Goal: Task Accomplishment & Management: Use online tool/utility

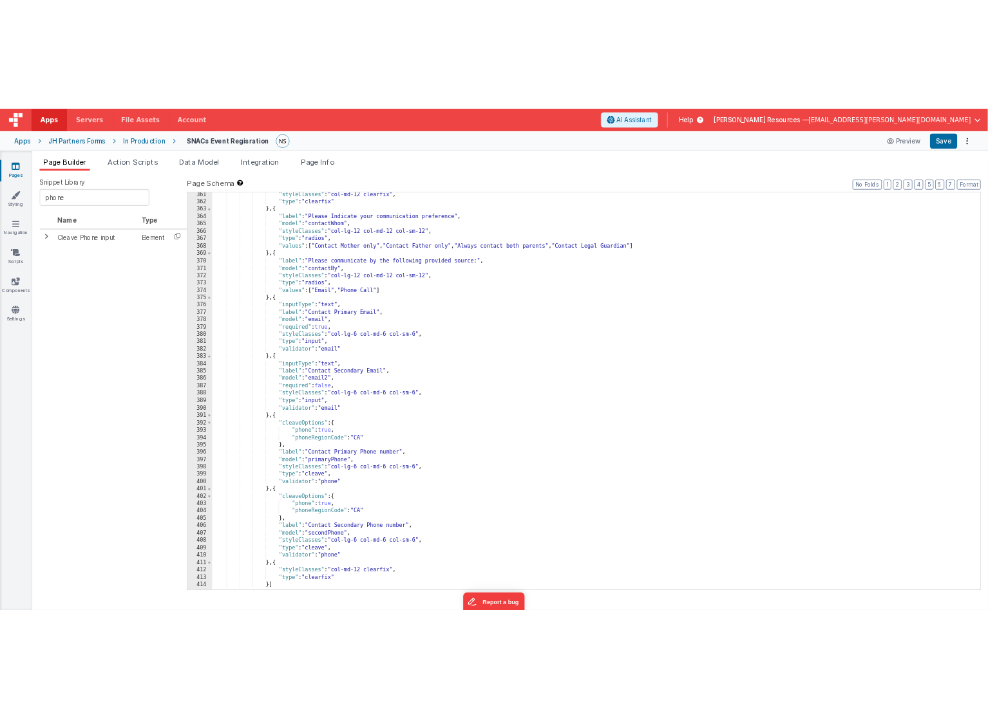
scroll to position [3798, 0]
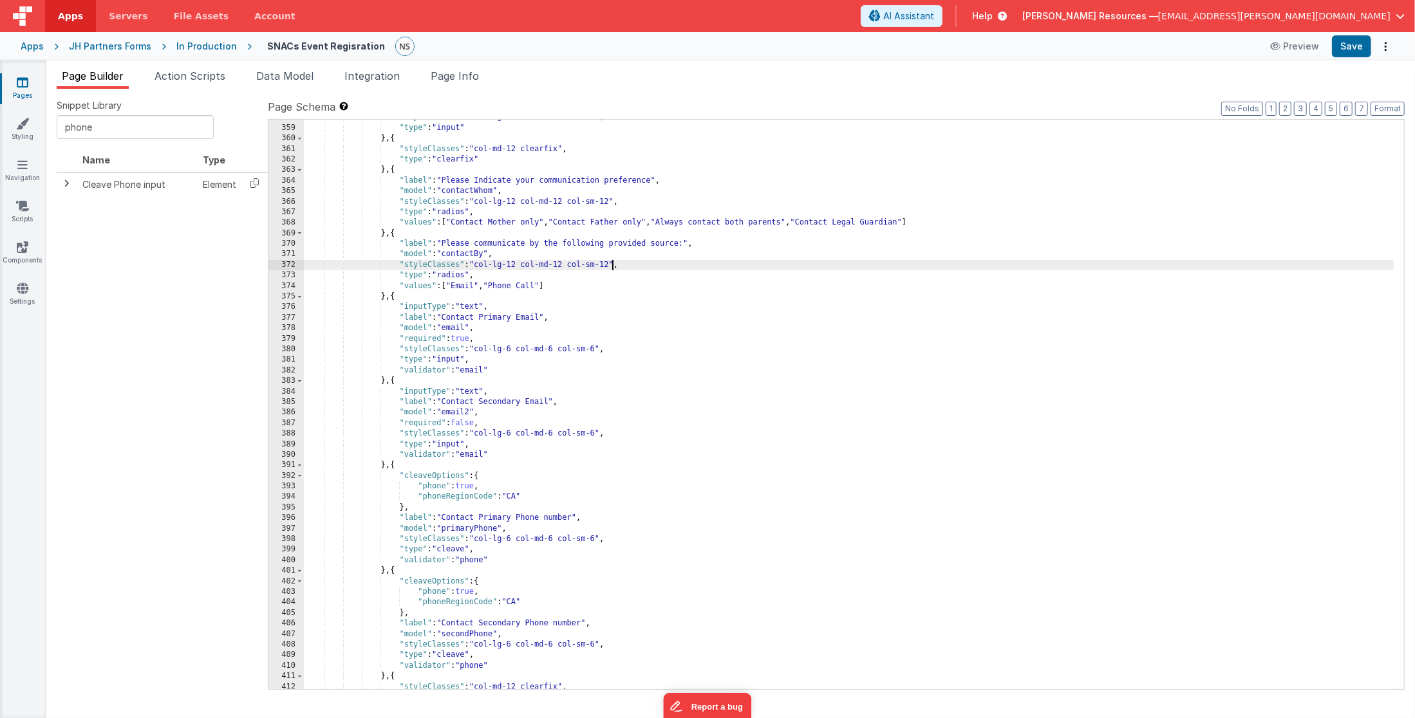
click at [614, 263] on div ""styleClasses" : "col-lg-6 col-md-6 col-sm-6" , "type" : "input" } , { "styleCl…" at bounding box center [849, 408] width 1091 height 592
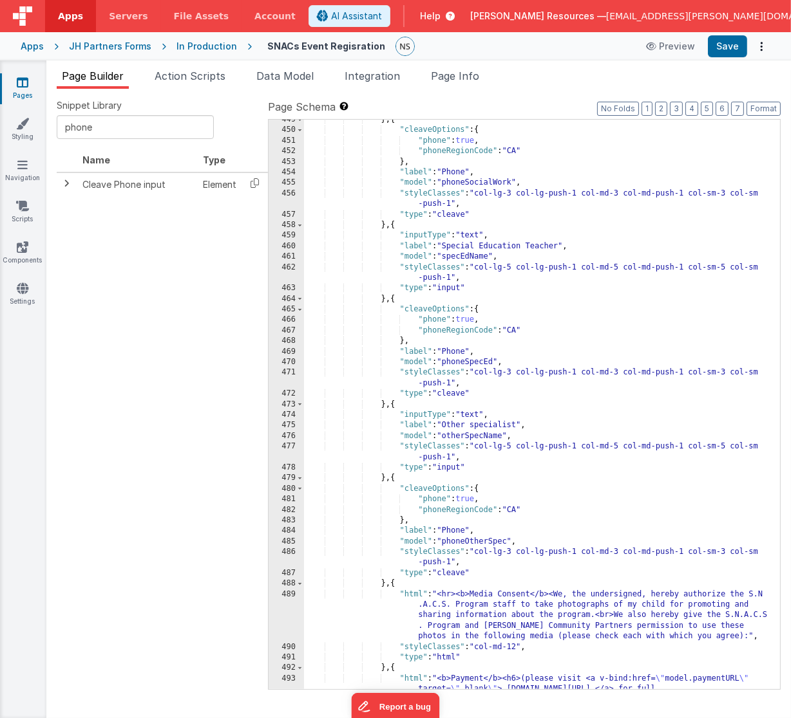
scroll to position [4948, 0]
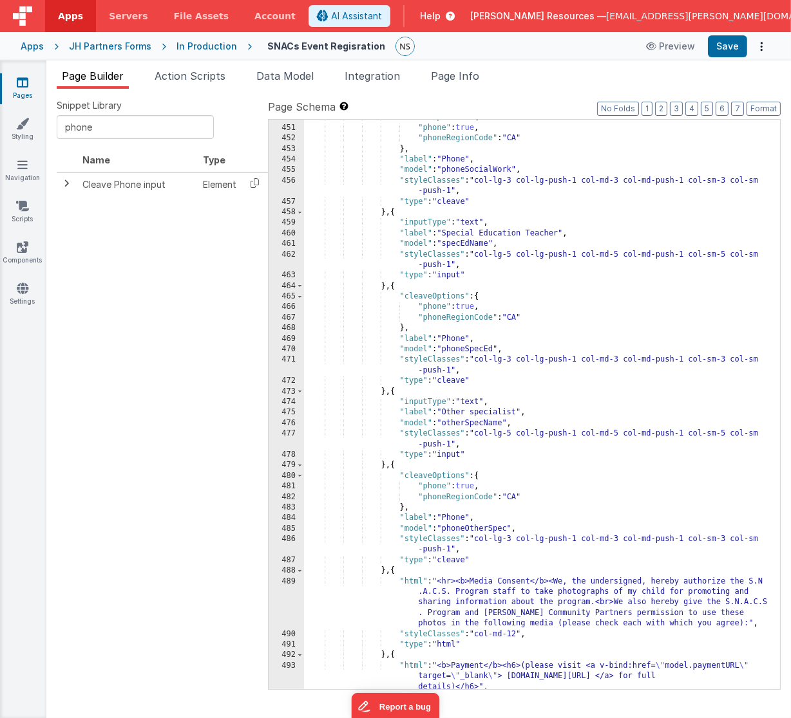
click at [385, 572] on div ""cleaveOptions" : { "phone" : true , "phoneRegionCode" : "CA" } , "label" : "Ph…" at bounding box center [537, 408] width 466 height 592
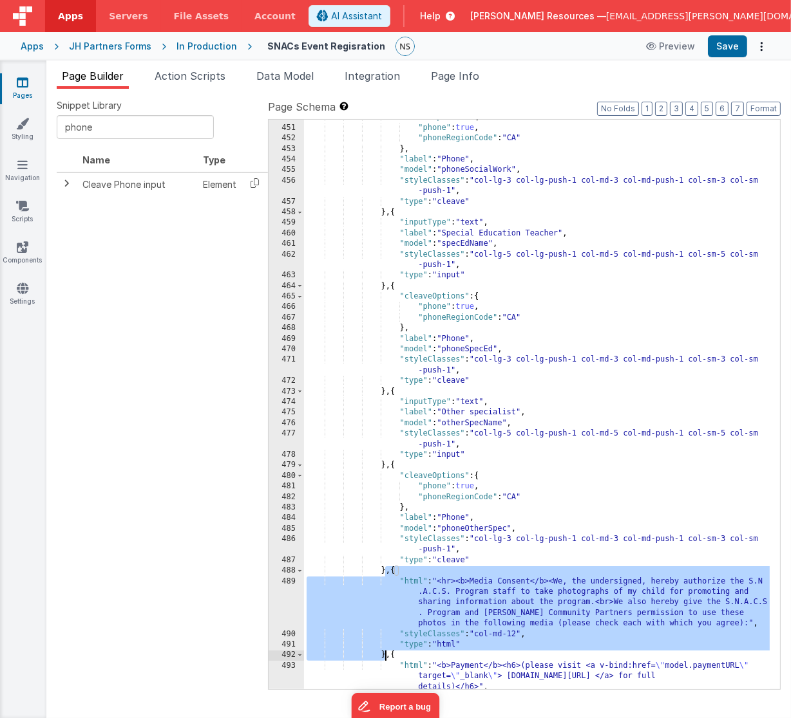
drag, startPoint x: 386, startPoint y: 570, endPoint x: 384, endPoint y: 659, distance: 88.8
click at [384, 659] on div ""cleaveOptions" : { "phone" : true , "phoneRegionCode" : "CA" } , "label" : "Ph…" at bounding box center [537, 408] width 466 height 592
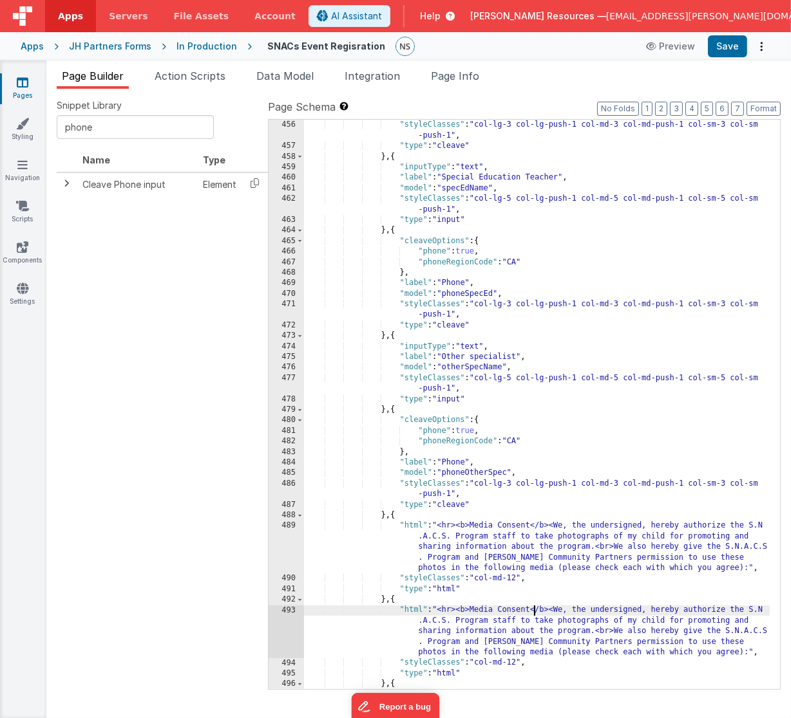
click at [533, 612] on div ""model" : "phoneSocialWork" , "styleClasses" : "col-lg-3 col-lg-push-1 col-md-3…" at bounding box center [537, 415] width 466 height 613
drag, startPoint x: 532, startPoint y: 612, endPoint x: 471, endPoint y: 614, distance: 61.2
click at [471, 614] on div ""model" : "phoneSocialWork" , "styleClasses" : "col-lg-3 col-lg-push-1 col-md-3…" at bounding box center [537, 415] width 466 height 613
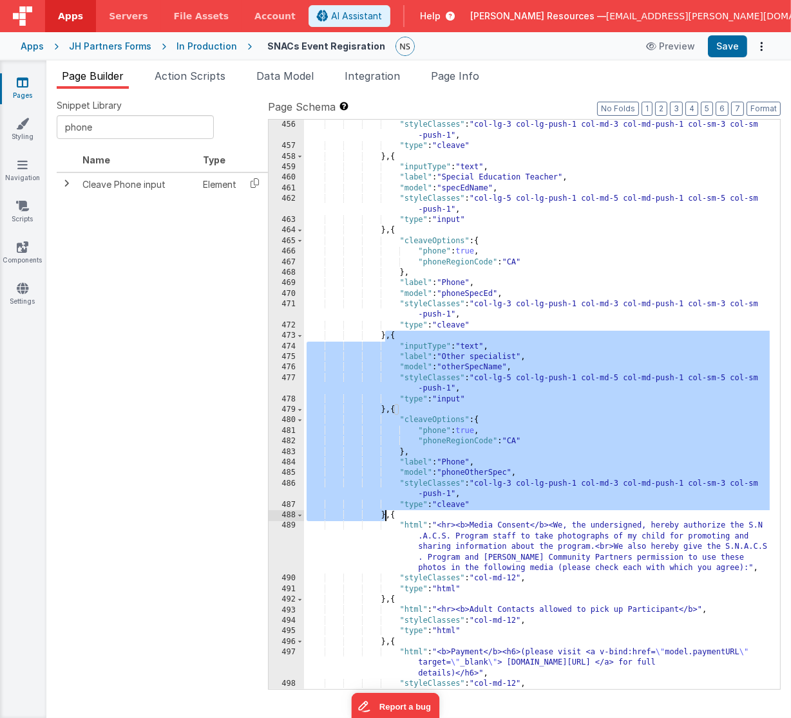
drag, startPoint x: 385, startPoint y: 337, endPoint x: 383, endPoint y: 514, distance: 177.7
click at [383, 514] on div ""model" : "phoneSocialWork" , "styleClasses" : "col-lg-3 col-lg-push-1 col-md-3…" at bounding box center [537, 405] width 466 height 592
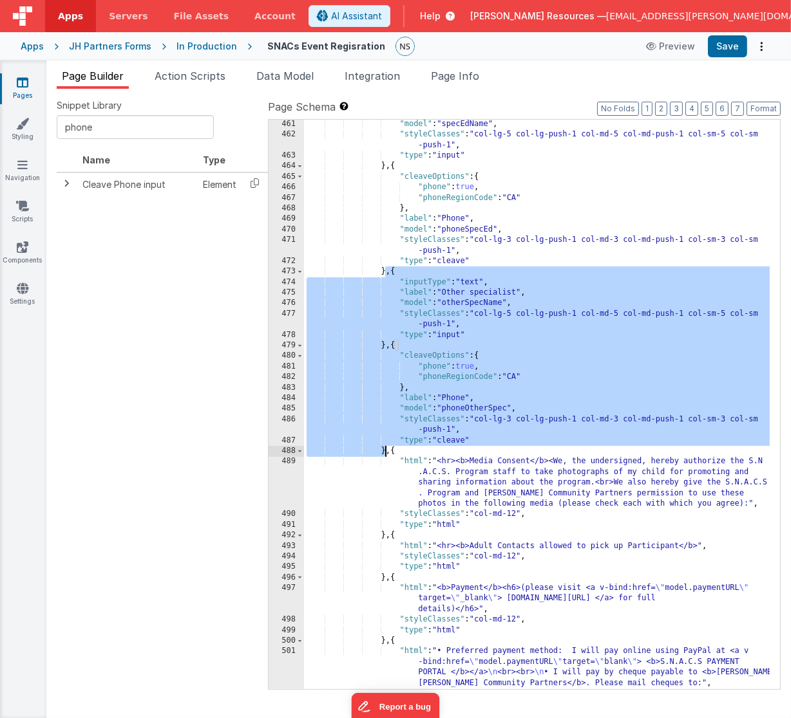
scroll to position [5081, 0]
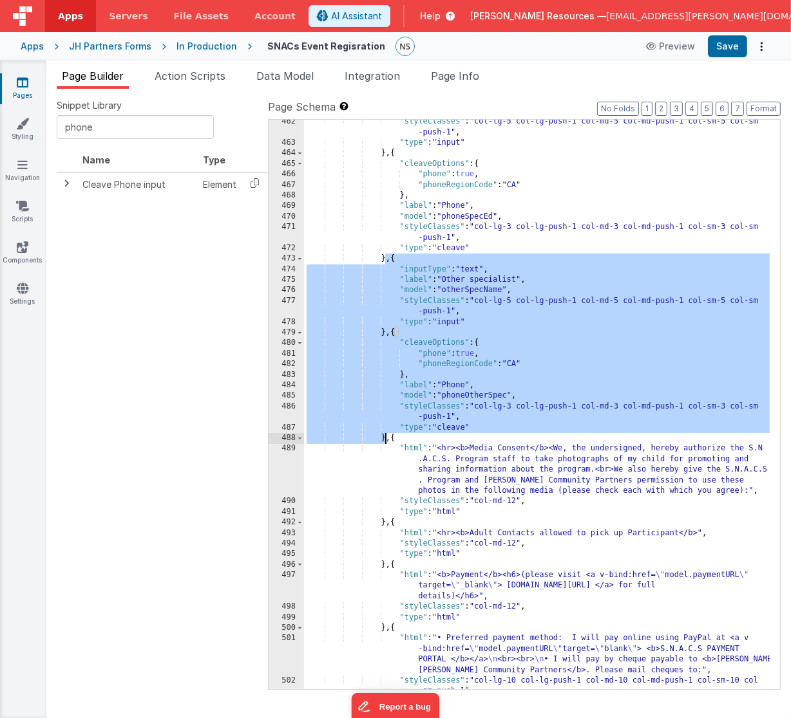
click at [385, 566] on div ""styleClasses" : "col-lg-5 col-lg-push-1 col-md-5 col-md-push-1 col-sm-5 col-sm…" at bounding box center [537, 418] width 466 height 602
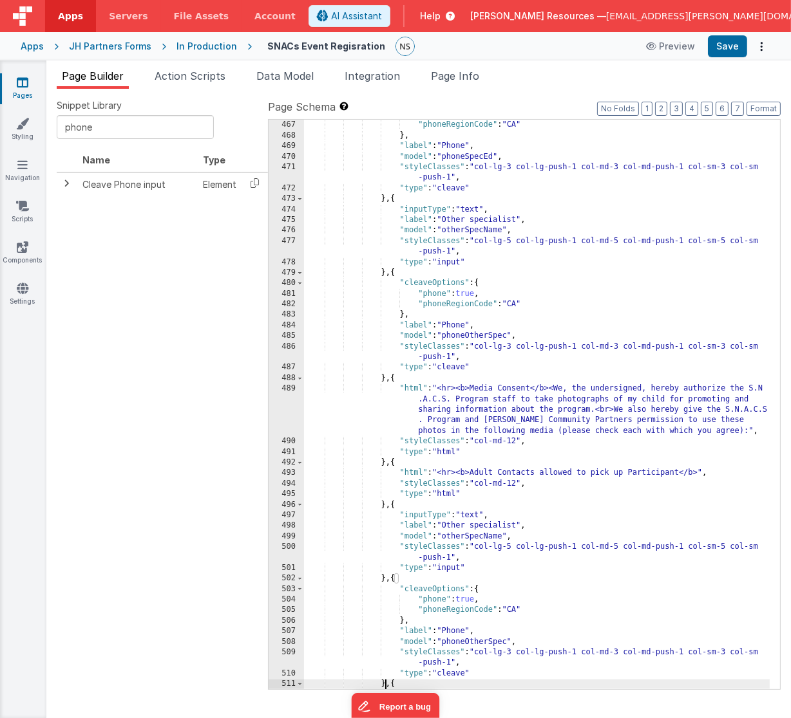
scroll to position [5141, 0]
click at [388, 465] on div ""phone" : true , "phoneRegionCode" : "CA" } , "label" : "Phone" , "model" : "ph…" at bounding box center [537, 415] width 466 height 613
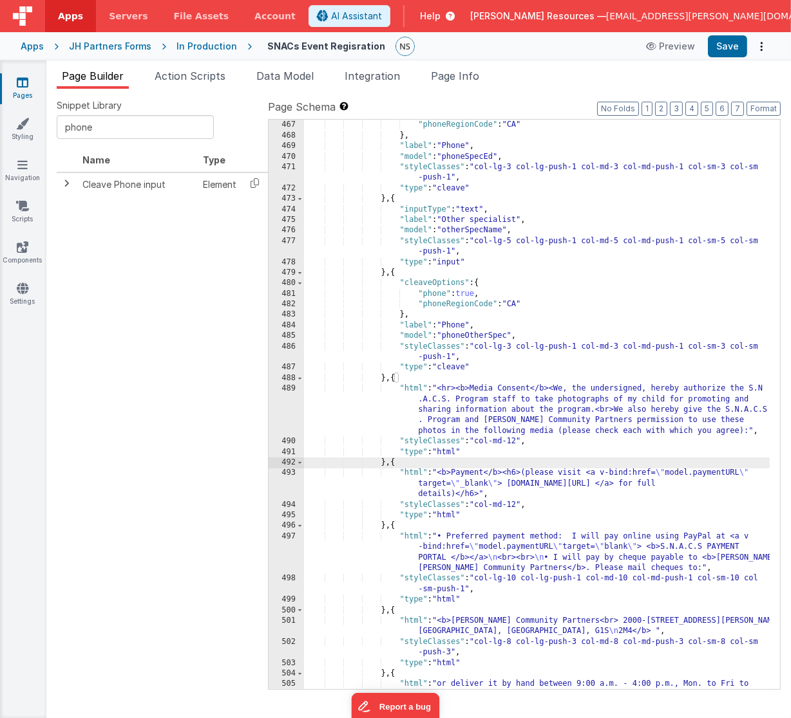
click at [391, 379] on div ""phone" : true , "phoneRegionCode" : "CA" } , "label" : "Phone" , "model" : "ph…" at bounding box center [537, 410] width 466 height 602
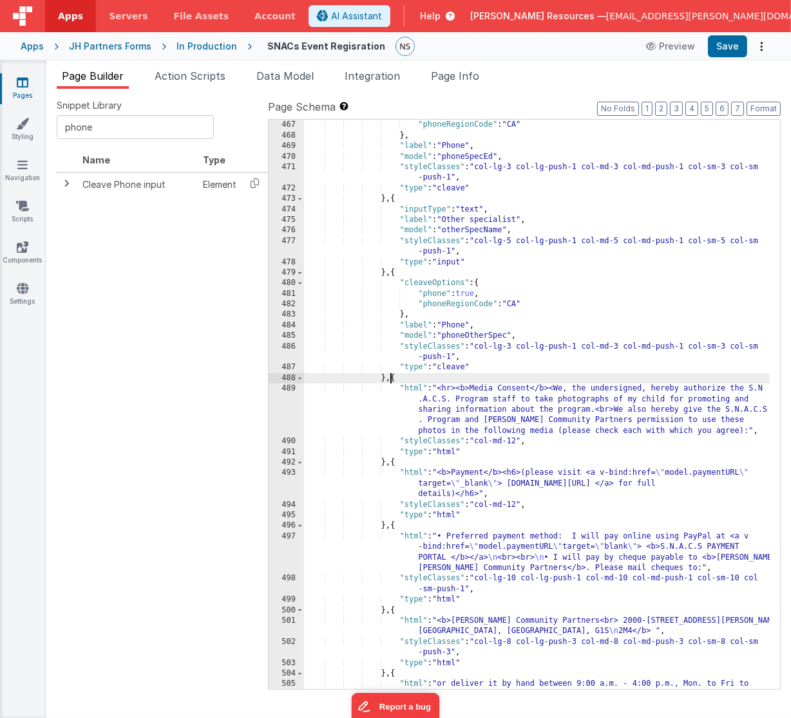
paste textarea
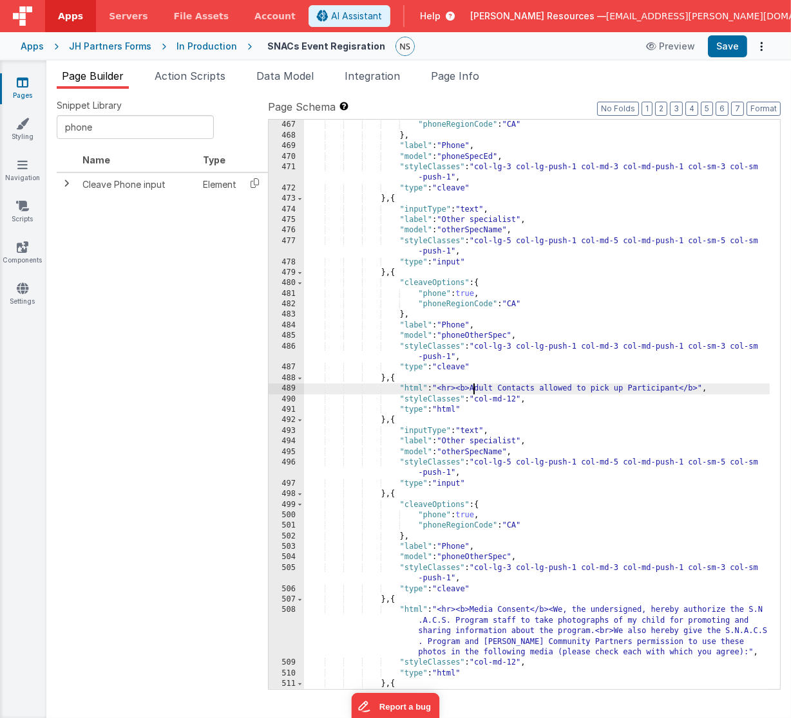
click at [474, 388] on div ""phone" : true , "phoneRegionCode" : "CA" } , "label" : "Phone" , "model" : "ph…" at bounding box center [537, 415] width 466 height 613
drag, startPoint x: 498, startPoint y: 389, endPoint x: 484, endPoint y: 388, distance: 13.6
click at [484, 388] on div ""phone" : true , "phoneRegionCode" : "CA" } , "label" : "Phone" , "model" : "ph…" at bounding box center [537, 415] width 466 height 613
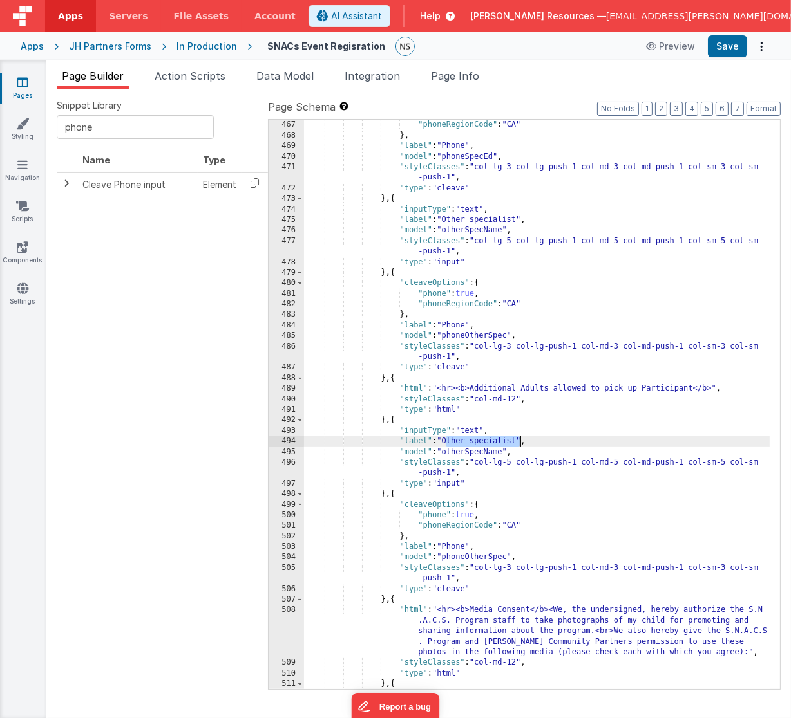
drag, startPoint x: 445, startPoint y: 444, endPoint x: 520, endPoint y: 442, distance: 74.7
click at [520, 442] on div ""phone" : true , "phoneRegionCode" : "CA" } , "label" : "Phone" , "model" : "ph…" at bounding box center [537, 415] width 466 height 613
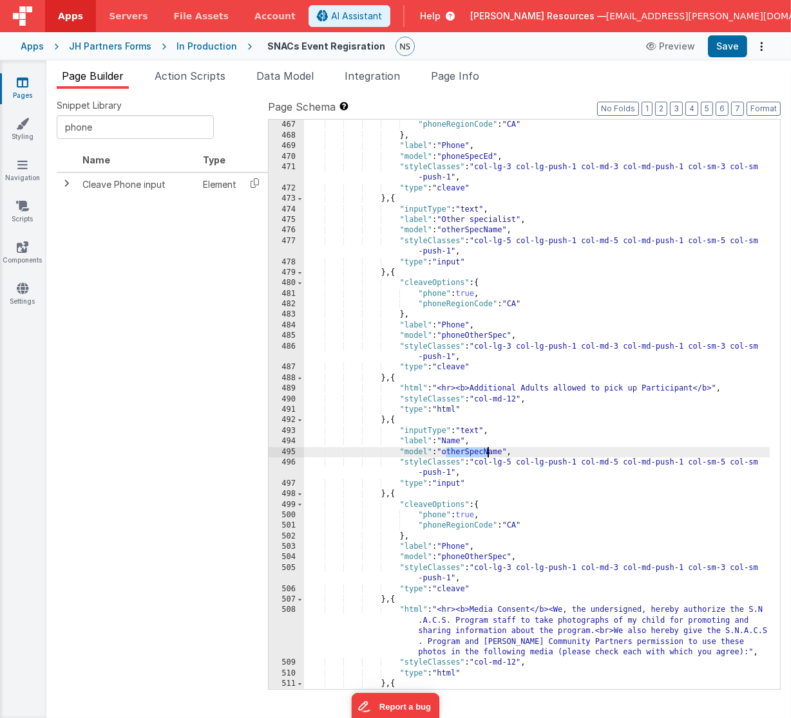
drag, startPoint x: 445, startPoint y: 453, endPoint x: 487, endPoint y: 454, distance: 41.9
click at [487, 454] on div ""phone" : true , "phoneRegionCode" : "CA" } , "label" : "Phone" , "model" : "ph…" at bounding box center [537, 415] width 466 height 613
click at [451, 453] on div ""phone" : true , "phoneRegionCode" : "CA" } , "label" : "Phone" , "model" : "ph…" at bounding box center [537, 415] width 466 height 613
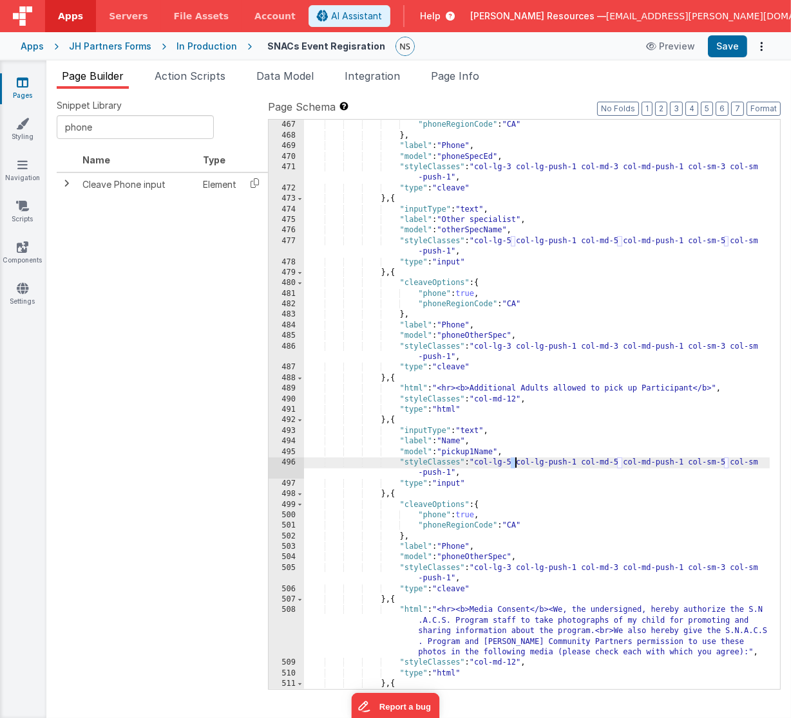
click at [514, 459] on div ""phone" : true , "phoneRegionCode" : "CA" } , "label" : "Phone" , "model" : "ph…" at bounding box center [537, 415] width 466 height 613
click at [621, 462] on div ""phone" : true , "phoneRegionCode" : "CA" } , "label" : "Phone" , "model" : "ph…" at bounding box center [537, 415] width 466 height 613
click at [727, 462] on div ""phone" : true , "phoneRegionCode" : "CA" } , "label" : "Phone" , "model" : "ph…" at bounding box center [537, 415] width 466 height 613
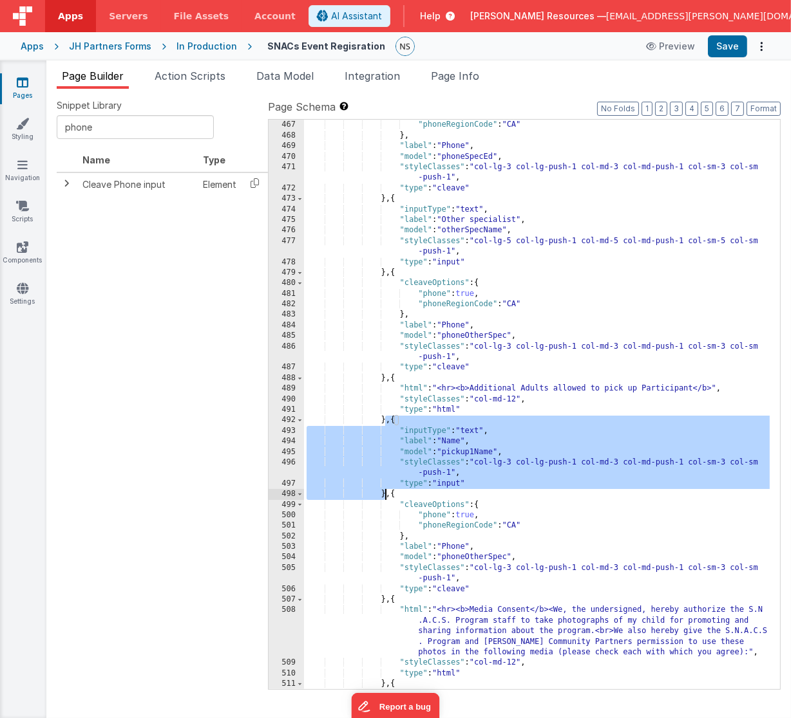
drag, startPoint x: 385, startPoint y: 421, endPoint x: 386, endPoint y: 492, distance: 70.8
click at [386, 492] on div ""phone" : true , "phoneRegionCode" : "CA" } , "label" : "Phone" , "model" : "ph…" at bounding box center [537, 415] width 466 height 613
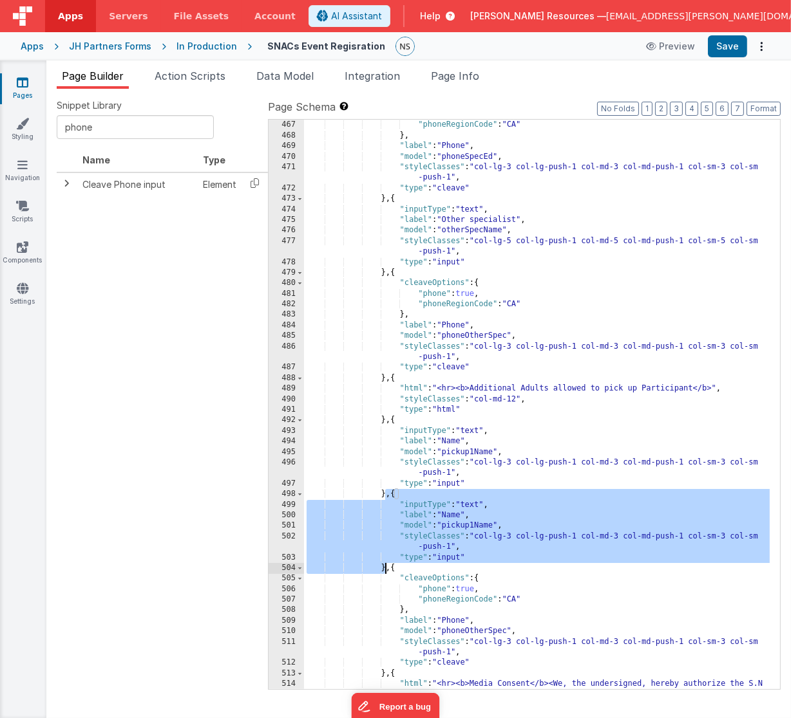
click at [478, 525] on div ""phone" : true , "phoneRegionCode" : "CA" } , "label" : "Phone" , "model" : "ph…" at bounding box center [536, 405] width 465 height 570
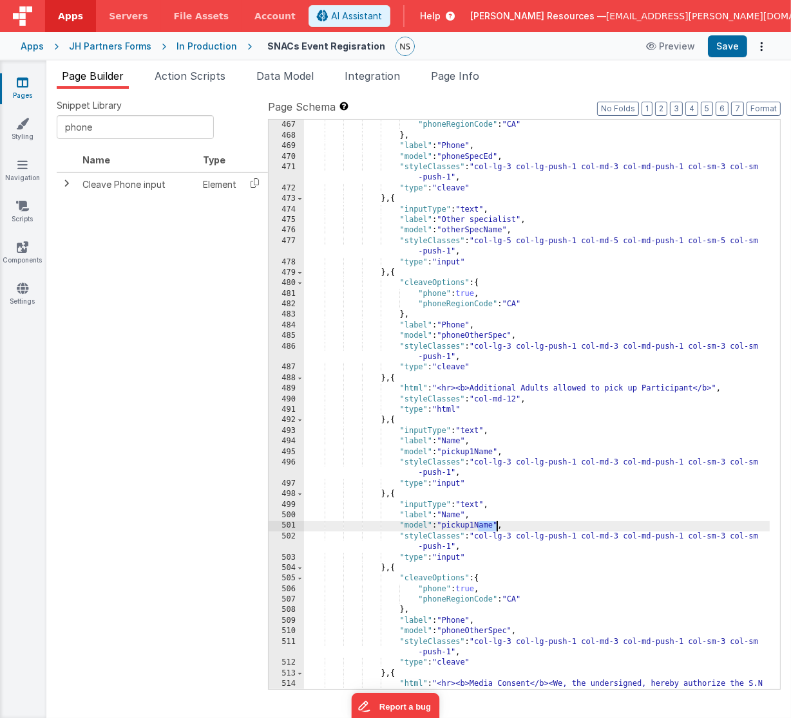
drag, startPoint x: 478, startPoint y: 525, endPoint x: 495, endPoint y: 525, distance: 16.8
click at [495, 525] on div ""phone" : true , "phoneRegionCode" : "CA" } , "label" : "Phone" , "model" : "ph…" at bounding box center [537, 425] width 466 height 633
drag, startPoint x: 463, startPoint y: 514, endPoint x: 447, endPoint y: 514, distance: 15.5
click at [445, 514] on div ""phone" : true , "phoneRegionCode" : "CA" } , "label" : "Phone" , "model" : "ph…" at bounding box center [537, 425] width 466 height 633
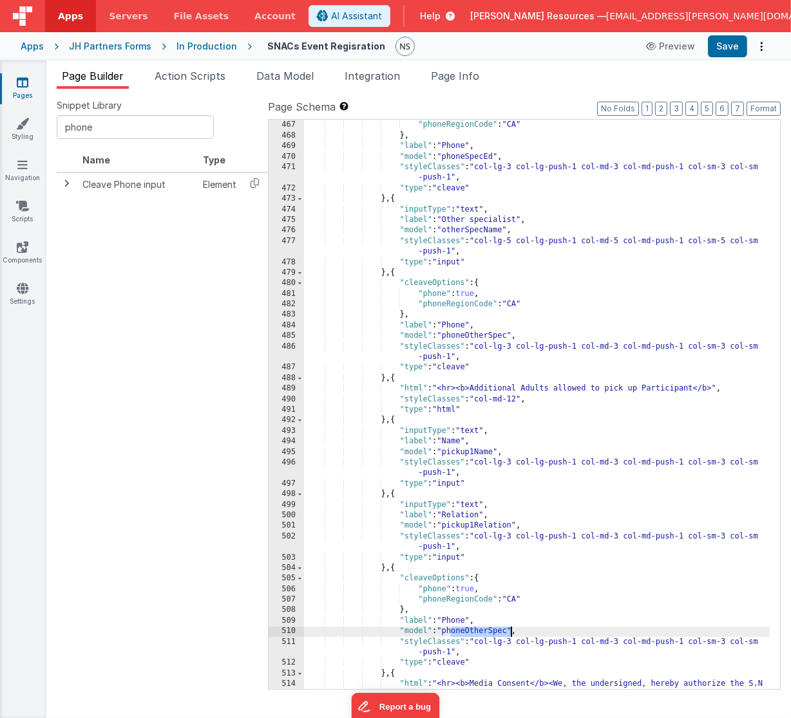
drag, startPoint x: 450, startPoint y: 633, endPoint x: 509, endPoint y: 634, distance: 58.6
click at [509, 634] on div ""phone" : true , "phoneRegionCode" : "CA" } , "label" : "Phone" , "model" : "ph…" at bounding box center [537, 425] width 466 height 633
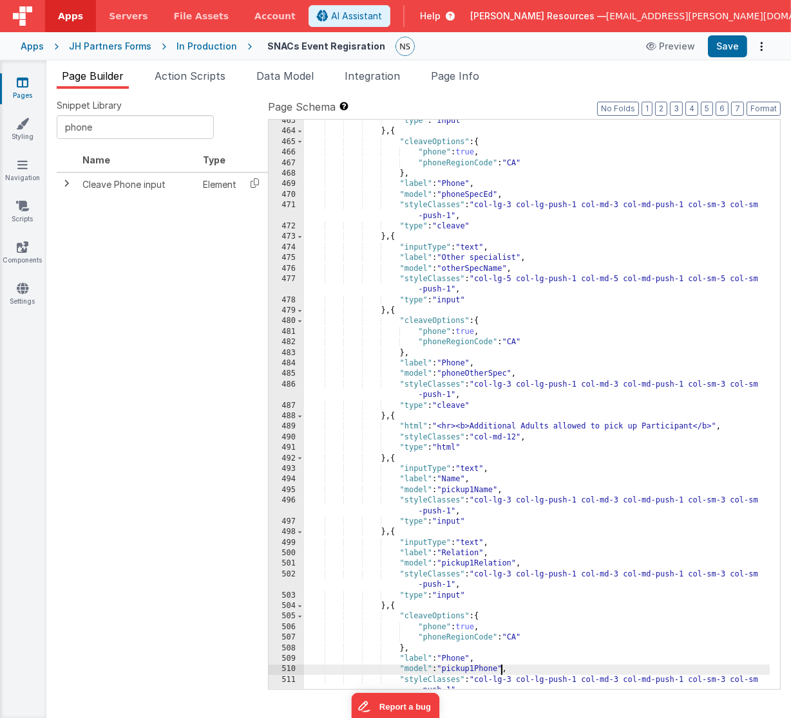
scroll to position [5115, 0]
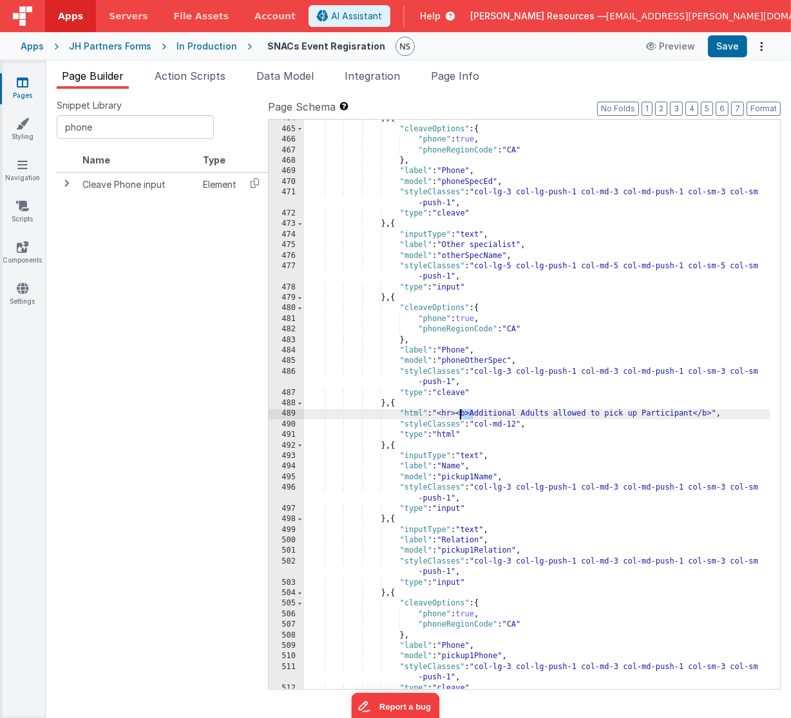
drag, startPoint x: 473, startPoint y: 413, endPoint x: 460, endPoint y: 413, distance: 12.2
click at [460, 413] on div "} , { "cleaveOptions" : { "phone" : true , "phoneRegionCode" : "CA" } , "label"…" at bounding box center [537, 409] width 466 height 592
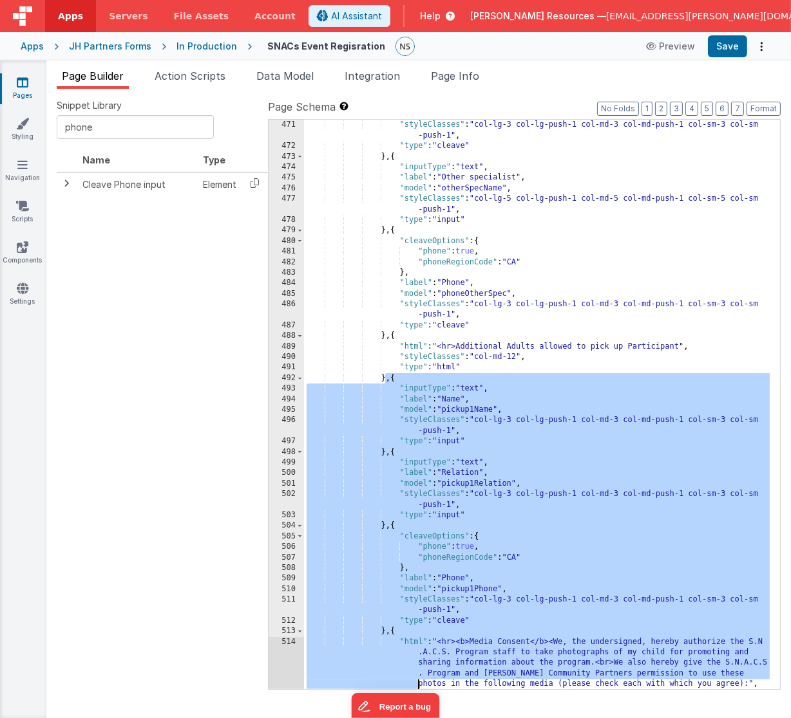
scroll to position [5268, 0]
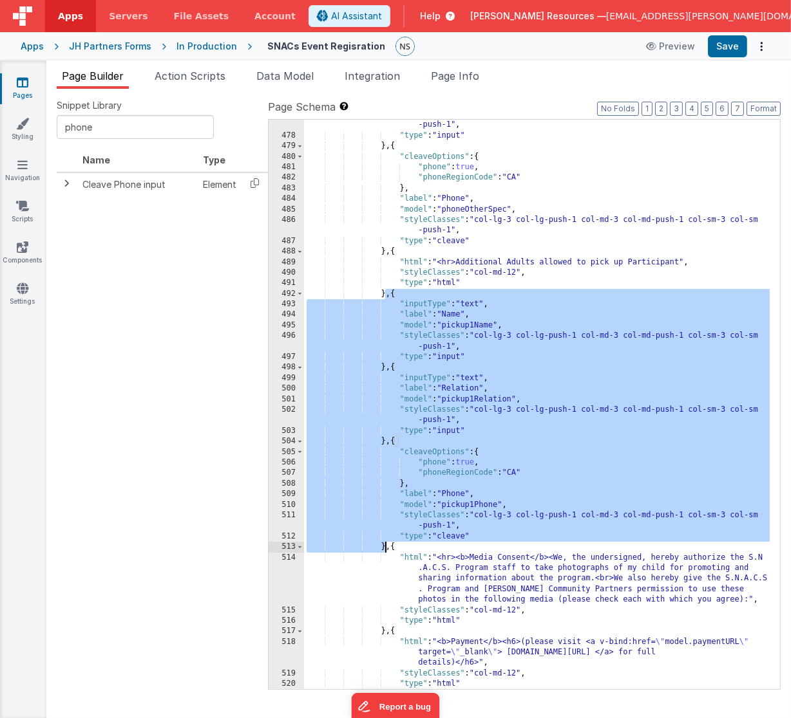
drag, startPoint x: 387, startPoint y: 445, endPoint x: 385, endPoint y: 547, distance: 102.4
click at [385, 547] on div ""styleClasses" : "col-lg-5 col-lg-push-1 col-md-5 col-md-push-1 col-sm-5 col-sm…" at bounding box center [537, 410] width 466 height 602
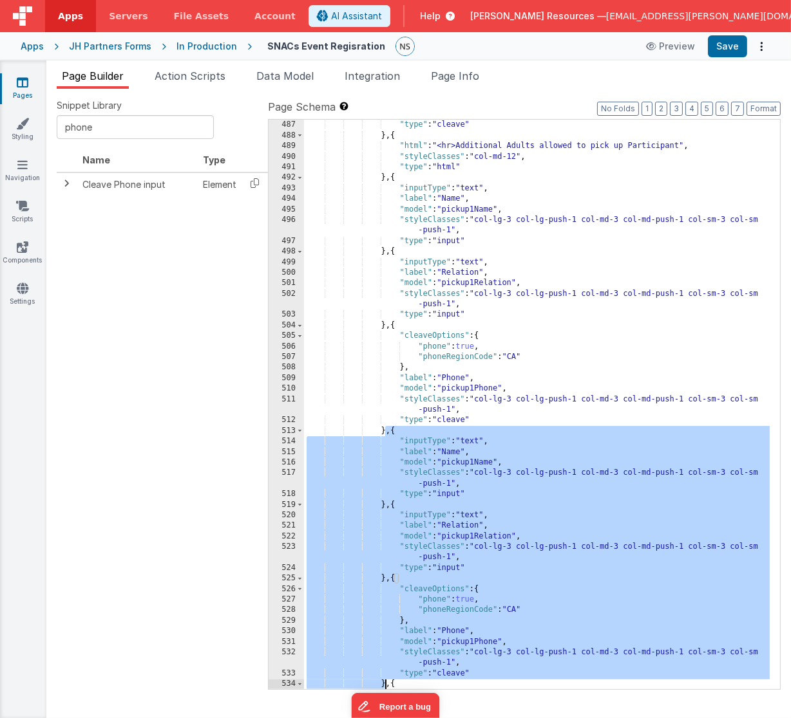
scroll to position [5384, 0]
click at [478, 465] on div ""styleClasses" : "col-lg-3 col-lg-push-1 col-md-3 col-md-push-1 col-sm-3 col-sm…" at bounding box center [537, 421] width 466 height 644
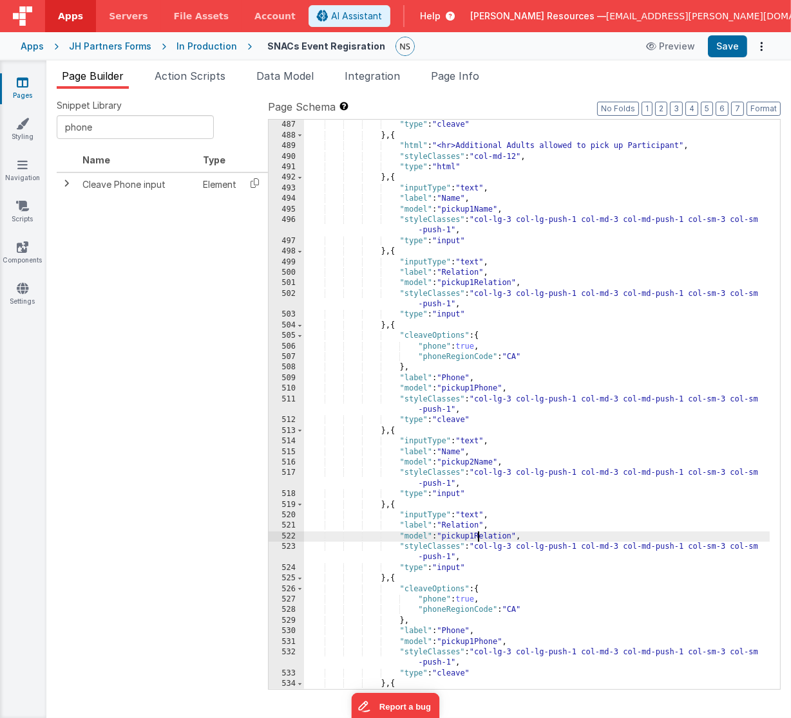
click at [478, 536] on div ""styleClasses" : "col-lg-3 col-lg-push-1 col-md-3 col-md-push-1 col-sm-3 col-sm…" at bounding box center [537, 421] width 466 height 644
click at [478, 643] on div ""styleClasses" : "col-lg-3 col-lg-push-1 col-md-3 col-md-push-1 col-sm-3 col-sm…" at bounding box center [537, 421] width 466 height 644
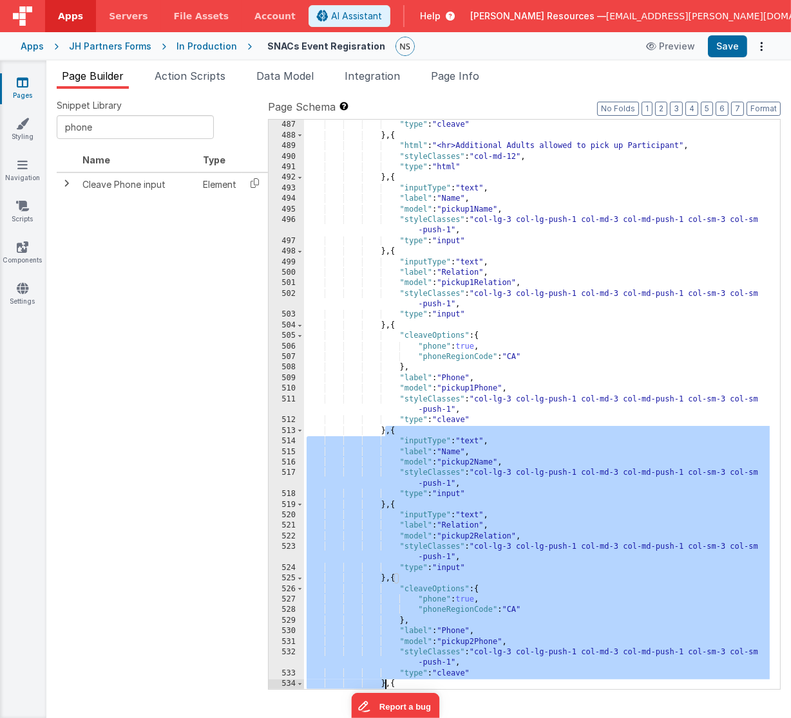
drag, startPoint x: 386, startPoint y: 431, endPoint x: 385, endPoint y: 682, distance: 251.1
click at [385, 682] on div ""styleClasses" : "col-lg-3 col-lg-push-1 col-md-3 col-md-push-1 col-sm-3 col-sm…" at bounding box center [537, 421] width 466 height 644
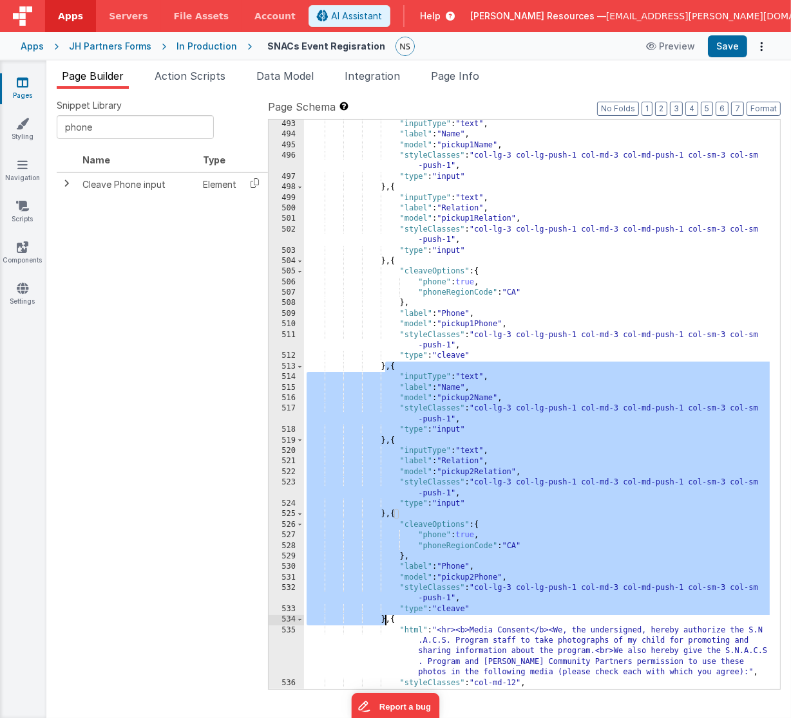
scroll to position [5637, 0]
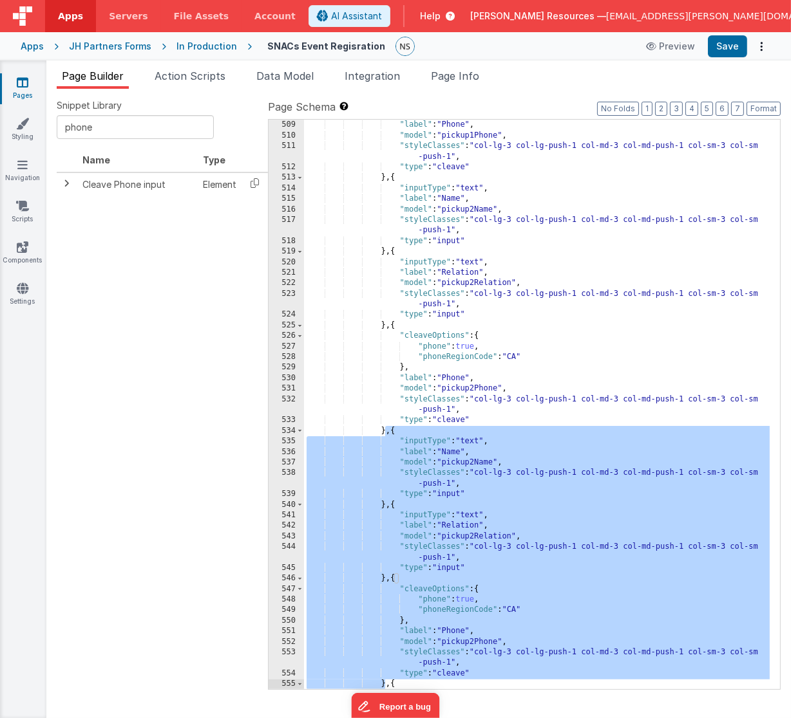
click at [478, 464] on div "} , "label" : "Phone" , "model" : "pickup1Phone" , "styleClasses" : "col-lg-3 c…" at bounding box center [537, 425] width 466 height 633
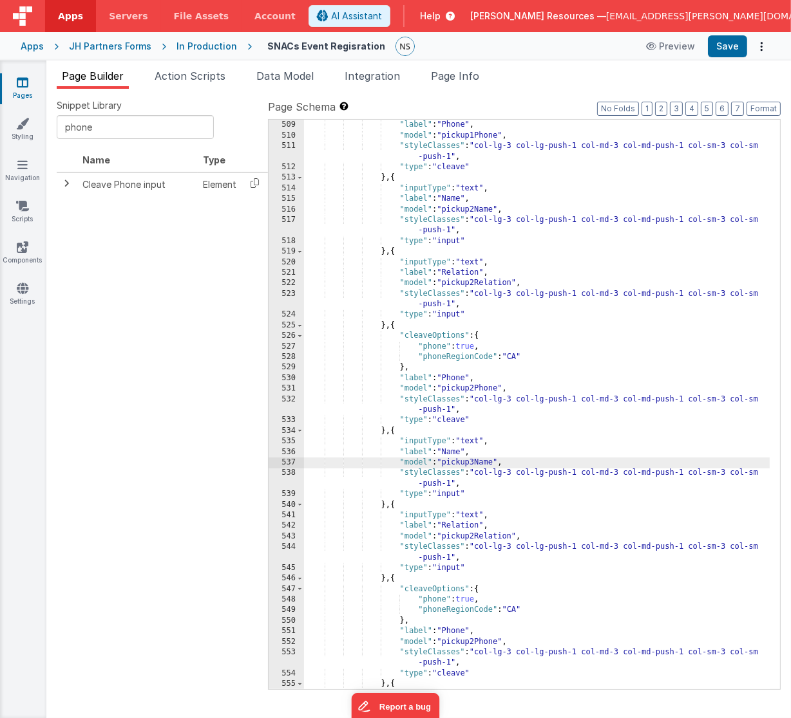
click at [478, 537] on div "} , "label" : "Phone" , "model" : "pickup1Phone" , "styleClasses" : "col-lg-3 c…" at bounding box center [537, 425] width 466 height 633
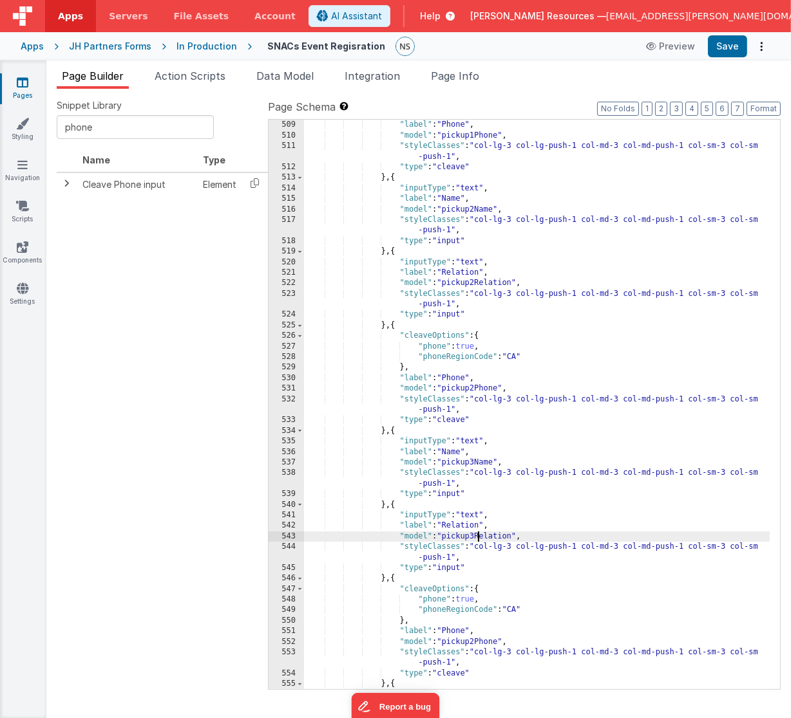
click at [477, 641] on div "} , "label" : "Phone" , "model" : "pickup1Phone" , "styleClasses" : "col-lg-3 c…" at bounding box center [537, 425] width 466 height 633
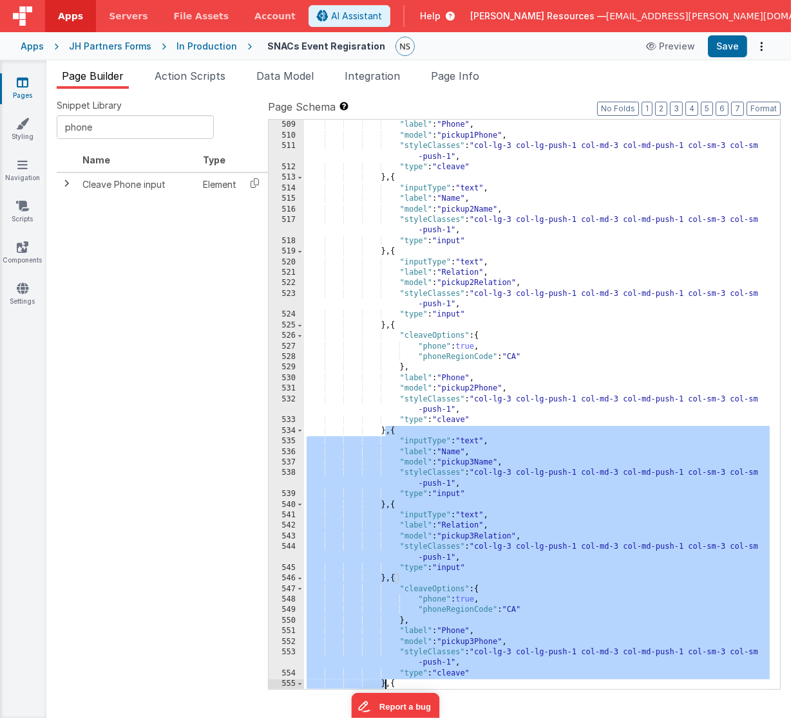
drag, startPoint x: 386, startPoint y: 431, endPoint x: 386, endPoint y: 680, distance: 249.1
click at [386, 680] on div "} , "label" : "Phone" , "model" : "pickup1Phone" , "styleClasses" : "col-lg-3 c…" at bounding box center [537, 425] width 466 height 633
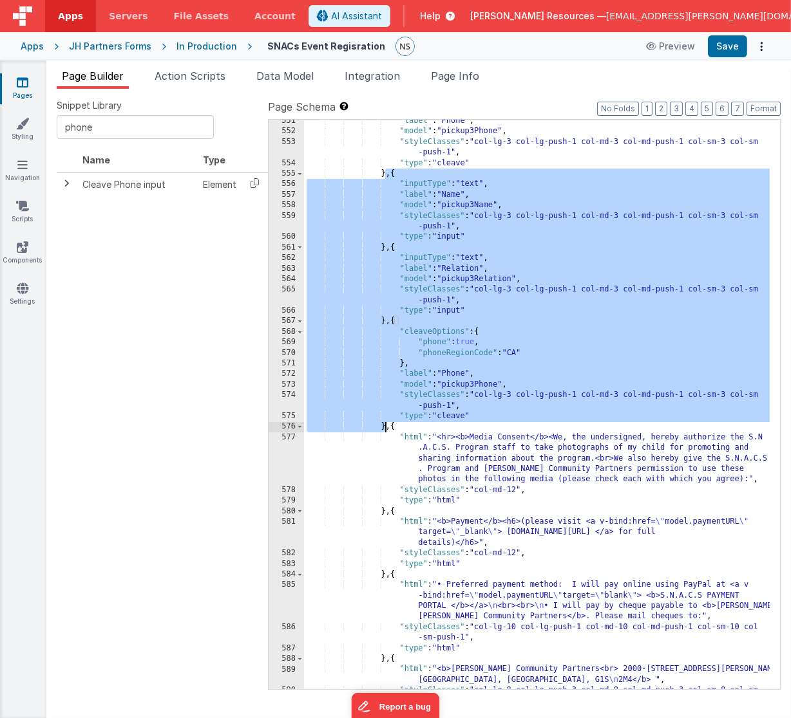
scroll to position [6135, 0]
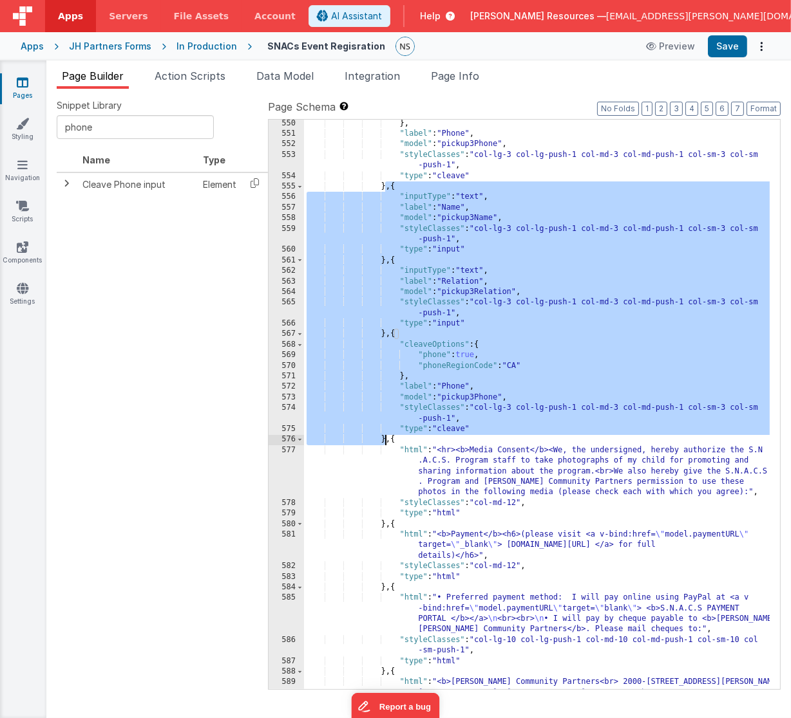
click at [476, 218] on div "} , "label" : "Phone" , "model" : "pickup3Phone" , "styleClasses" : "col-lg-3 c…" at bounding box center [537, 419] width 466 height 602
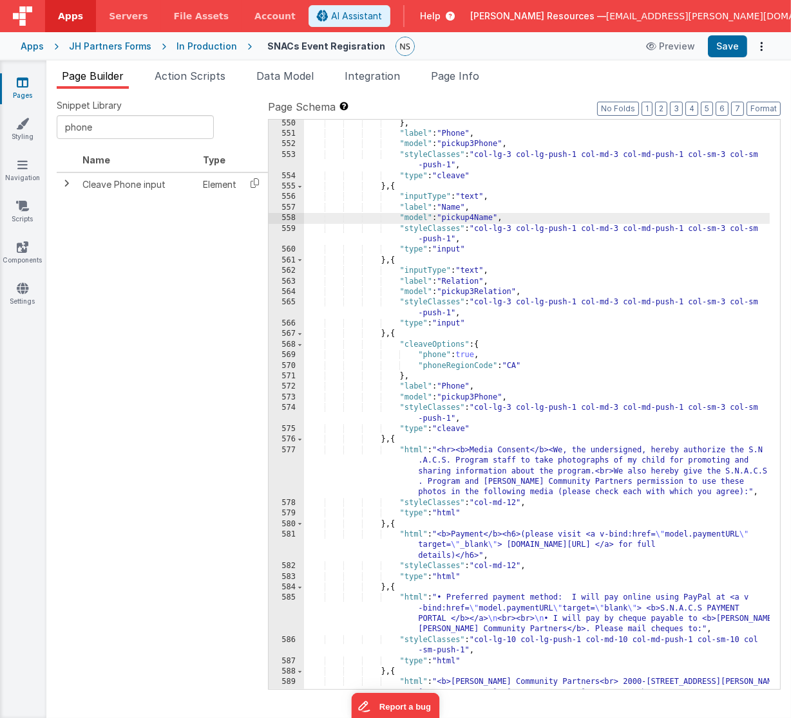
click at [477, 294] on div "} , "label" : "Phone" , "model" : "pickup3Phone" , "styleClasses" : "col-lg-3 c…" at bounding box center [537, 419] width 466 height 602
click at [478, 400] on div "} , "label" : "Phone" , "model" : "pickup3Phone" , "styleClasses" : "col-lg-3 c…" at bounding box center [537, 419] width 466 height 602
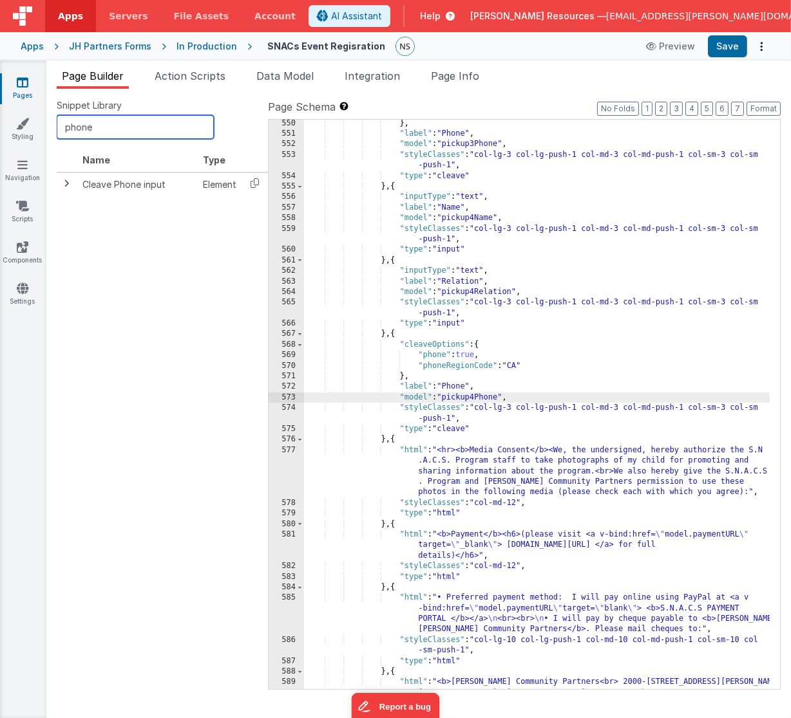
click at [138, 132] on input "phone" at bounding box center [135, 127] width 157 height 24
type input "clear"
click at [253, 183] on icon at bounding box center [254, 183] width 26 height 20
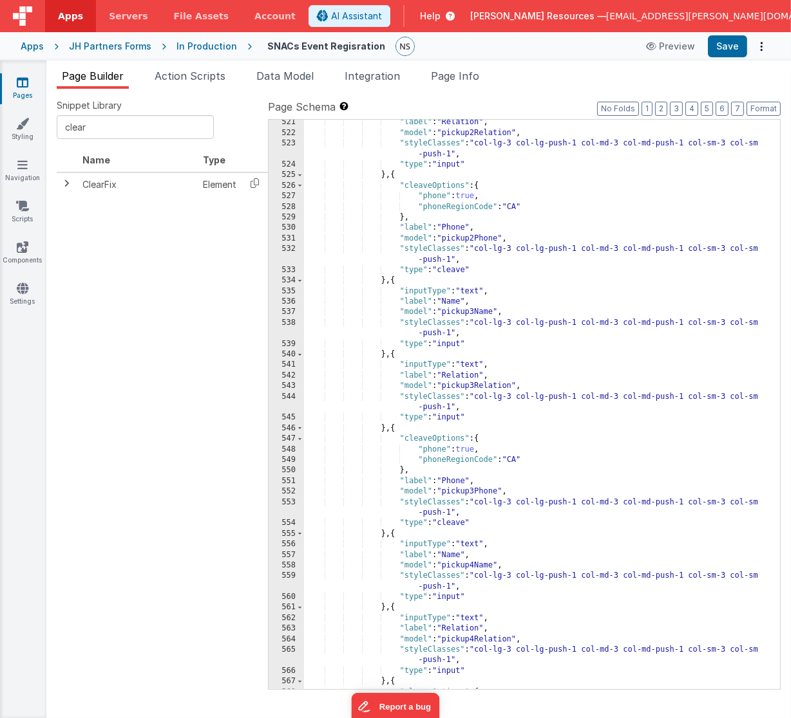
scroll to position [5775, 0]
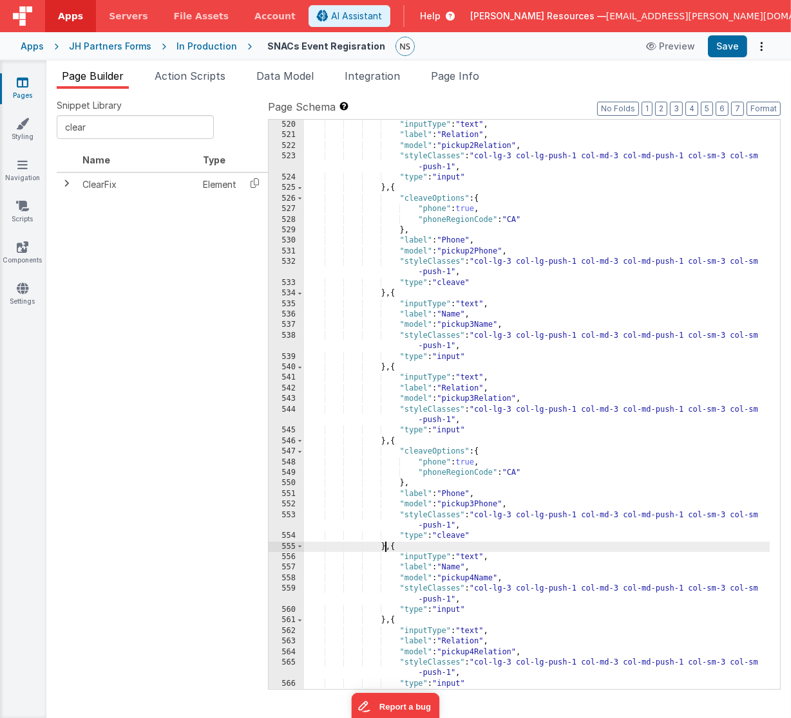
click at [386, 548] on div "} , { "inputType" : "text" , "label" : "Relation" , "model" : "pickup2Relation"…" at bounding box center [537, 405] width 466 height 592
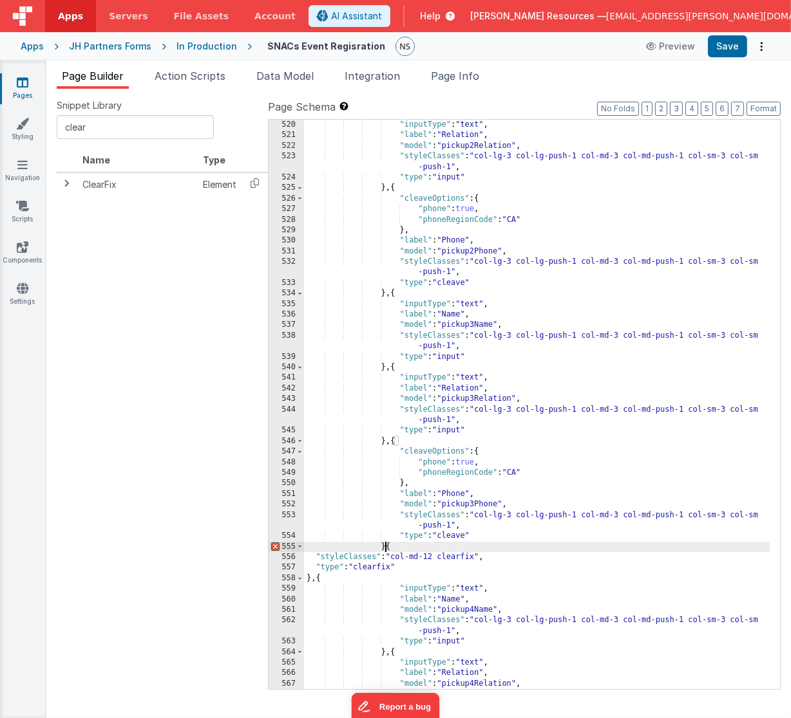
click at [385, 549] on div "} , { "inputType" : "text" , "label" : "Relation" , "model" : "pickup2Relation"…" at bounding box center [537, 410] width 466 height 602
click at [390, 292] on div "} , { "inputType" : "text" , "label" : "Relation" , "model" : "pickup2Relation"…" at bounding box center [537, 410] width 466 height 602
paste textarea
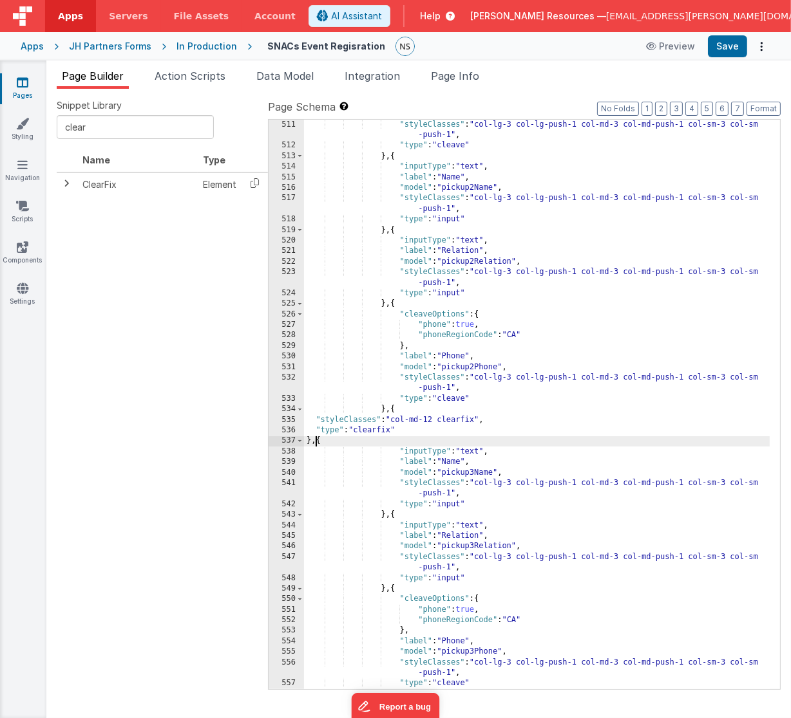
scroll to position [5646, 0]
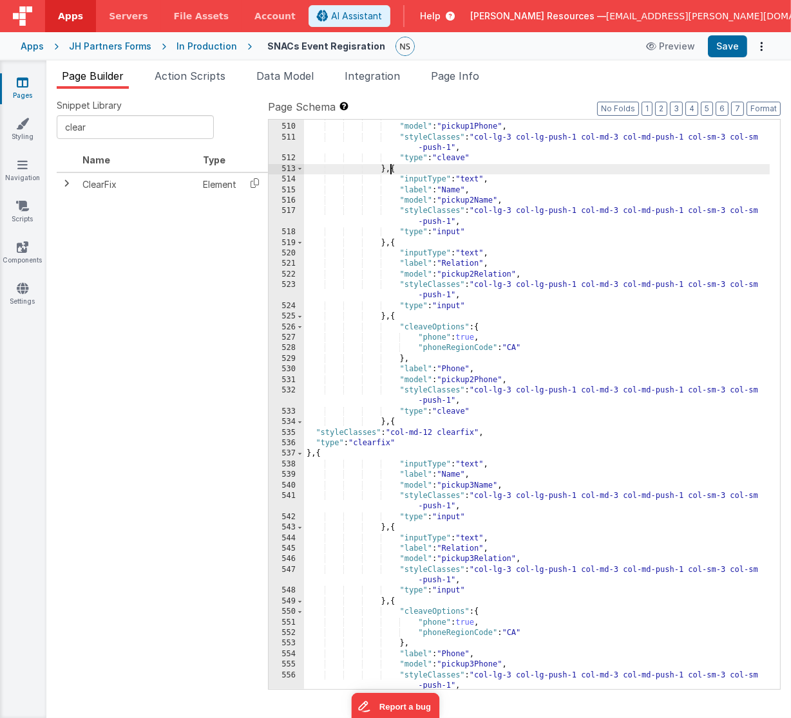
click at [390, 169] on div ""label" : "Phone" , "model" : "pickup1Phone" , "styleClasses" : "col-lg-3 col-l…" at bounding box center [537, 407] width 466 height 592
paste textarea
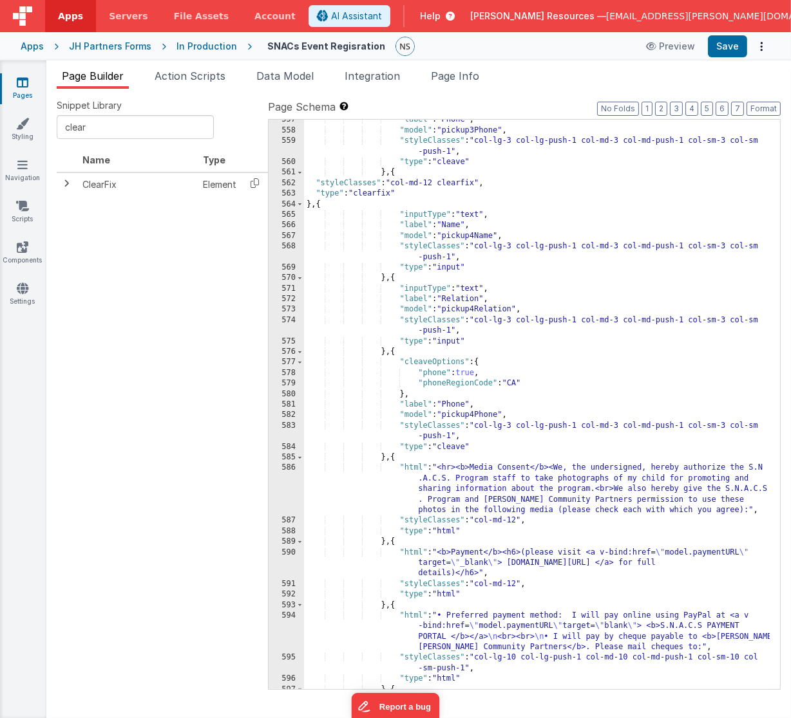
scroll to position [6225, 0]
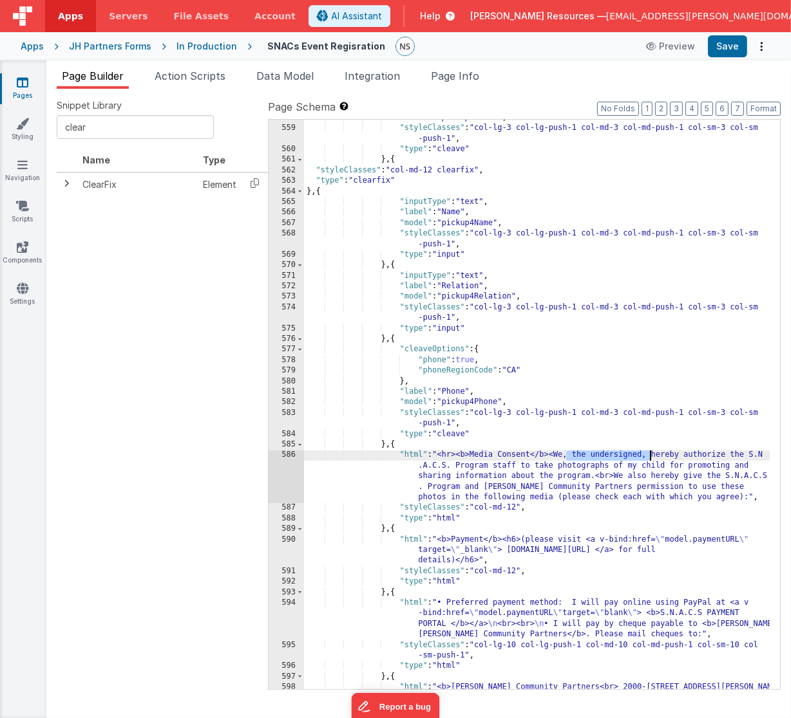
drag, startPoint x: 567, startPoint y: 455, endPoint x: 648, endPoint y: 457, distance: 80.5
click at [648, 457] on div ""model" : "pickup3Phone" , "styleClasses" : "col-lg-3 col-lg-push-1 col-md-3 co…" at bounding box center [537, 414] width 466 height 602
click at [561, 445] on div ""model" : "pickup3Phone" , "styleClasses" : "col-lg-3 col-lg-push-1 col-md-3 co…" at bounding box center [537, 414] width 466 height 602
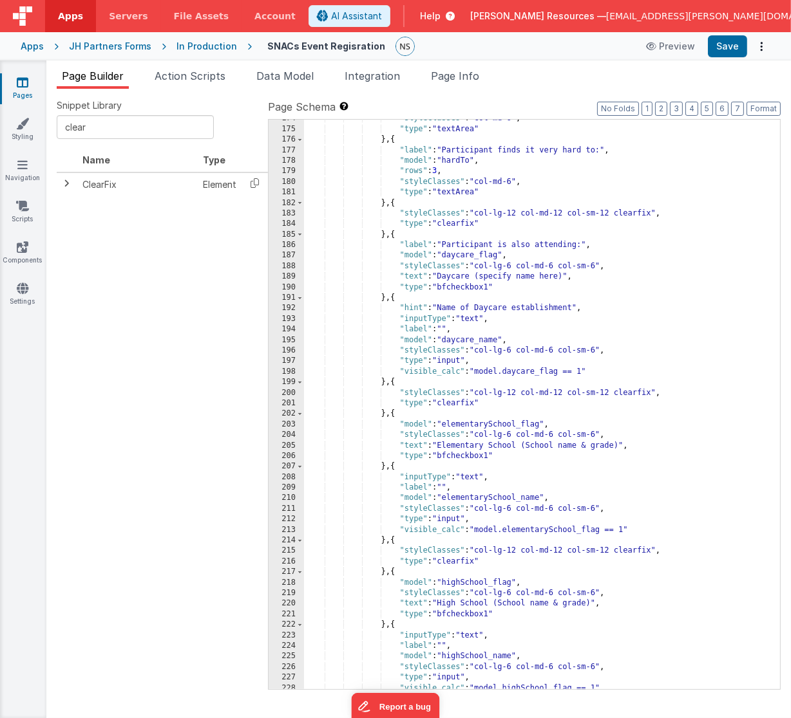
scroll to position [1938, 0]
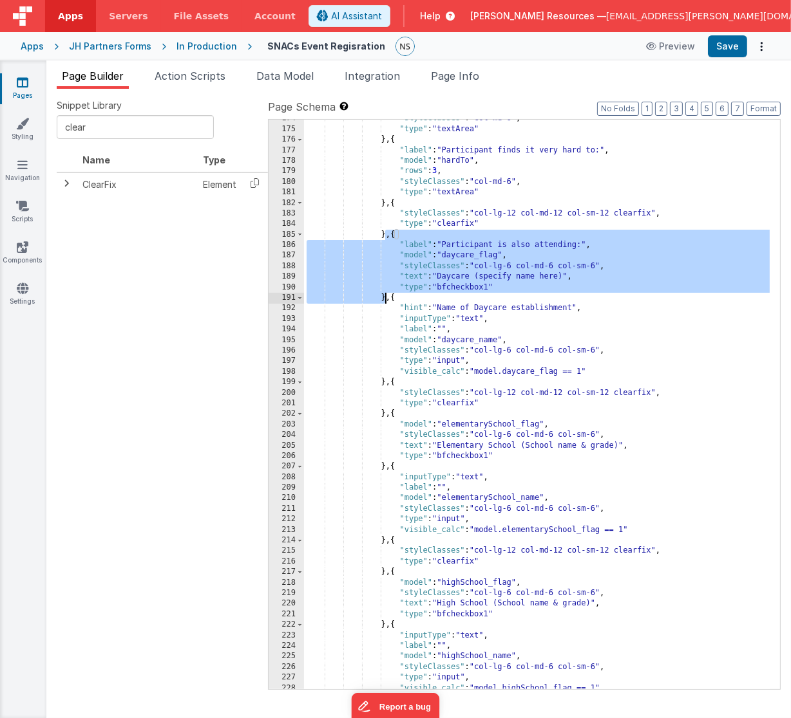
drag, startPoint x: 386, startPoint y: 235, endPoint x: 384, endPoint y: 299, distance: 64.4
click at [384, 299] on div ""styleClasses" : "col-md-6" , "type" : "textArea" } , { "label" : "Participant …" at bounding box center [537, 409] width 466 height 592
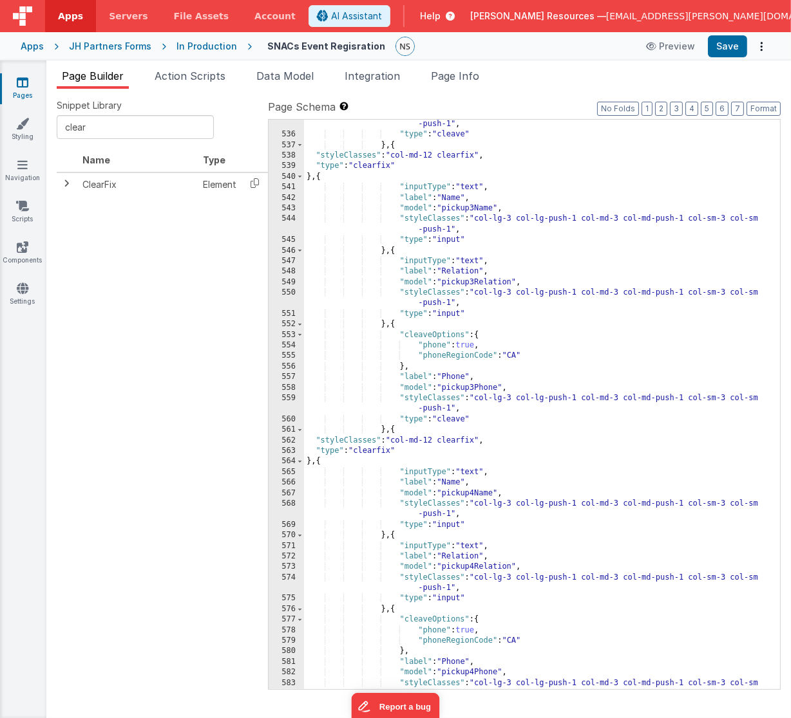
scroll to position [6225, 0]
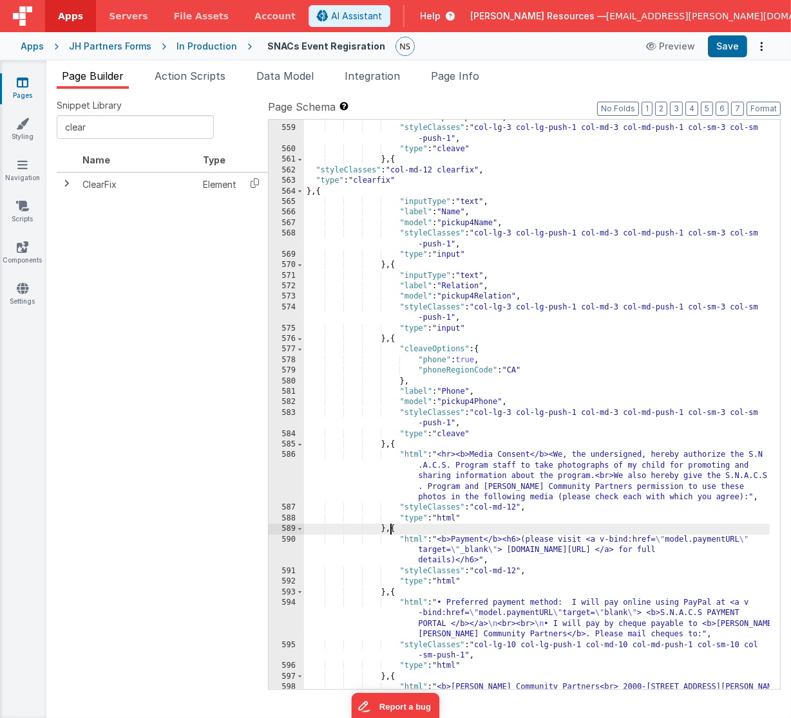
click at [390, 529] on div ""model" : "pickup3Phone" , "styleClasses" : "col-lg-3 col-lg-push-1 col-md-3 co…" at bounding box center [537, 414] width 466 height 602
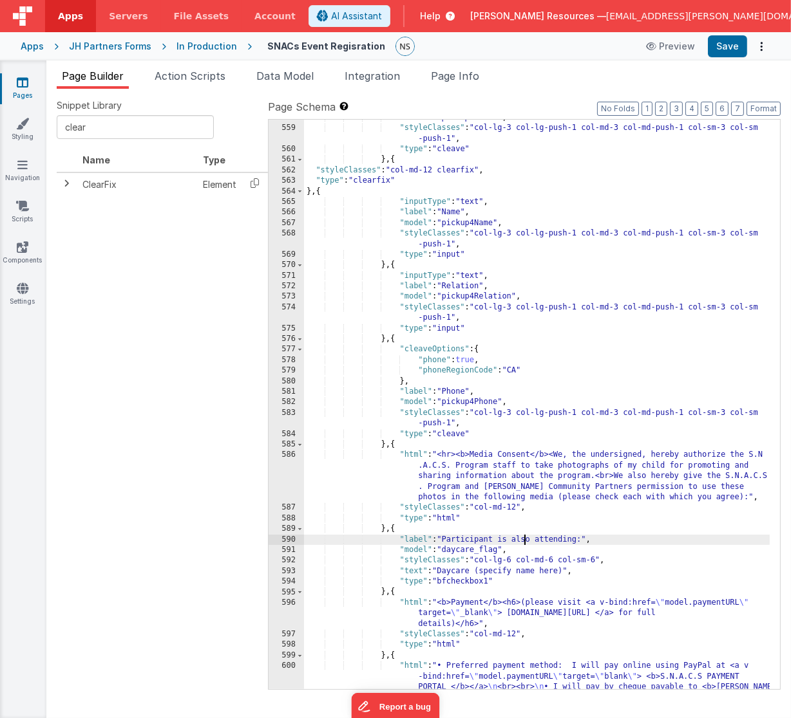
click at [525, 543] on div ""model" : "pickup3Phone" , "styleClasses" : "col-lg-3 col-lg-push-1 col-md-3 co…" at bounding box center [537, 424] width 466 height 623
drag, startPoint x: 445, startPoint y: 539, endPoint x: 585, endPoint y: 543, distance: 140.4
click at [585, 543] on div ""model" : "pickup3Phone" , "styleClasses" : "col-lg-3 col-lg-push-1 col-md-3 co…" at bounding box center [537, 424] width 466 height 623
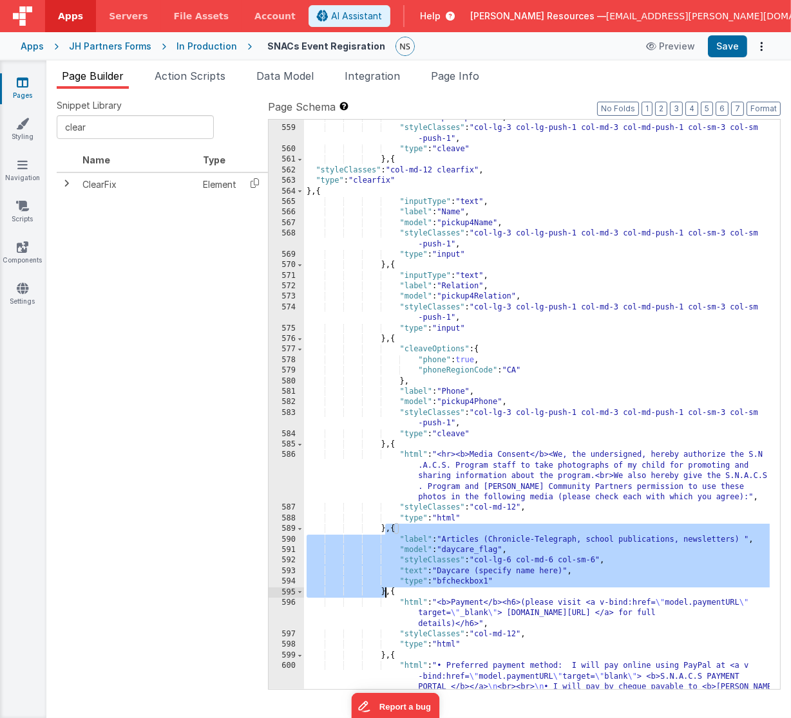
drag, startPoint x: 386, startPoint y: 528, endPoint x: 386, endPoint y: 594, distance: 65.7
click at [386, 594] on div ""model" : "pickup3Phone" , "styleClasses" : "col-lg-3 col-lg-push-1 col-md-3 co…" at bounding box center [537, 424] width 466 height 623
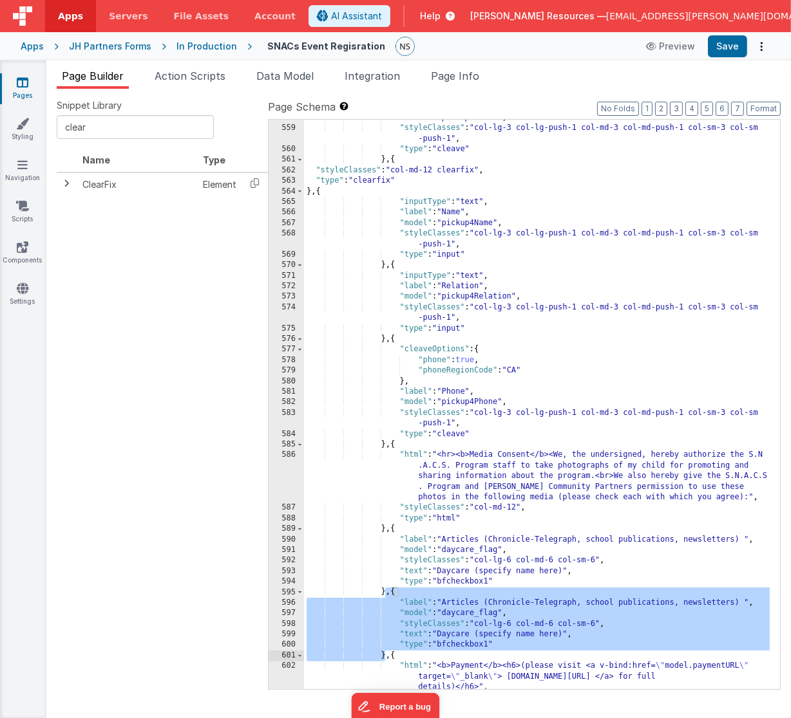
click at [447, 550] on div ""model" : "pickup3Phone" , "styleClasses" : "col-lg-3 col-lg-push-1 col-md-3 co…" at bounding box center [537, 409] width 466 height 592
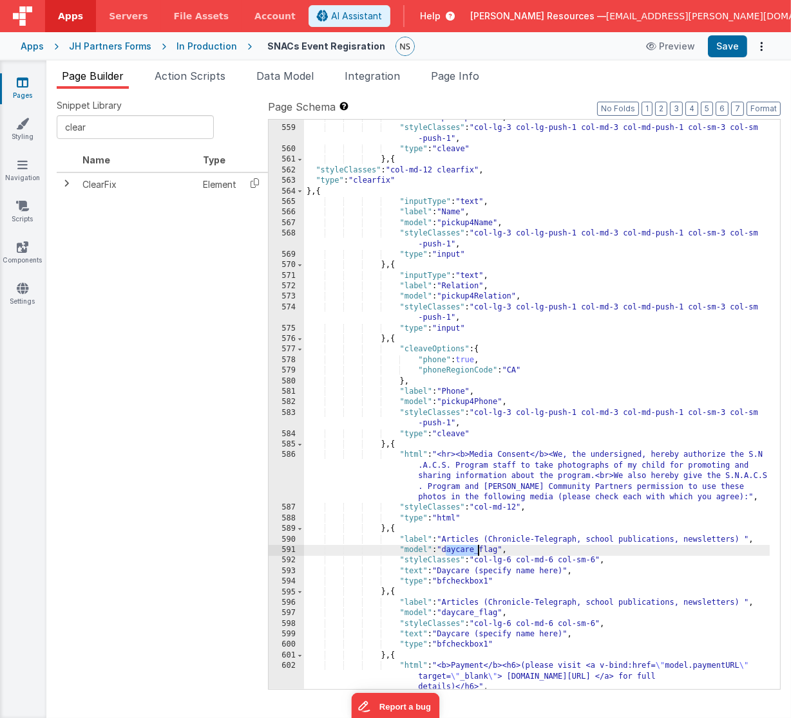
drag, startPoint x: 445, startPoint y: 551, endPoint x: 476, endPoint y: 551, distance: 30.3
click at [476, 551] on div ""model" : "pickup3Phone" , "styleClasses" : "col-lg-3 col-lg-push-1 col-md-3 co…" at bounding box center [537, 409] width 466 height 592
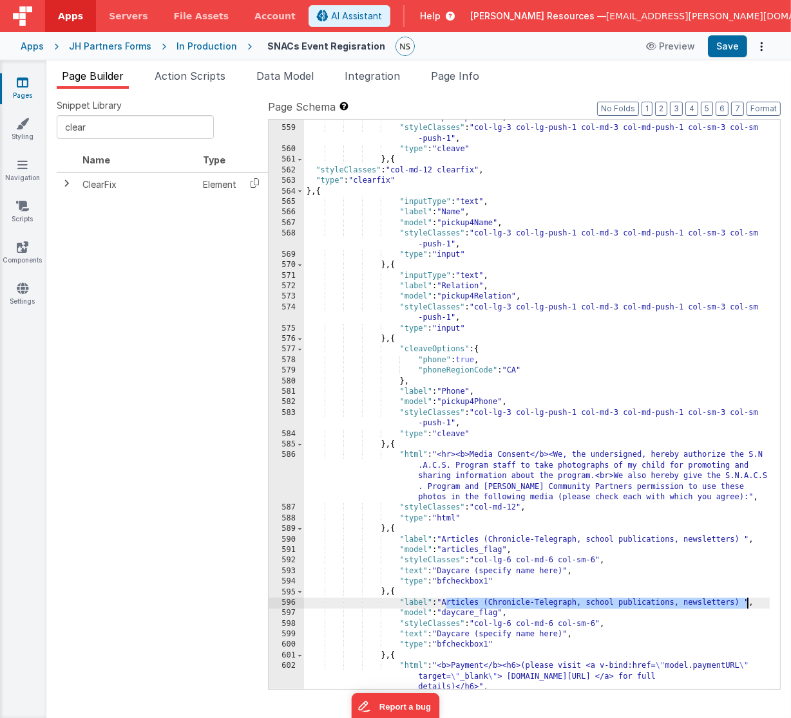
drag, startPoint x: 445, startPoint y: 604, endPoint x: 745, endPoint y: 603, distance: 299.4
click at [745, 603] on div ""model" : "pickup3Phone" , "styleClasses" : "col-lg-3 col-lg-push-1 col-md-3 co…" at bounding box center [537, 409] width 466 height 592
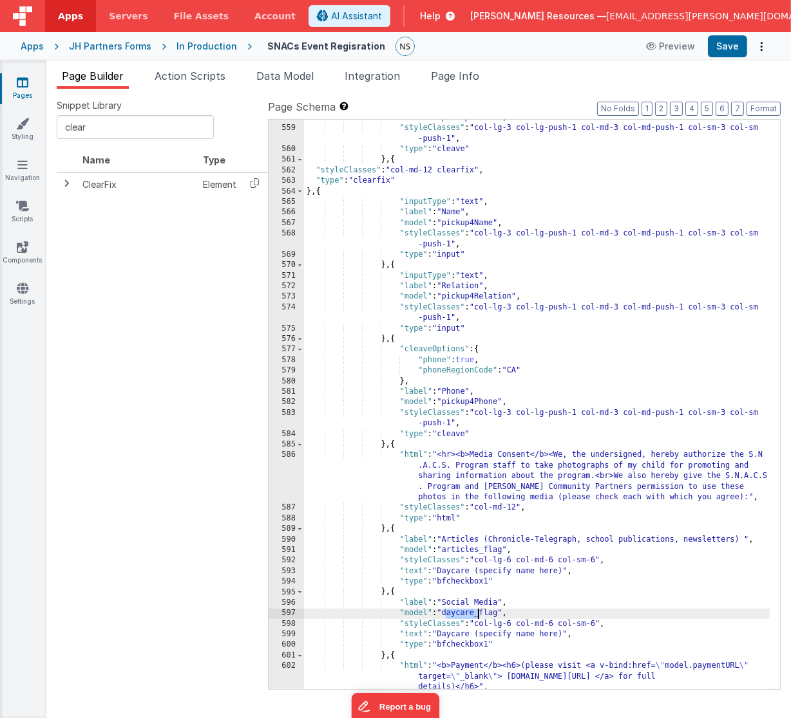
drag, startPoint x: 447, startPoint y: 614, endPoint x: 478, endPoint y: 614, distance: 31.5
click at [478, 614] on div ""model" : "pickup3Phone" , "styleClasses" : "col-lg-3 col-lg-push-1 col-md-3 co…" at bounding box center [537, 409] width 466 height 592
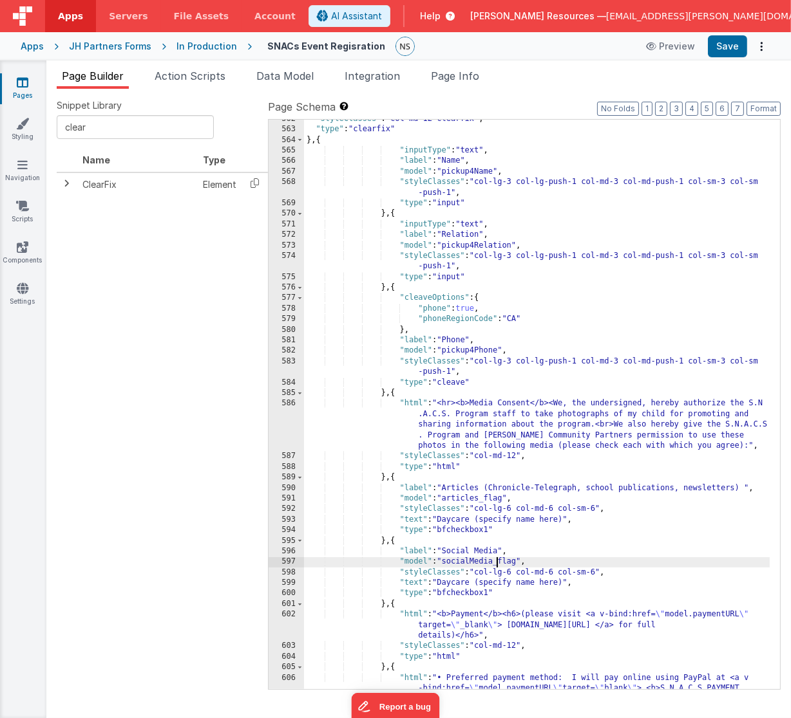
scroll to position [6302, 0]
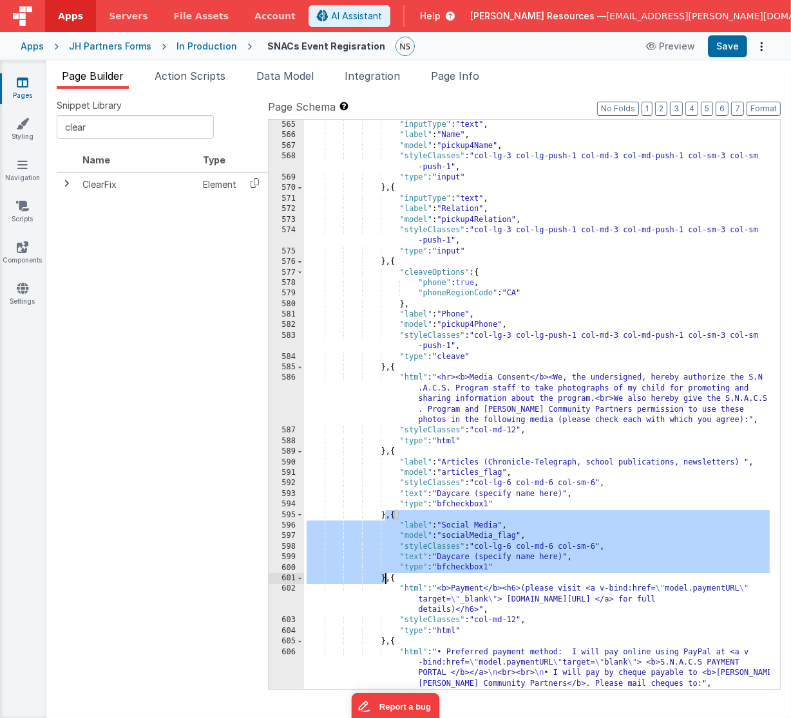
drag, startPoint x: 386, startPoint y: 518, endPoint x: 384, endPoint y: 576, distance: 57.3
click at [384, 576] on div "} , { "inputType" : "text" , "label" : "Name" , "model" : "pickup4Name" , "styl…" at bounding box center [537, 410] width 466 height 602
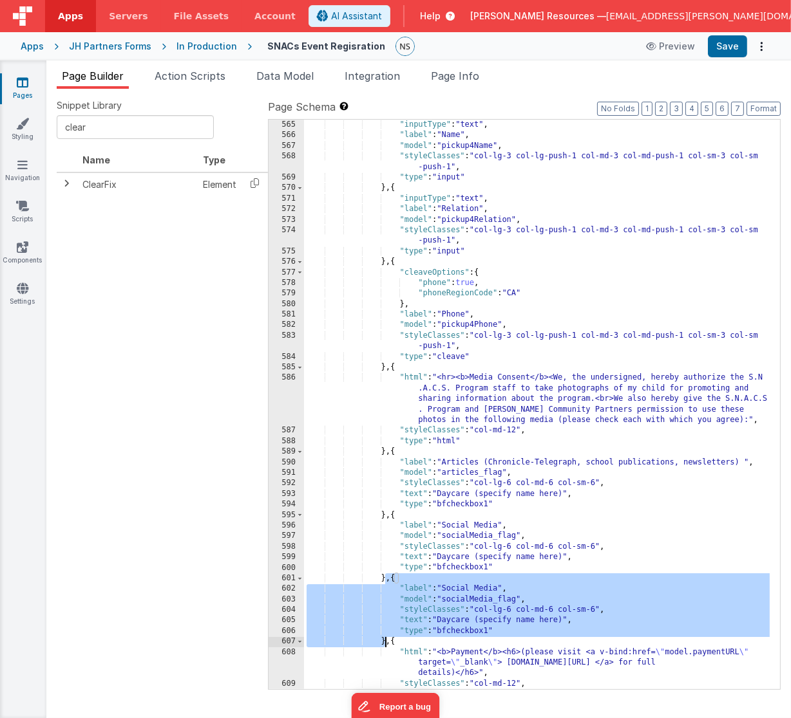
click at [447, 589] on div "} , { "inputType" : "text" , "label" : "Name" , "model" : "pickup4Name" , "styl…" at bounding box center [537, 405] width 466 height 592
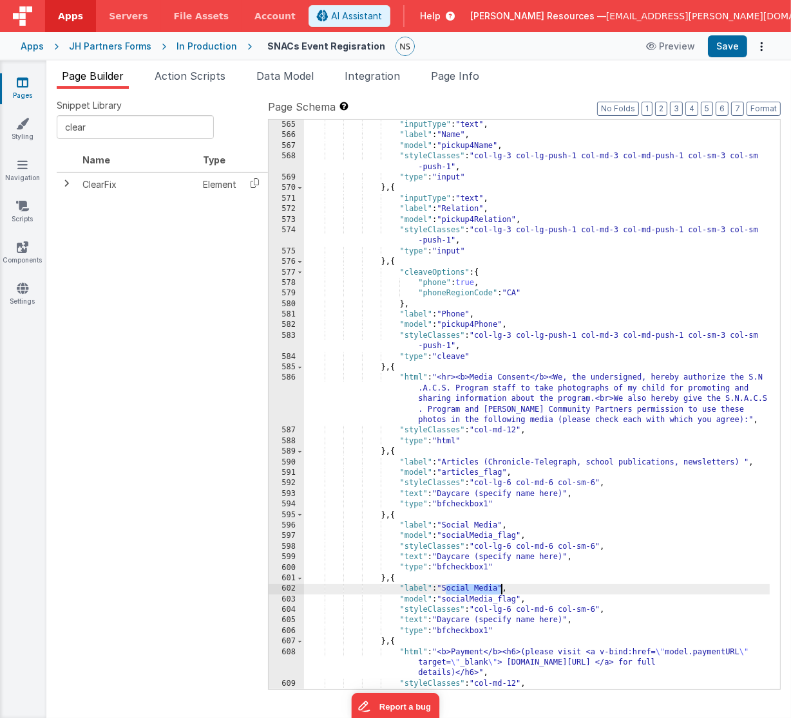
drag, startPoint x: 447, startPoint y: 589, endPoint x: 500, endPoint y: 590, distance: 52.8
click at [500, 590] on div "} , { "inputType" : "text" , "label" : "Name" , "model" : "pickup4Name" , "styl…" at bounding box center [537, 405] width 466 height 592
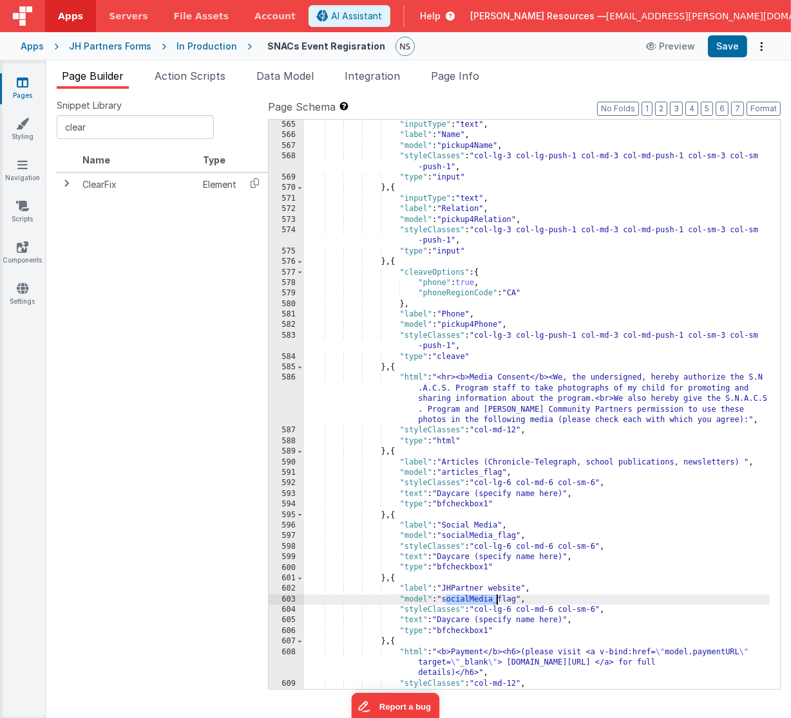
drag, startPoint x: 444, startPoint y: 601, endPoint x: 494, endPoint y: 601, distance: 50.2
click at [494, 601] on div "} , { "inputType" : "text" , "label" : "Name" , "model" : "pickup4Name" , "styl…" at bounding box center [537, 405] width 466 height 592
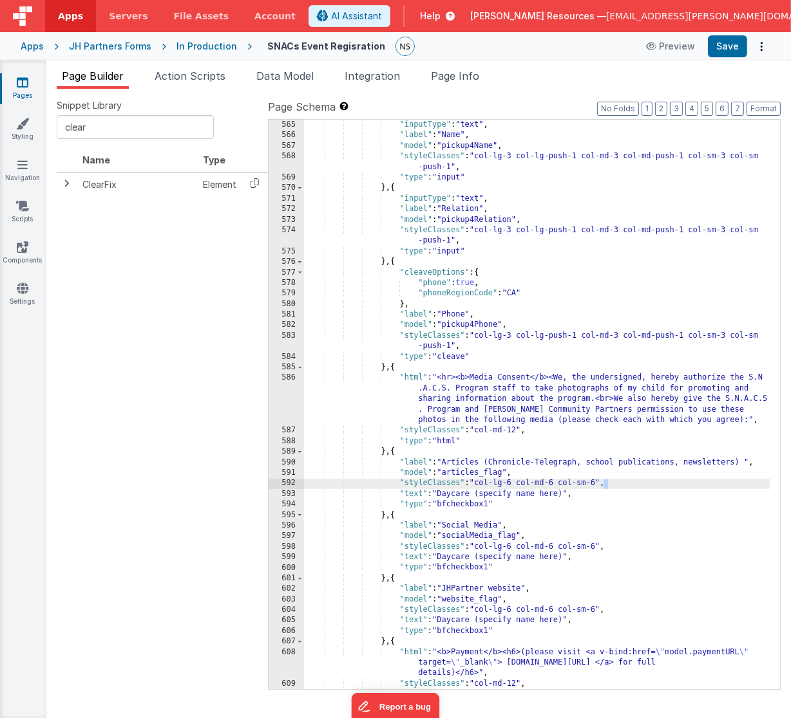
click at [606, 483] on div "} , { "inputType" : "text" , "label" : "Name" , "model" : "pickup4Name" , "styl…" at bounding box center [537, 405] width 466 height 592
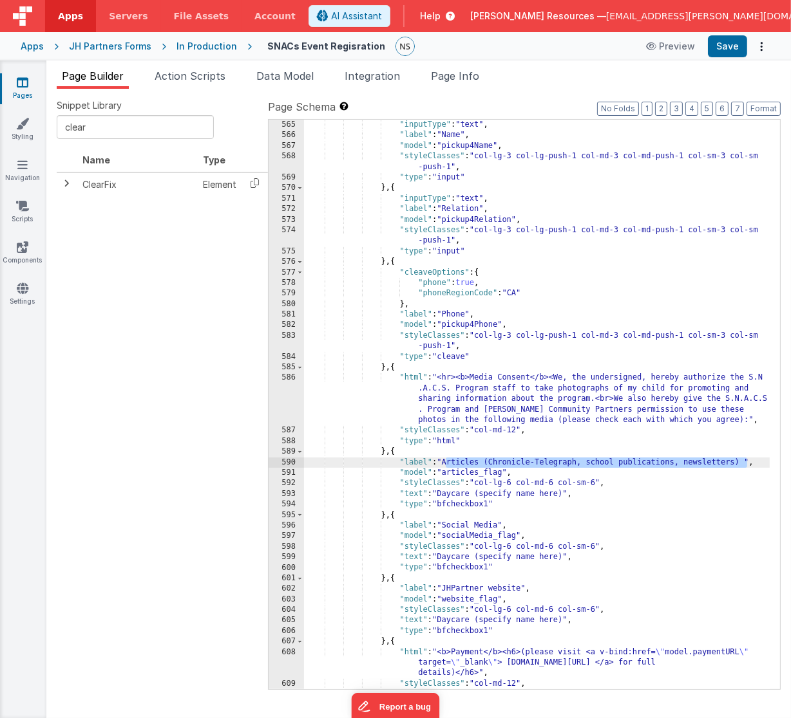
drag, startPoint x: 445, startPoint y: 462, endPoint x: 746, endPoint y: 464, distance: 301.3
click at [746, 464] on div "} , { "inputType" : "text" , "label" : "Name" , "model" : "pickup4Name" , "styl…" at bounding box center [537, 405] width 466 height 592
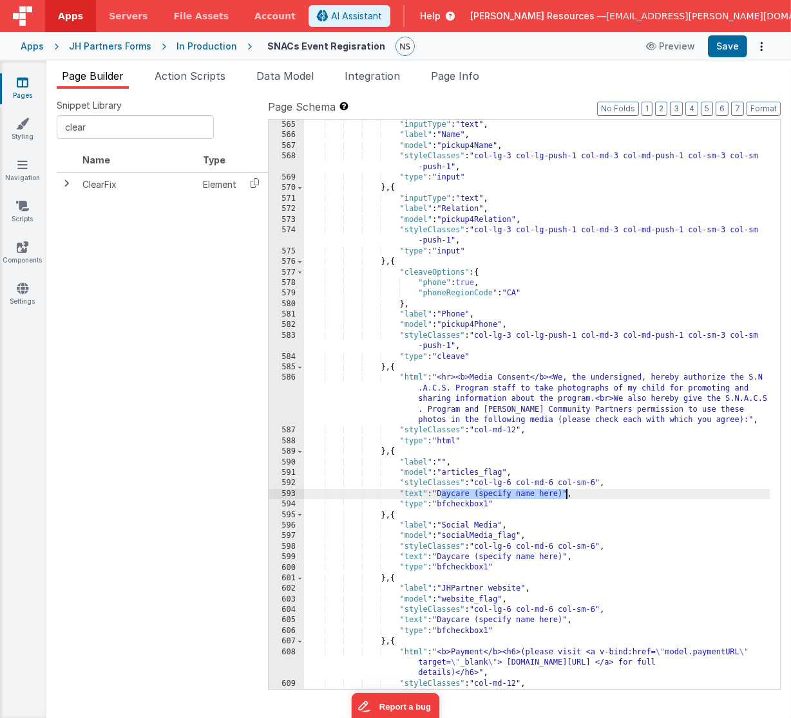
drag, startPoint x: 440, startPoint y: 494, endPoint x: 567, endPoint y: 496, distance: 126.8
click at [567, 496] on div "} , { "inputType" : "text" , "label" : "Name" , "model" : "pickup4Name" , "styl…" at bounding box center [537, 405] width 466 height 592
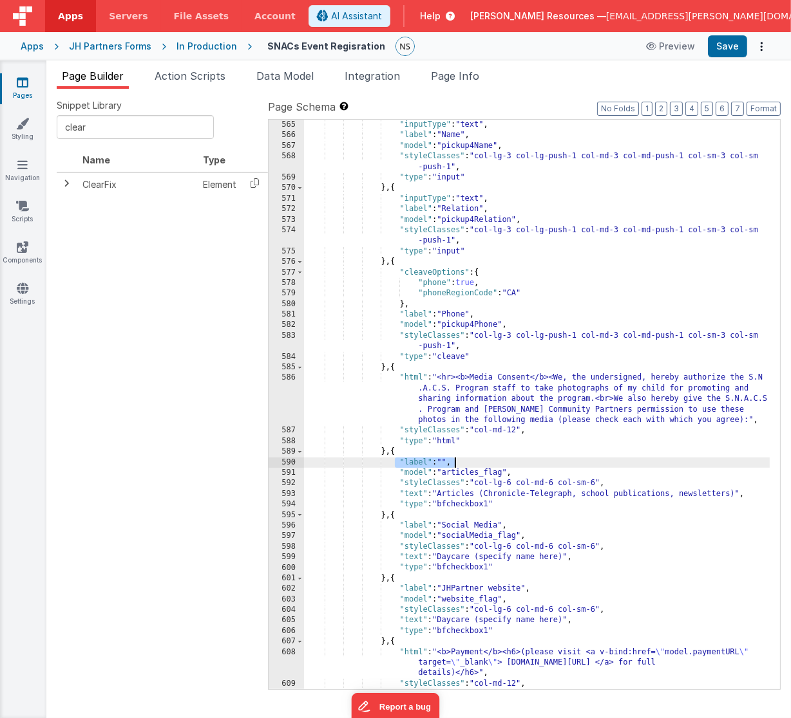
drag, startPoint x: 396, startPoint y: 461, endPoint x: 459, endPoint y: 464, distance: 63.2
click at [459, 464] on div "} , { "inputType" : "text" , "label" : "Name" , "model" : "pickup4Name" , "styl…" at bounding box center [537, 405] width 466 height 592
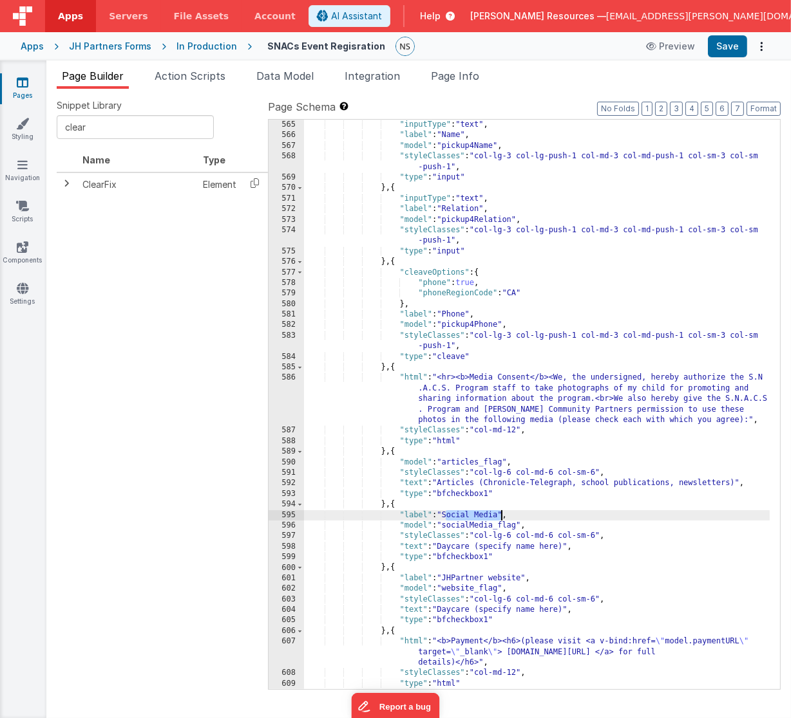
drag, startPoint x: 445, startPoint y: 515, endPoint x: 501, endPoint y: 515, distance: 56.0
click at [501, 515] on div "} , { "inputType" : "text" , "label" : "Name" , "model" : "pickup4Name" , "styl…" at bounding box center [537, 405] width 466 height 592
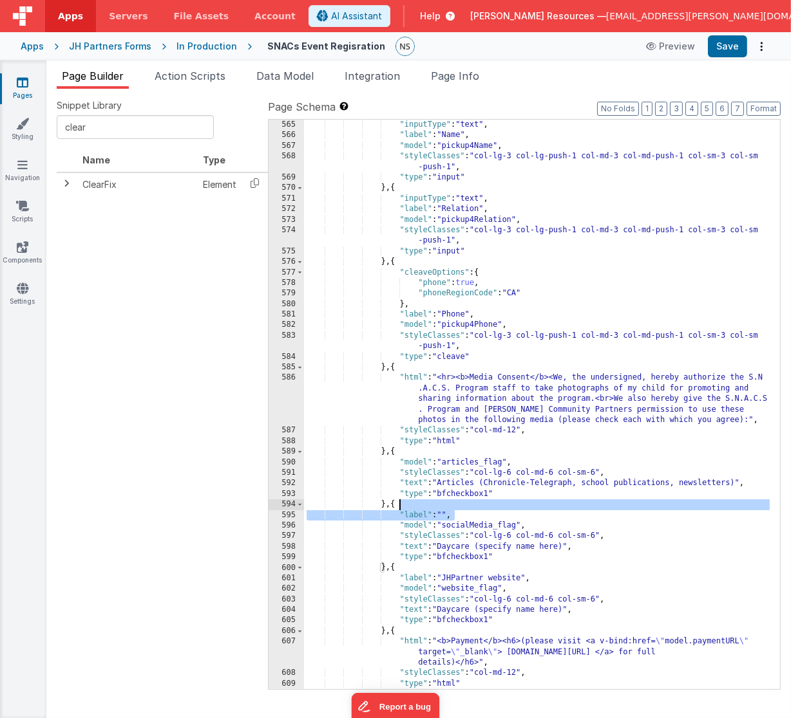
drag, startPoint x: 464, startPoint y: 516, endPoint x: 408, endPoint y: 504, distance: 57.2
click at [408, 504] on div "} , { "inputType" : "text" , "label" : "Name" , "model" : "pickup4Name" , "styl…" at bounding box center [537, 405] width 466 height 592
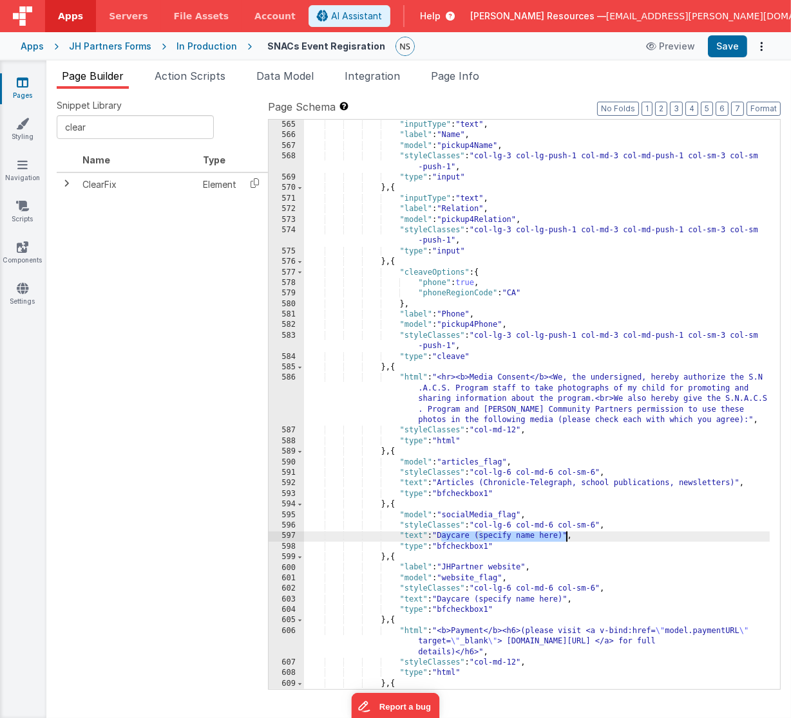
drag, startPoint x: 440, startPoint y: 536, endPoint x: 566, endPoint y: 538, distance: 125.5
click at [566, 538] on div "} , { "inputType" : "text" , "label" : "Name" , "model" : "pickup4Name" , "styl…" at bounding box center [537, 420] width 466 height 623
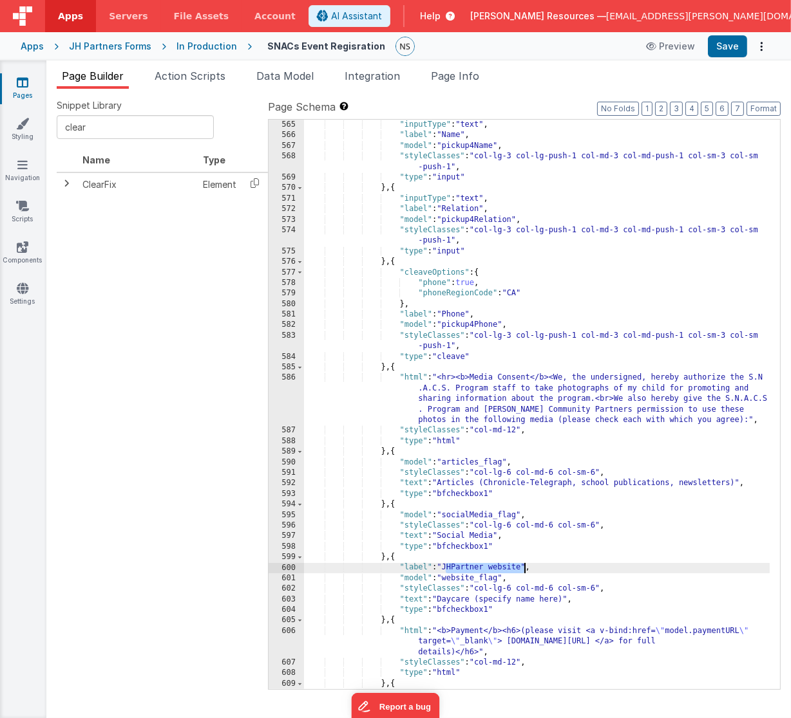
drag, startPoint x: 445, startPoint y: 568, endPoint x: 523, endPoint y: 571, distance: 77.9
click at [523, 571] on div "} , { "inputType" : "text" , "label" : "Name" , "model" : "pickup4Name" , "styl…" at bounding box center [537, 420] width 466 height 623
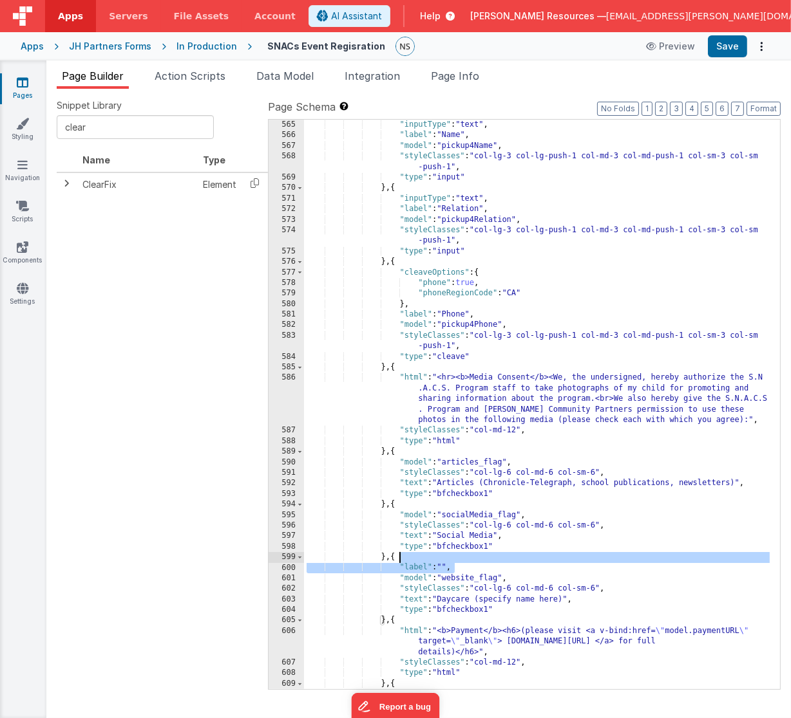
drag, startPoint x: 456, startPoint y: 568, endPoint x: 409, endPoint y: 558, distance: 48.1
click at [409, 558] on div "} , { "inputType" : "text" , "label" : "Name" , "model" : "pickup4Name" , "styl…" at bounding box center [537, 420] width 466 height 623
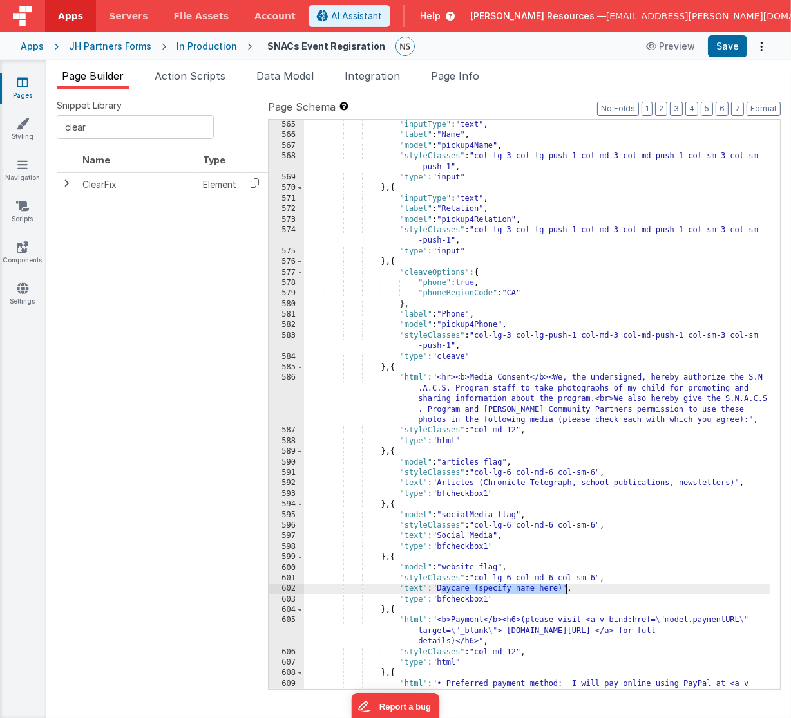
drag, startPoint x: 442, startPoint y: 590, endPoint x: 566, endPoint y: 589, distance: 124.2
click at [566, 589] on div "} , { "inputType" : "text" , "label" : "Name" , "model" : "pickup4Name" , "styl…" at bounding box center [537, 420] width 466 height 623
click at [441, 622] on div "} , { "inputType" : "text" , "label" : "Name" , "model" : "pickup4Name" , "styl…" at bounding box center [537, 420] width 466 height 623
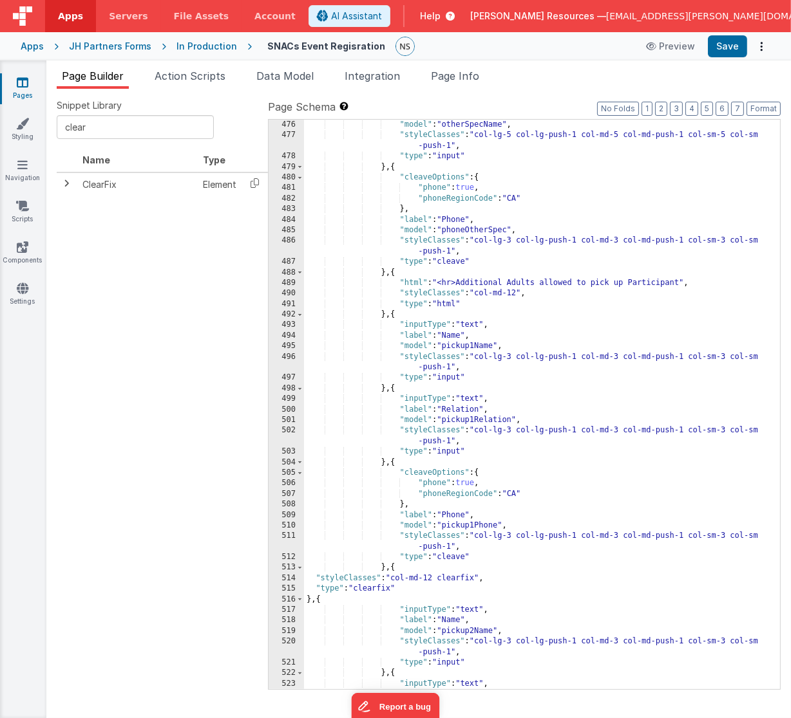
scroll to position [5247, 0]
click at [460, 280] on div ""label" : "Other specialist" , "model" : "otherSpecName" , "styleClasses" : "co…" at bounding box center [537, 405] width 466 height 592
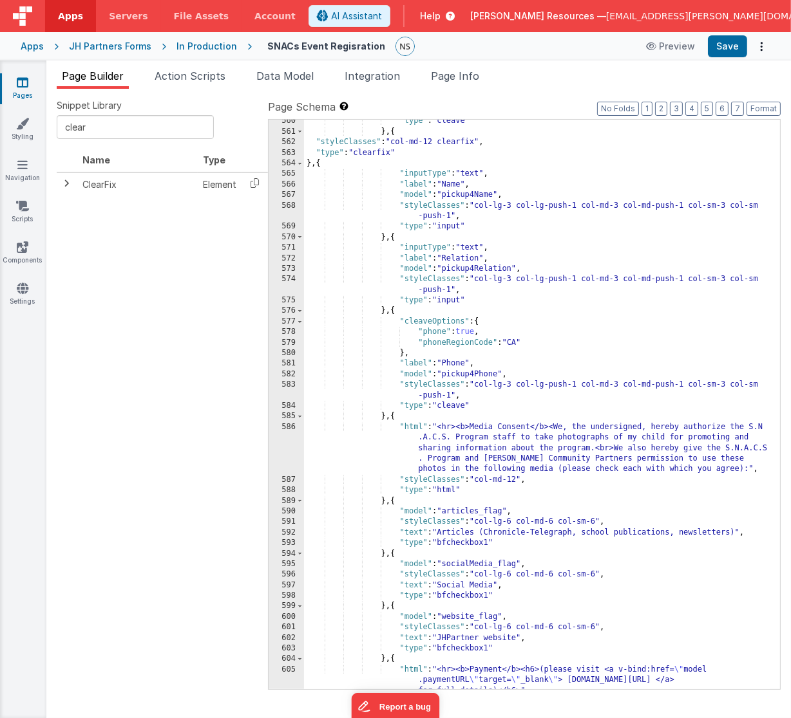
scroll to position [6277, 0]
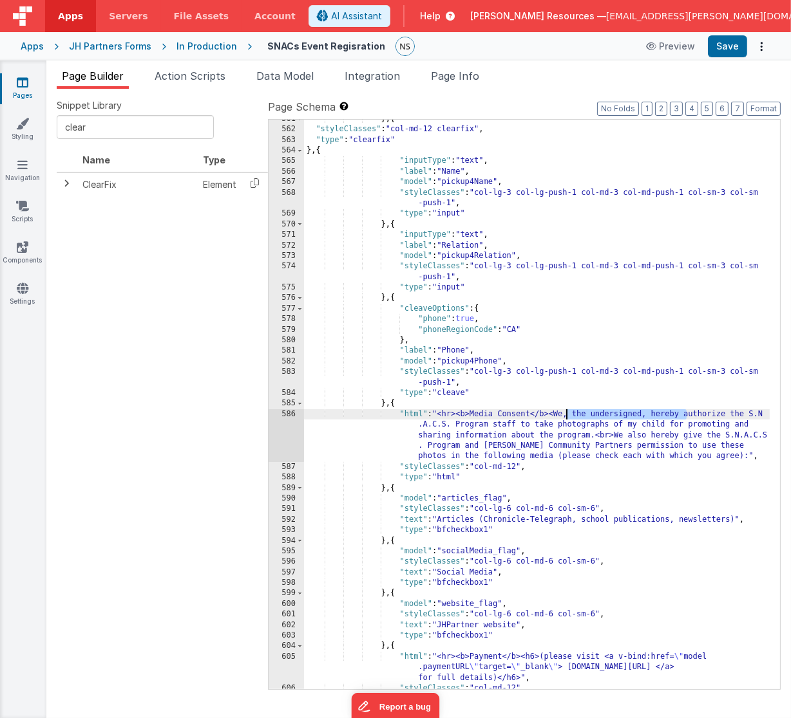
drag, startPoint x: 686, startPoint y: 415, endPoint x: 565, endPoint y: 416, distance: 120.4
click at [565, 416] on div "} , { "styleClasses" : "col-md-12 clearfix" , "type" : "clearfix" } , { "inputT…" at bounding box center [537, 410] width 466 height 592
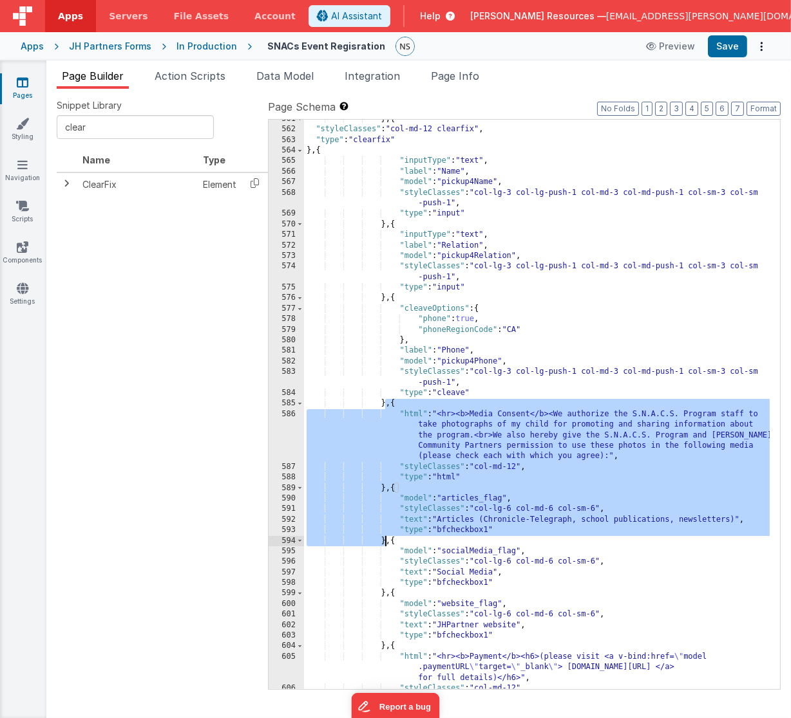
drag, startPoint x: 386, startPoint y: 403, endPoint x: 383, endPoint y: 541, distance: 138.4
click at [383, 541] on div "} , { "styleClasses" : "col-md-12 clearfix" , "type" : "clearfix" } , { "inputT…" at bounding box center [537, 410] width 466 height 592
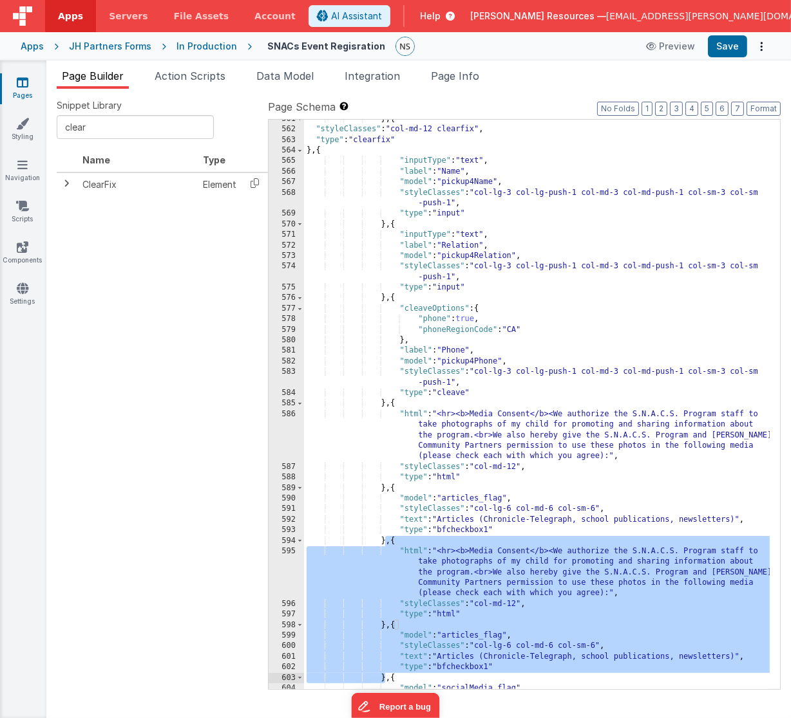
click at [523, 561] on div "} , { "styleClasses" : "col-md-12 clearfix" , "type" : "clearfix" } , { "inputT…" at bounding box center [537, 410] width 466 height 592
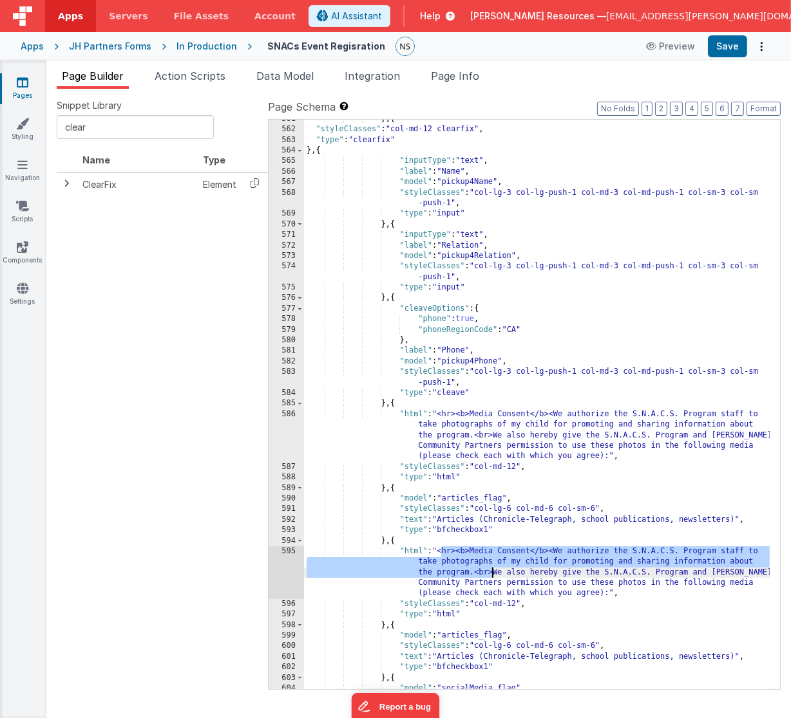
drag, startPoint x: 440, startPoint y: 550, endPoint x: 489, endPoint y: 573, distance: 53.9
click at [489, 573] on div "} , { "styleClasses" : "col-md-12 clearfix" , "type" : "clearfix" } , { "inputT…" at bounding box center [537, 410] width 466 height 592
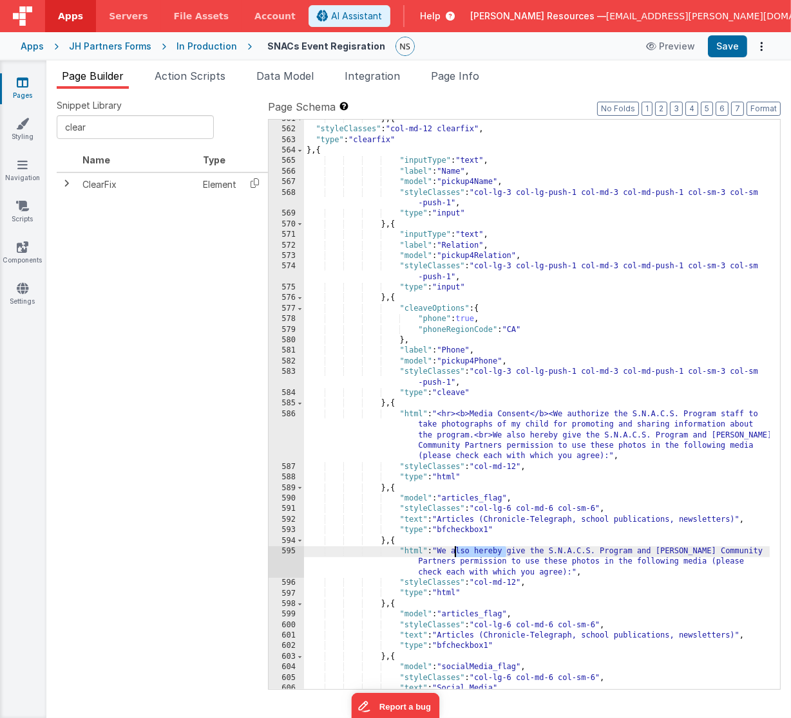
drag, startPoint x: 505, startPoint y: 552, endPoint x: 454, endPoint y: 552, distance: 50.9
click at [454, 552] on div "} , { "styleClasses" : "col-md-12 clearfix" , "type" : "clearfix" } , { "inputT…" at bounding box center [537, 410] width 466 height 592
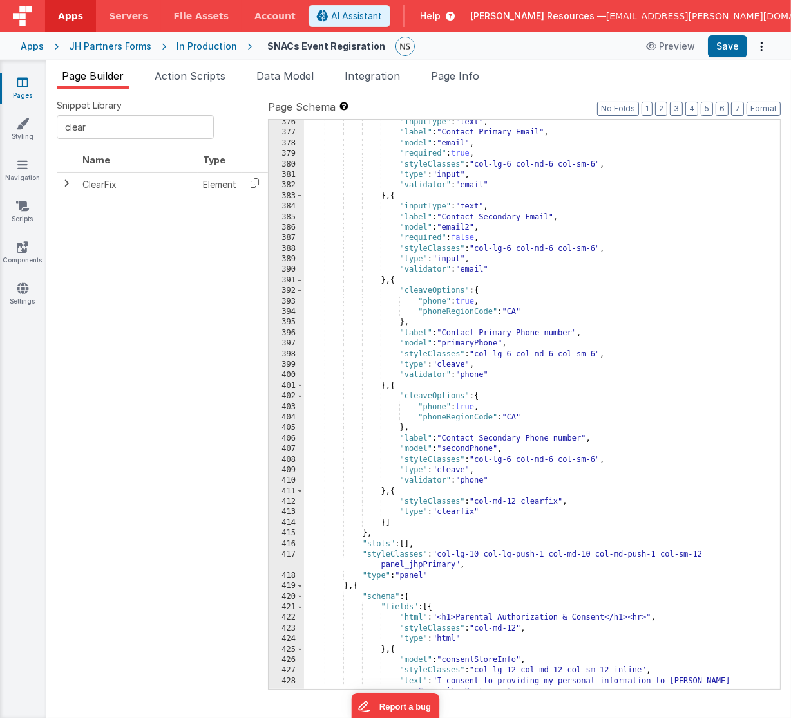
scroll to position [4139, 0]
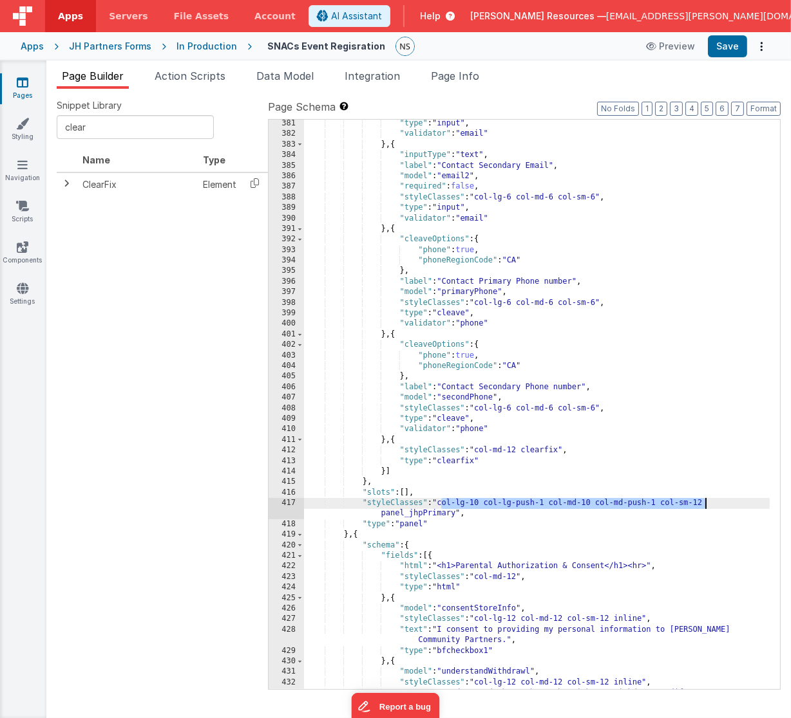
drag, startPoint x: 442, startPoint y: 502, endPoint x: 711, endPoint y: 503, distance: 269.1
click at [711, 503] on div ""type" : "input" , "validator" : "email" } , { "inputType" : "text" , "label" :…" at bounding box center [537, 424] width 466 height 613
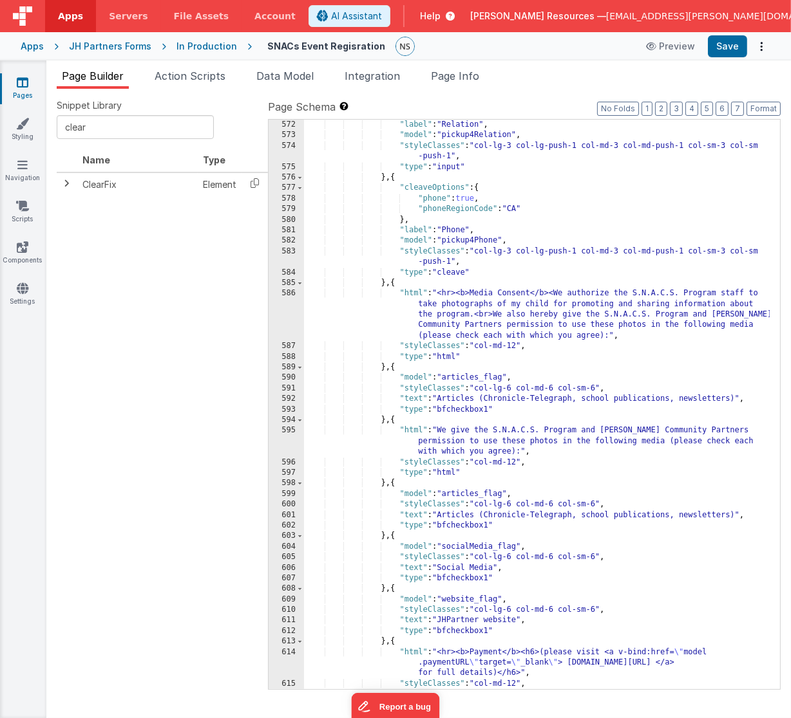
scroll to position [6411, 0]
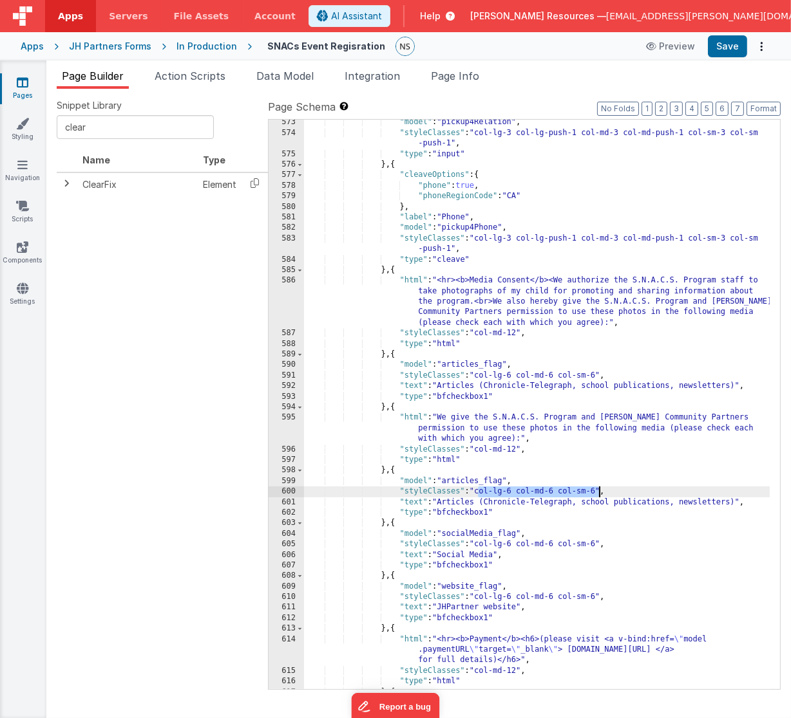
drag, startPoint x: 479, startPoint y: 490, endPoint x: 600, endPoint y: 490, distance: 121.0
click at [600, 490] on div ""model" : "pickup4Relation" , "styleClasses" : "col-lg-3 col-lg-push-1 col-md-3…" at bounding box center [537, 428] width 466 height 623
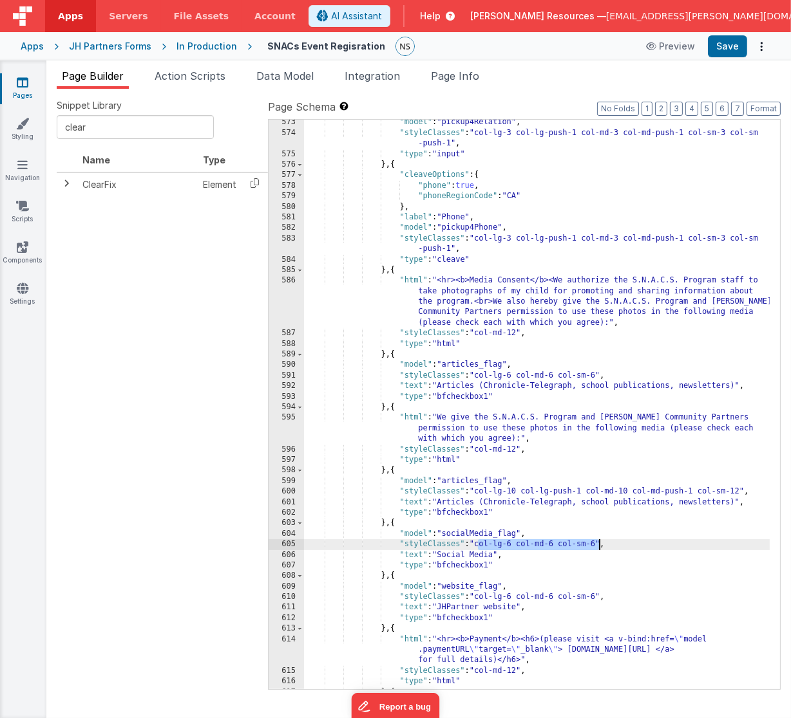
drag, startPoint x: 478, startPoint y: 545, endPoint x: 599, endPoint y: 545, distance: 121.0
click at [599, 545] on div ""model" : "pickup4Relation" , "styleClasses" : "col-lg-3 col-lg-push-1 col-md-3…" at bounding box center [537, 428] width 466 height 623
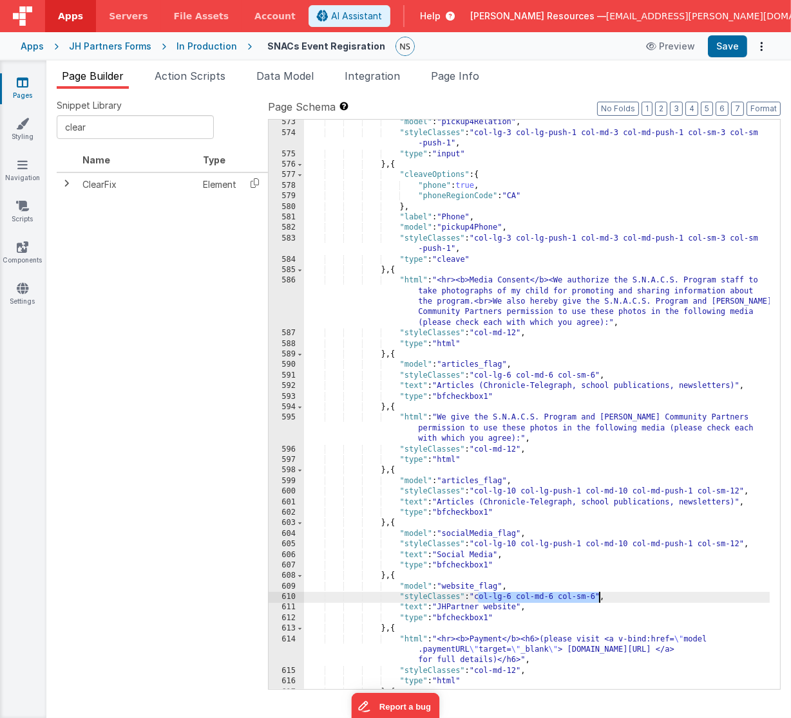
drag, startPoint x: 479, startPoint y: 598, endPoint x: 597, endPoint y: 597, distance: 118.5
click at [597, 597] on div ""model" : "pickup4Relation" , "styleClasses" : "col-lg-3 col-lg-push-1 col-md-3…" at bounding box center [537, 428] width 466 height 623
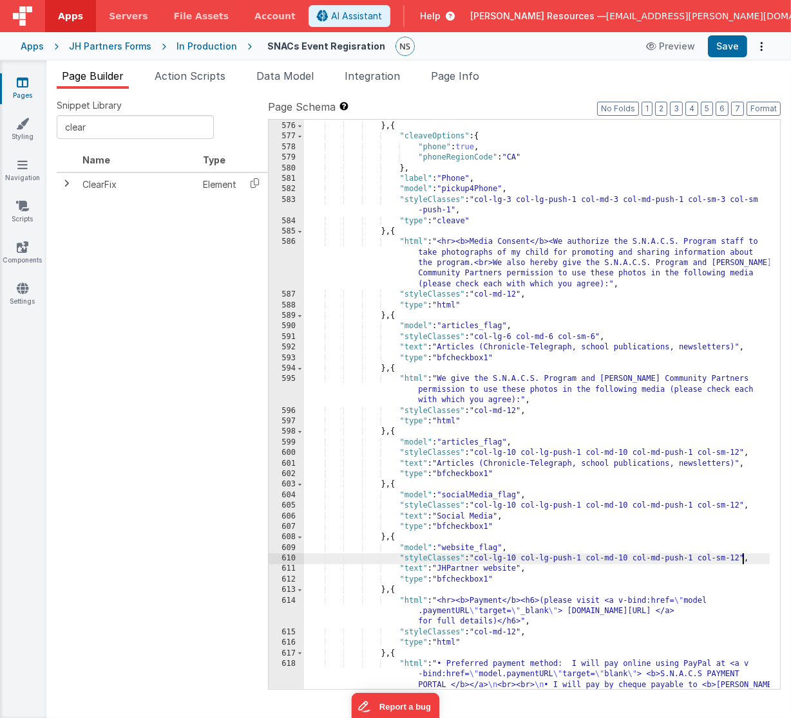
scroll to position [6462, 0]
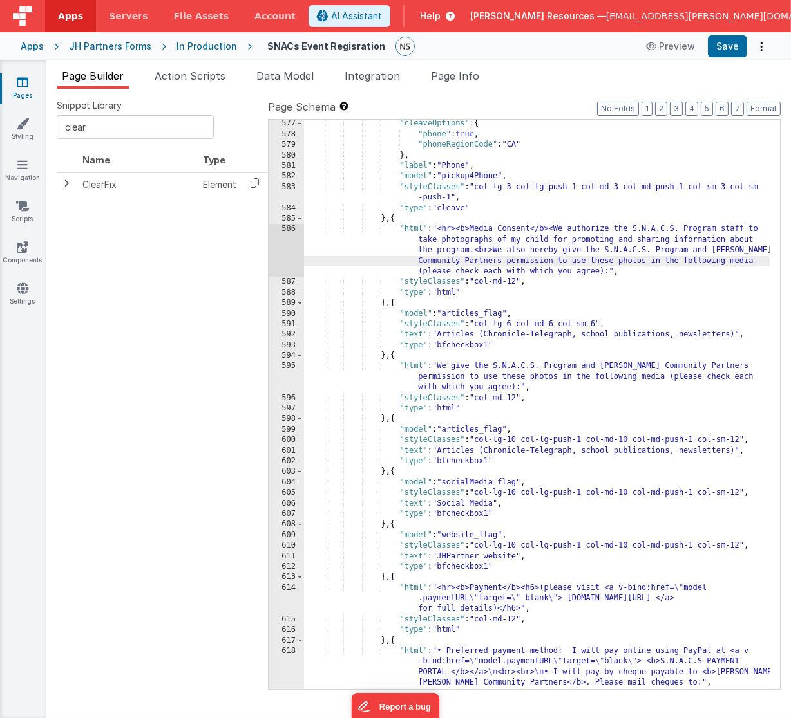
click at [753, 265] on div ""cleaveOptions" : { "phone" : true , "phoneRegionCode" : "CA" } , "label" : "Ph…" at bounding box center [537, 419] width 466 height 602
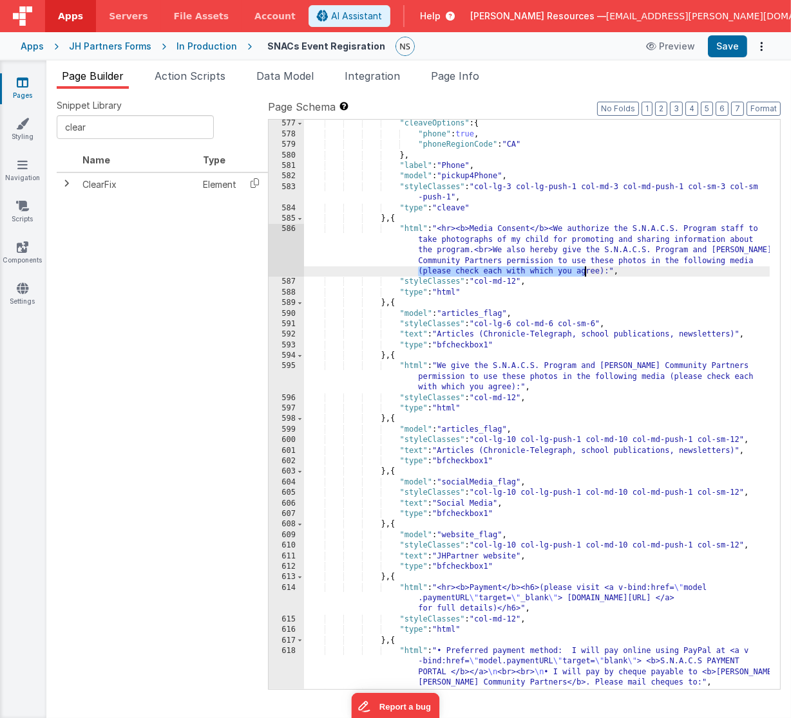
drag, startPoint x: 413, startPoint y: 271, endPoint x: 585, endPoint y: 274, distance: 171.9
click at [585, 274] on div ""cleaveOptions" : { "phone" : true , "phoneRegionCode" : "CA" } , "label" : "Ph…" at bounding box center [537, 419] width 466 height 602
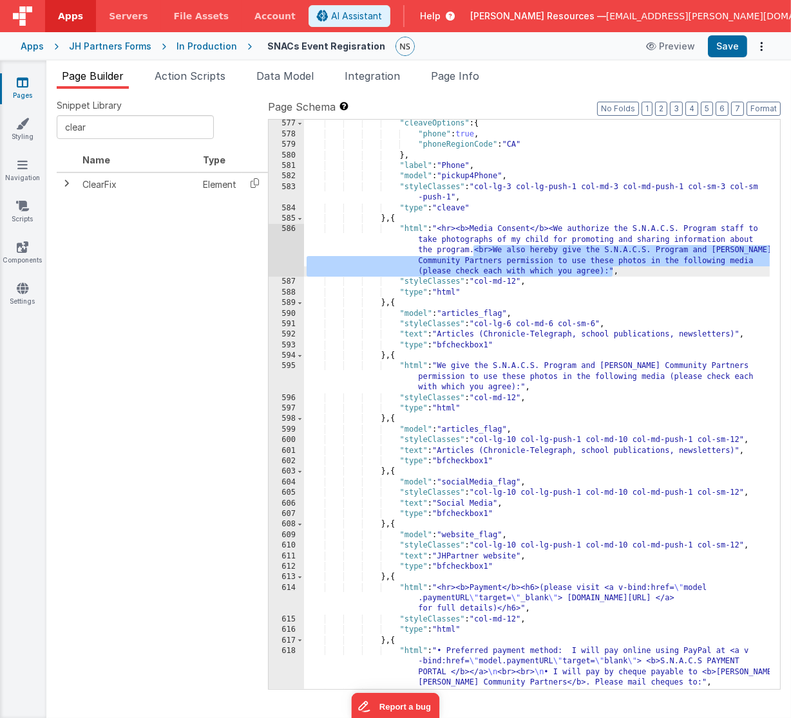
drag, startPoint x: 473, startPoint y: 250, endPoint x: 612, endPoint y: 271, distance: 140.0
click at [612, 271] on div ""cleaveOptions" : { "phone" : true , "phoneRegionCode" : "CA" } , "label" : "Ph…" at bounding box center [537, 419] width 466 height 602
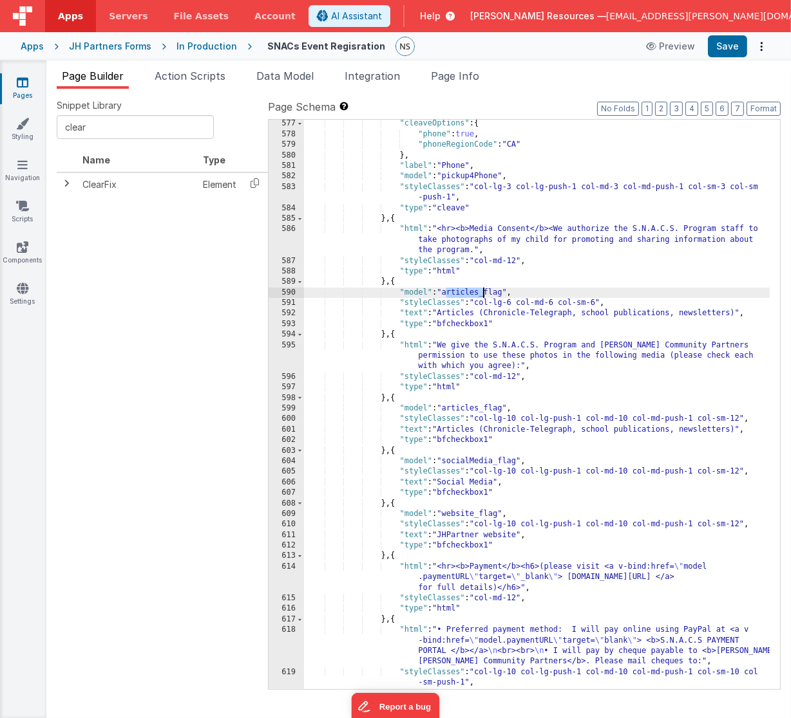
drag, startPoint x: 447, startPoint y: 292, endPoint x: 482, endPoint y: 295, distance: 34.2
click at [482, 295] on div ""cleaveOptions" : { "phone" : true , "phoneRegionCode" : "CA" } , "label" : "Ph…" at bounding box center [537, 414] width 466 height 592
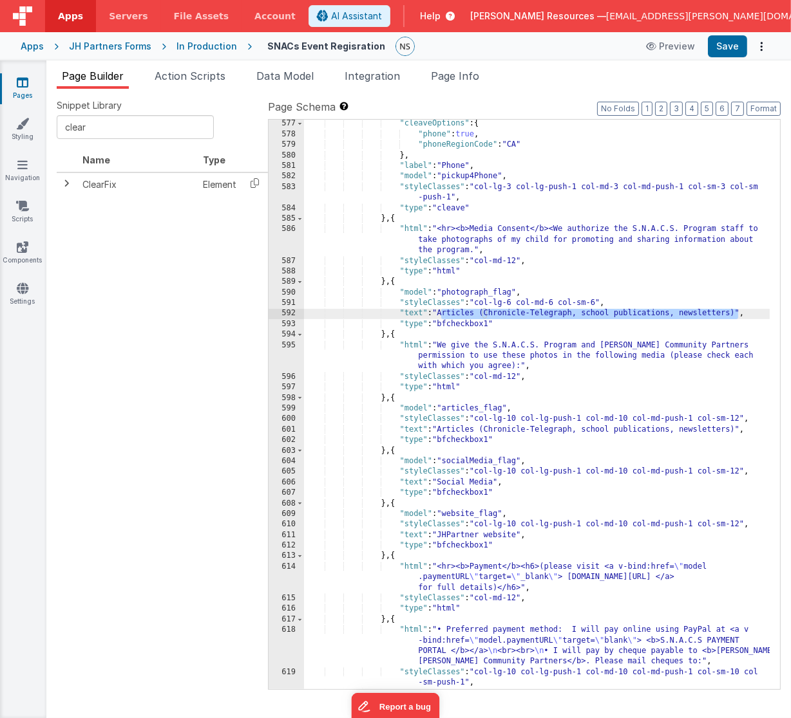
drag, startPoint x: 442, startPoint y: 314, endPoint x: 737, endPoint y: 313, distance: 295.5
click at [737, 313] on div ""cleaveOptions" : { "phone" : true , "phoneRegionCode" : "CA" } , "label" : "Ph…" at bounding box center [537, 414] width 466 height 592
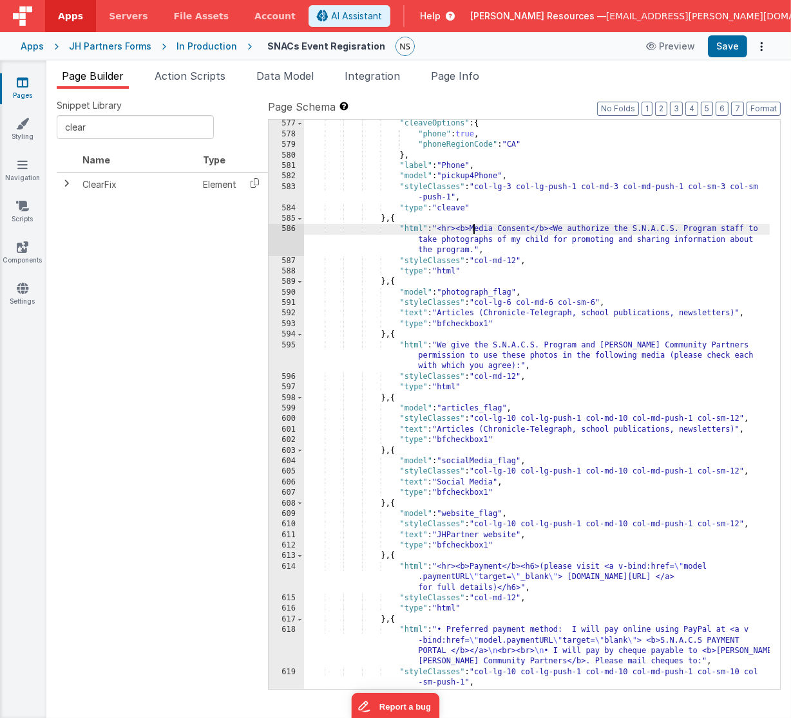
click at [474, 232] on div ""cleaveOptions" : { "phone" : true , "phoneRegionCode" : "CA" } , "label" : "Ph…" at bounding box center [537, 414] width 466 height 592
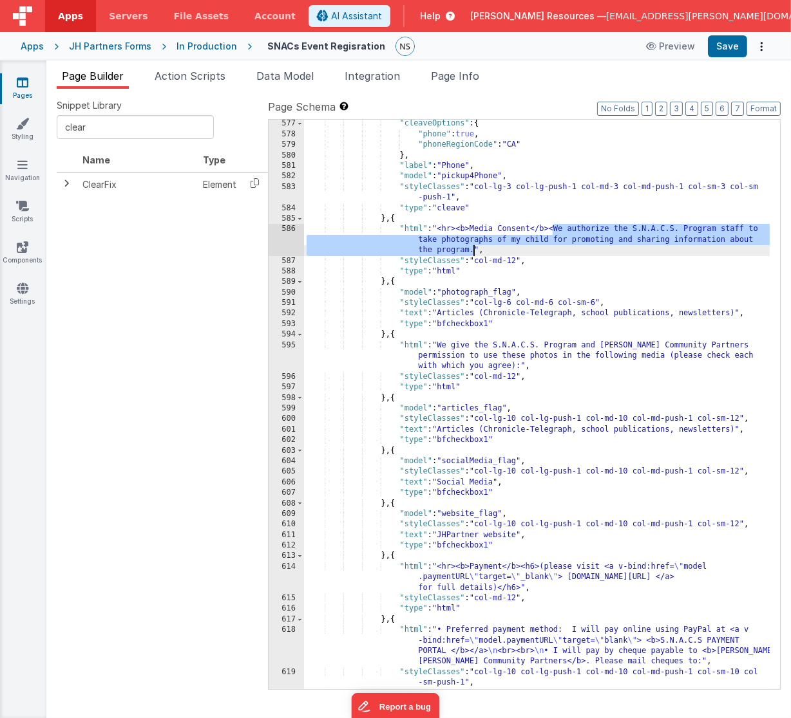
drag, startPoint x: 554, startPoint y: 230, endPoint x: 472, endPoint y: 252, distance: 84.8
click at [472, 252] on div ""cleaveOptions" : { "phone" : true , "phoneRegionCode" : "CA" } , "label" : "Ph…" at bounding box center [537, 414] width 466 height 592
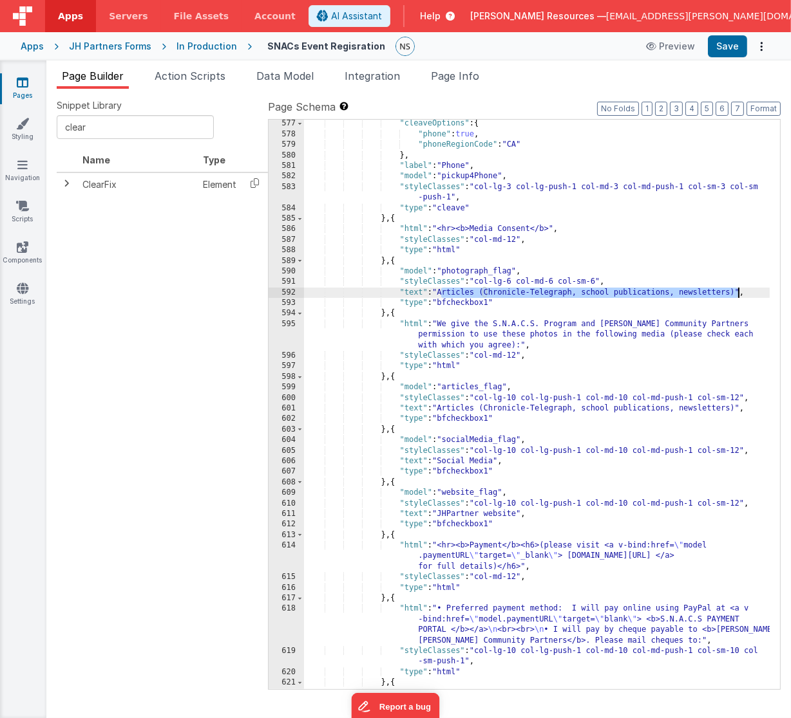
drag, startPoint x: 440, startPoint y: 292, endPoint x: 737, endPoint y: 294, distance: 297.4
click at [737, 294] on div ""cleaveOptions" : { "phone" : true , "phoneRegionCode" : "CA" } , "label" : "Ph…" at bounding box center [537, 419] width 466 height 602
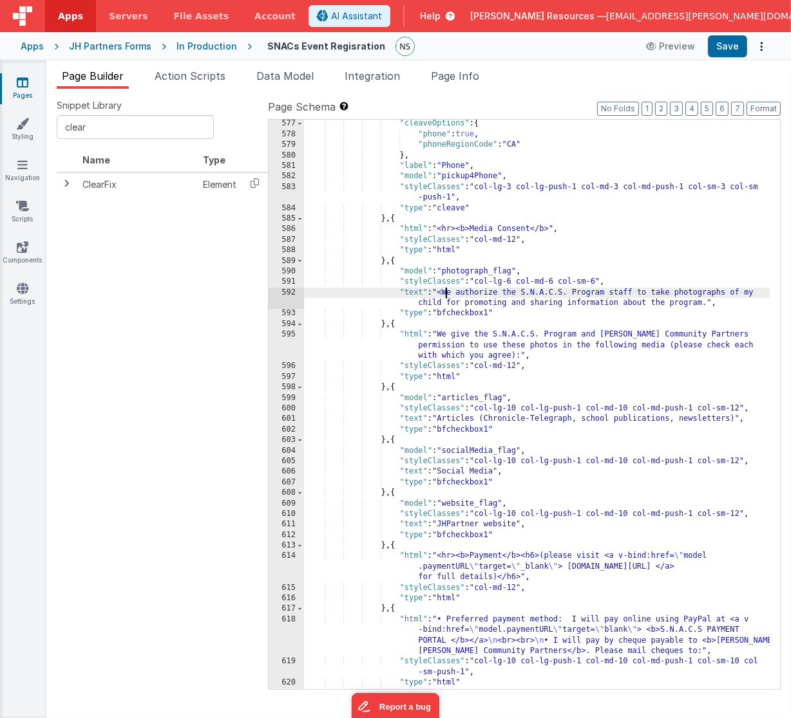
click at [446, 293] on div ""cleaveOptions" : { "phone" : true , "phoneRegionCode" : "CA" } , "label" : "Ph…" at bounding box center [537, 419] width 466 height 602
drag, startPoint x: 742, startPoint y: 291, endPoint x: 750, endPoint y: 292, distance: 7.8
click at [750, 292] on div ""cleaveOptions" : { "phone" : true , "phoneRegionCode" : "CA" } , "label" : "Ph…" at bounding box center [537, 419] width 466 height 602
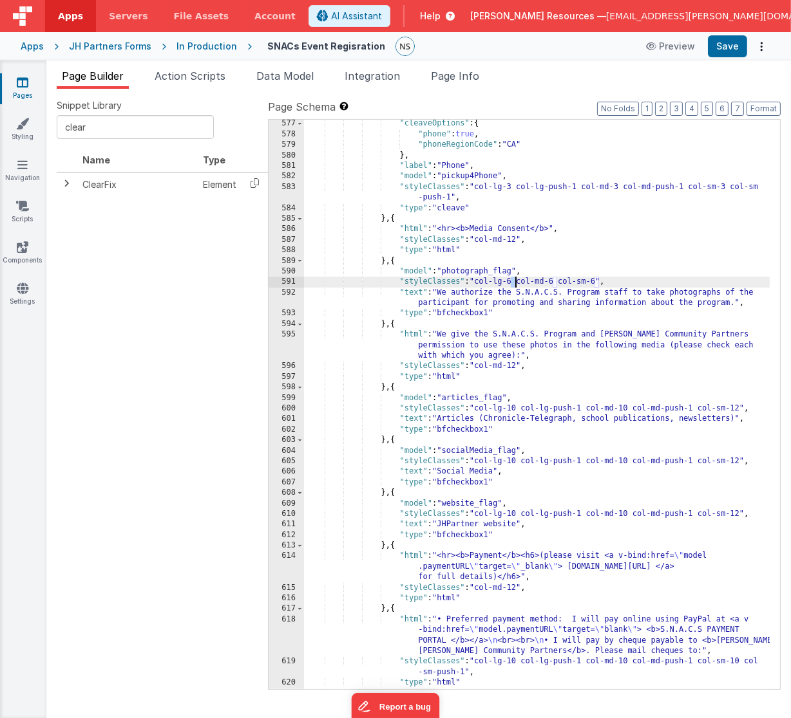
click at [514, 282] on div ""cleaveOptions" : { "phone" : true , "phoneRegionCode" : "CA" } , "label" : "Ph…" at bounding box center [537, 419] width 466 height 602
click at [560, 280] on div ""cleaveOptions" : { "phone" : true , "phoneRegionCode" : "CA" } , "label" : "Ph…" at bounding box center [537, 419] width 466 height 602
click at [606, 281] on div ""cleaveOptions" : { "phone" : true , "phoneRegionCode" : "CA" } , "label" : "Ph…" at bounding box center [537, 419] width 466 height 602
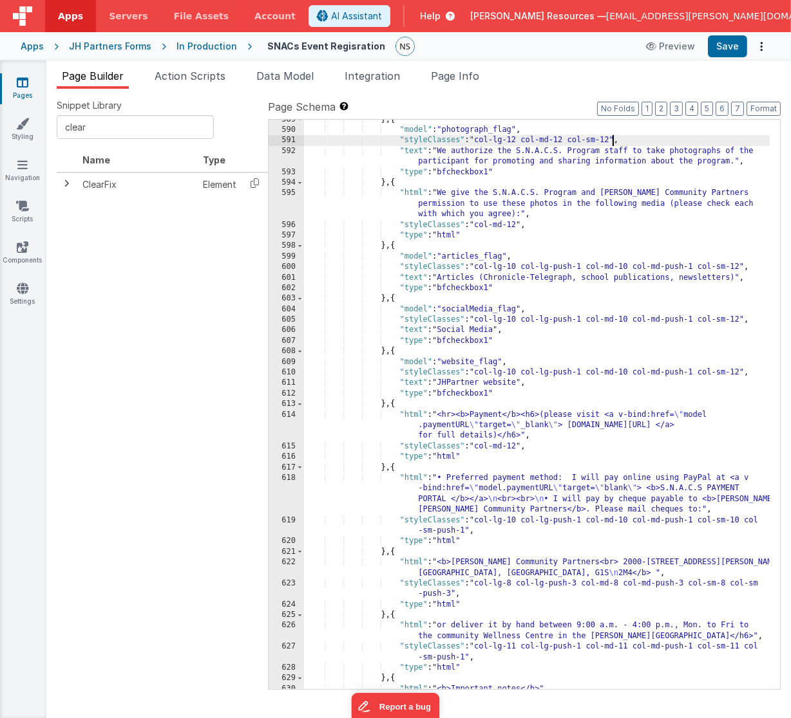
scroll to position [6617, 0]
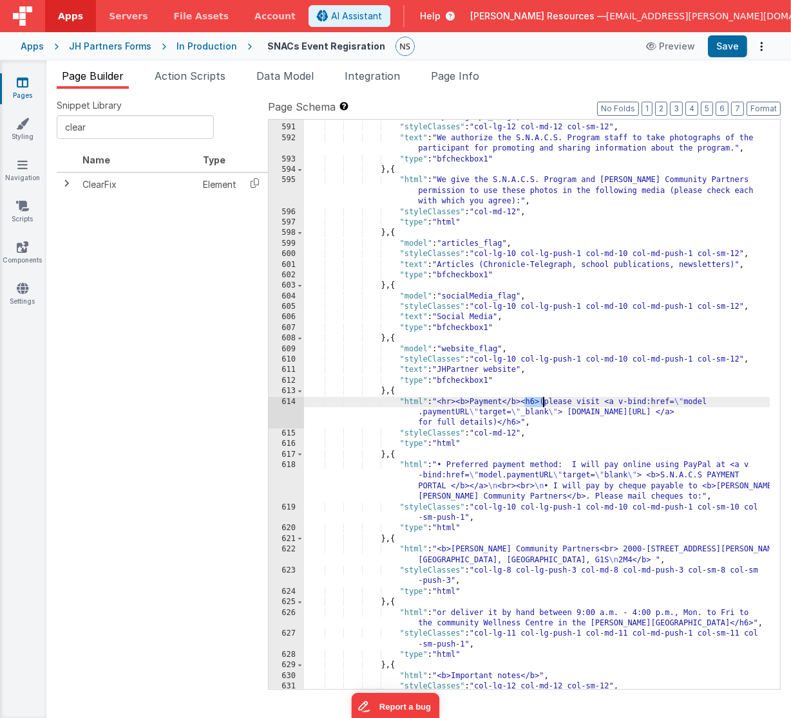
drag, startPoint x: 525, startPoint y: 402, endPoint x: 542, endPoint y: 402, distance: 17.4
click at [542, 402] on div ""model" : "photograph_flag" , "styleClasses" : "col-lg-12 col-md-12 col-sm-12" …" at bounding box center [537, 408] width 466 height 592
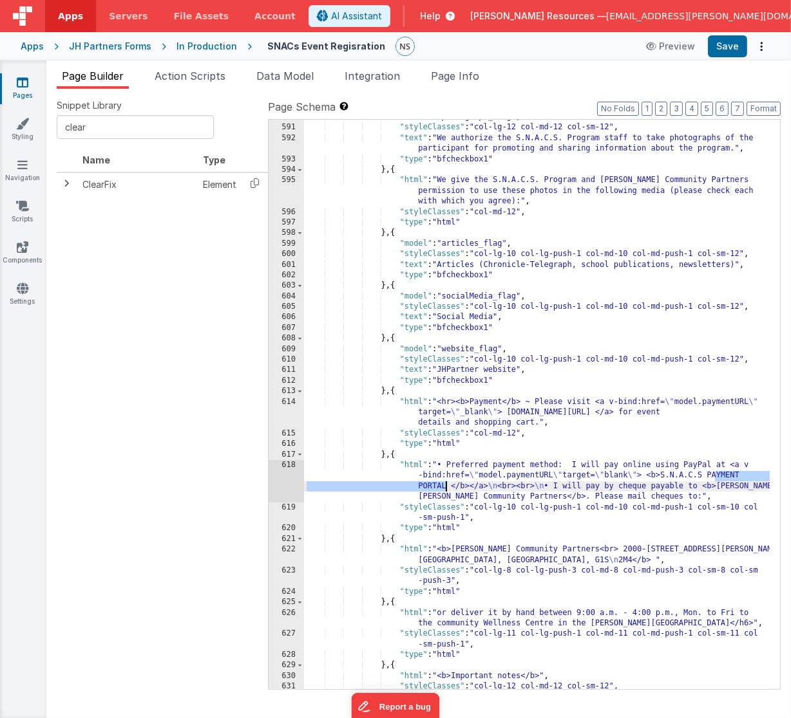
drag, startPoint x: 715, startPoint y: 476, endPoint x: 445, endPoint y: 483, distance: 269.2
click at [445, 483] on div ""model" : "photograph_flag" , "styleClasses" : "col-lg-12 col-md-12 col-sm-12" …" at bounding box center [537, 408] width 466 height 592
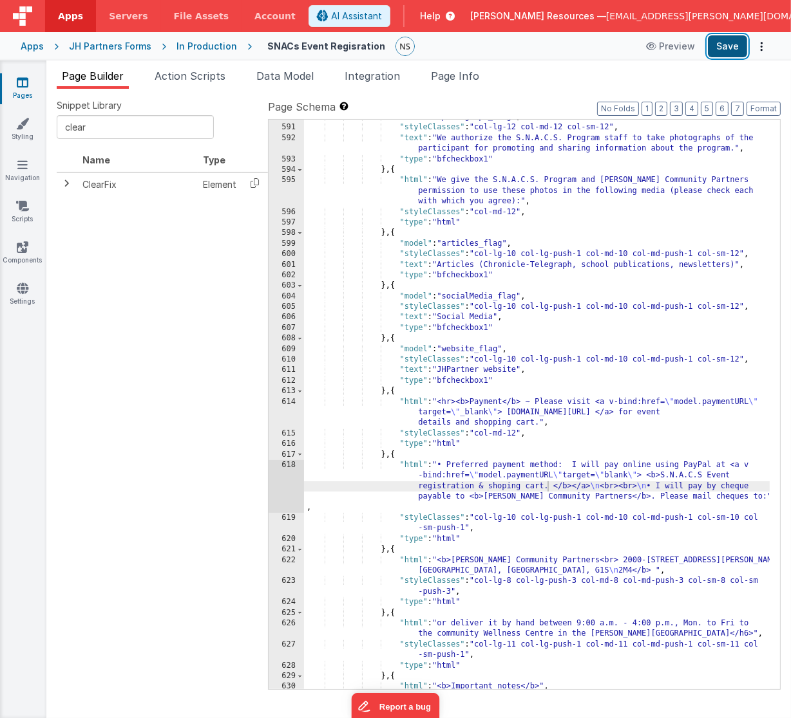
click at [730, 43] on button "Save" at bounding box center [726, 46] width 39 height 22
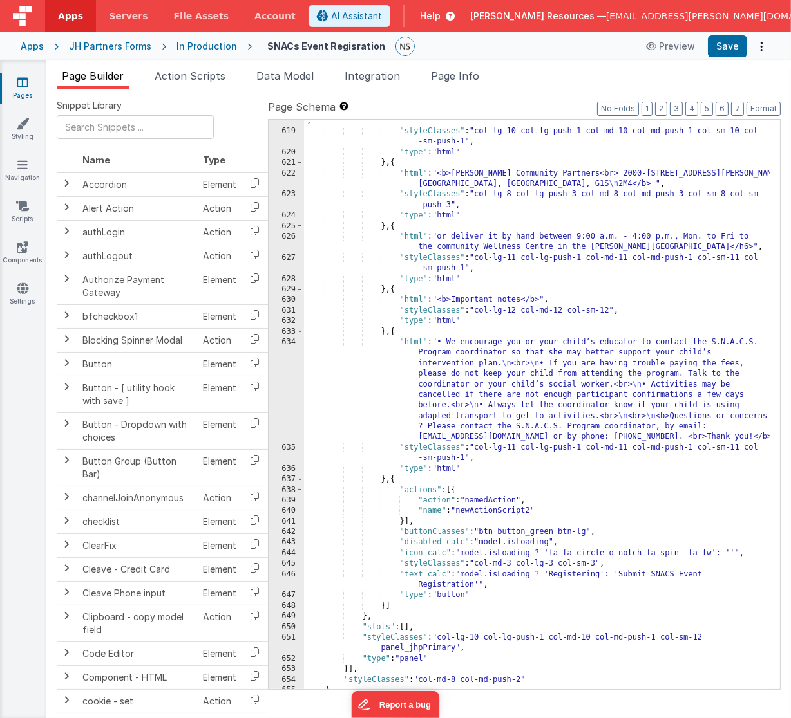
scroll to position [7020, 0]
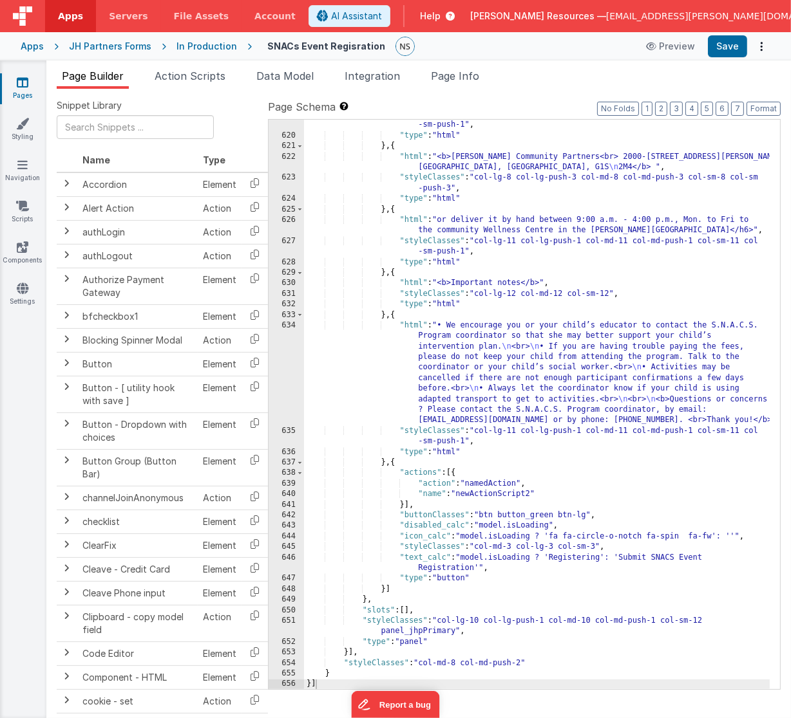
click at [24, 88] on icon at bounding box center [23, 82] width 12 height 13
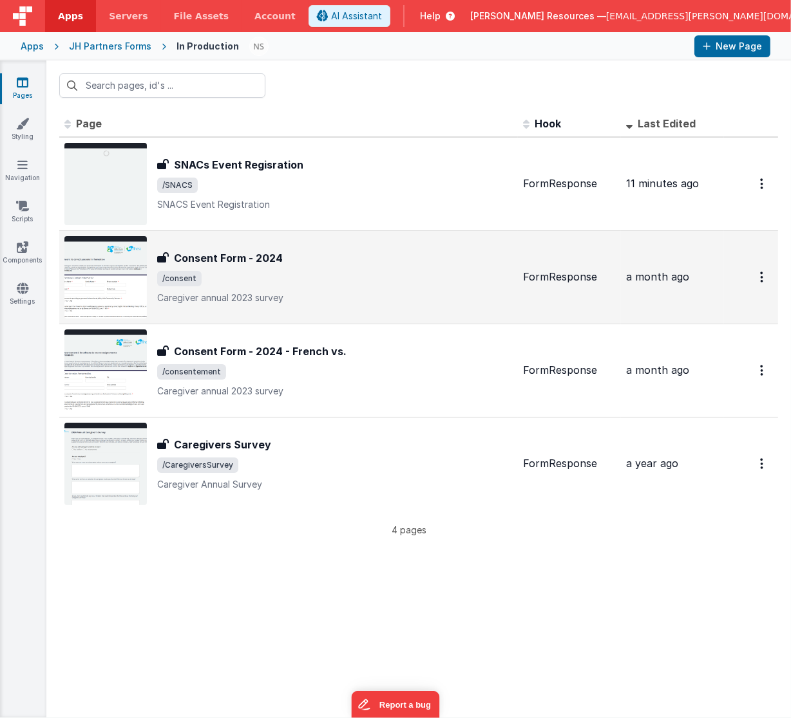
click at [355, 286] on div "Consent Form - 2024 Consent Form - 2024 /consent Caregiver annual 2023 survey" at bounding box center [334, 277] width 355 height 54
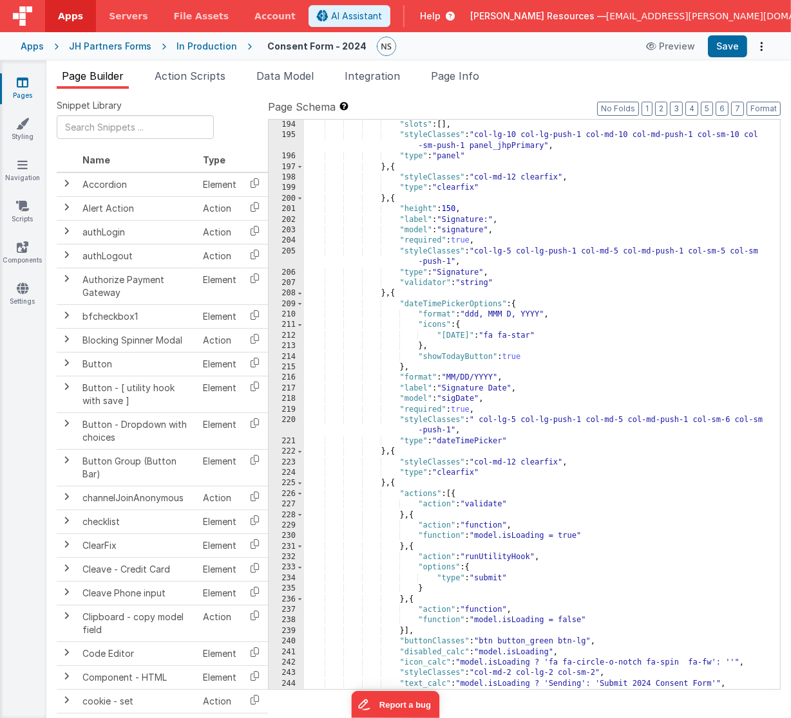
scroll to position [2204, 0]
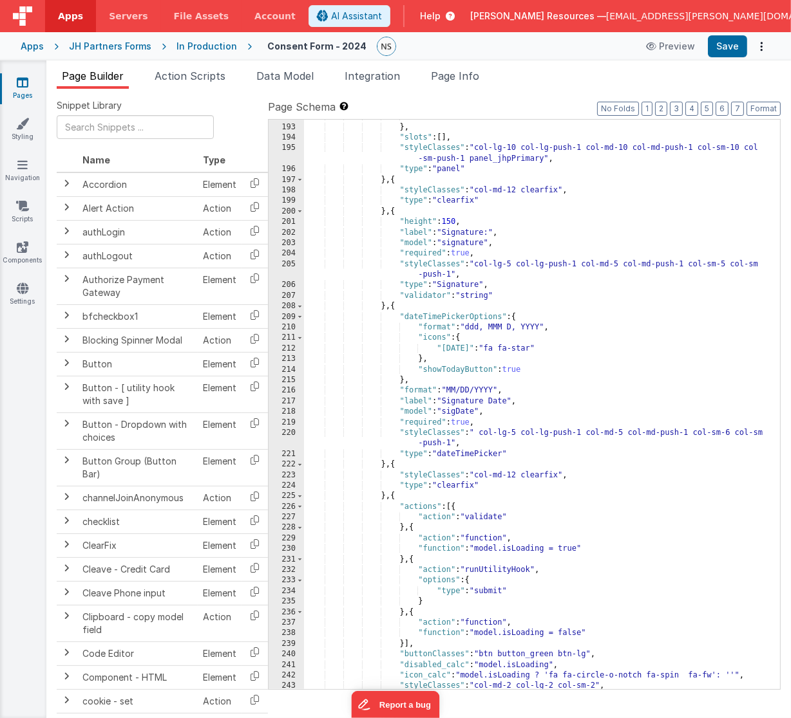
click at [393, 211] on div "}] } , "slots" : [ ] , "styleClasses" : "col-lg-10 col-lg-push-1 col-md-10 col-…" at bounding box center [537, 407] width 466 height 592
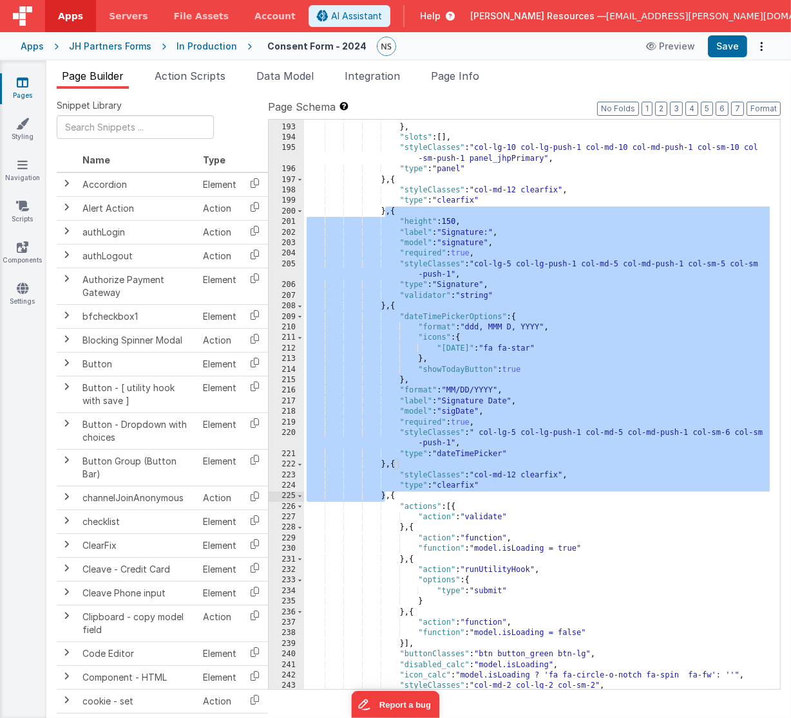
drag, startPoint x: 386, startPoint y: 209, endPoint x: 386, endPoint y: 498, distance: 288.4
click at [386, 498] on div "}] } , "slots" : [ ] , "styleClasses" : "col-lg-10 col-lg-push-1 col-md-10 col-…" at bounding box center [537, 407] width 466 height 592
click at [386, 179] on div "}] } , "slots" : [ ] , "styleClasses" : "col-lg-10 col-lg-push-1 col-md-10 col-…" at bounding box center [537, 407] width 466 height 592
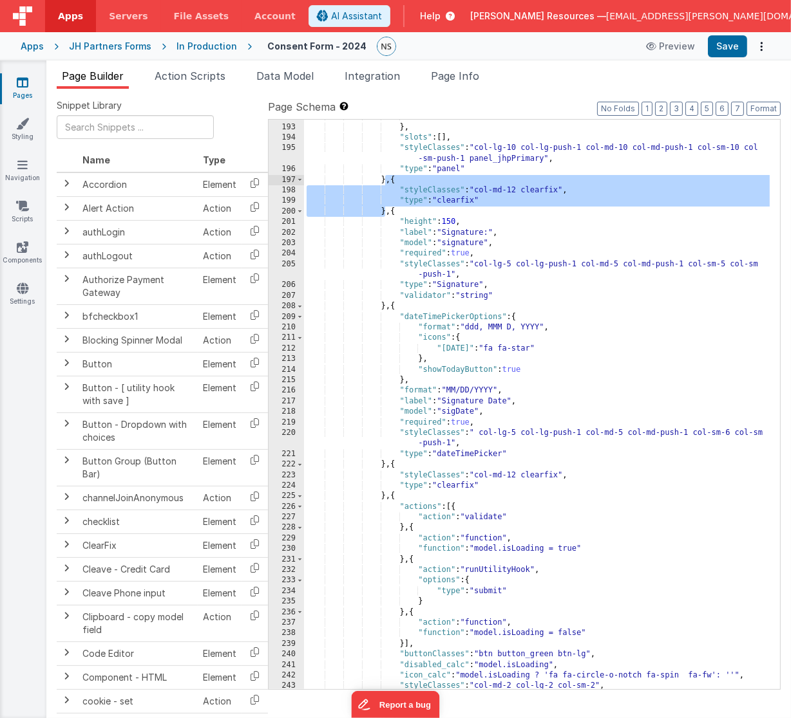
click at [387, 175] on div "}] } , "slots" : [ ] , "styleClasses" : "col-lg-10 col-lg-push-1 col-md-10 col-…" at bounding box center [537, 407] width 466 height 592
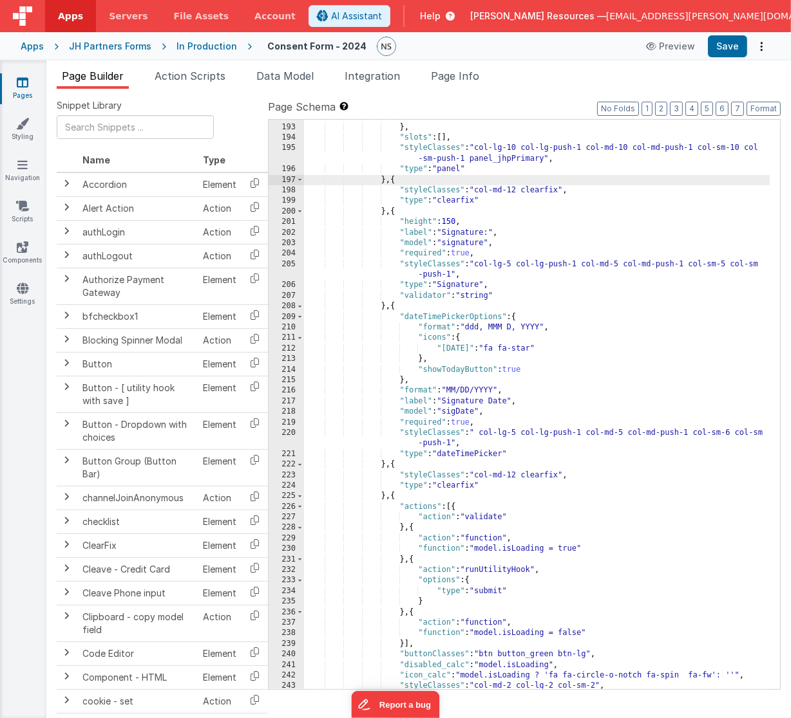
click at [385, 495] on div "}] } , "slots" : [ ] , "styleClasses" : "col-lg-10 col-lg-push-1 col-md-10 col-…" at bounding box center [537, 407] width 466 height 592
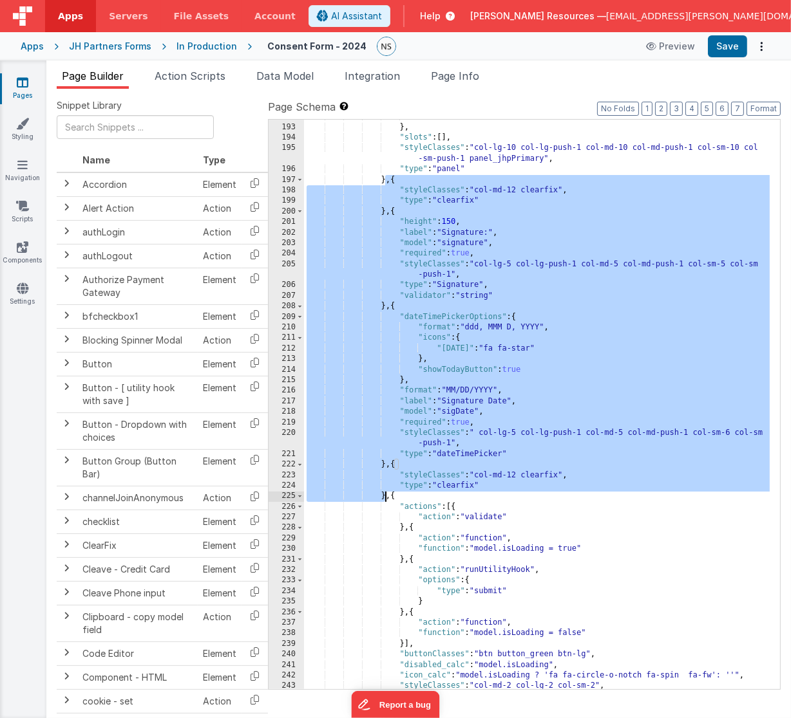
click at [19, 86] on icon at bounding box center [23, 82] width 12 height 13
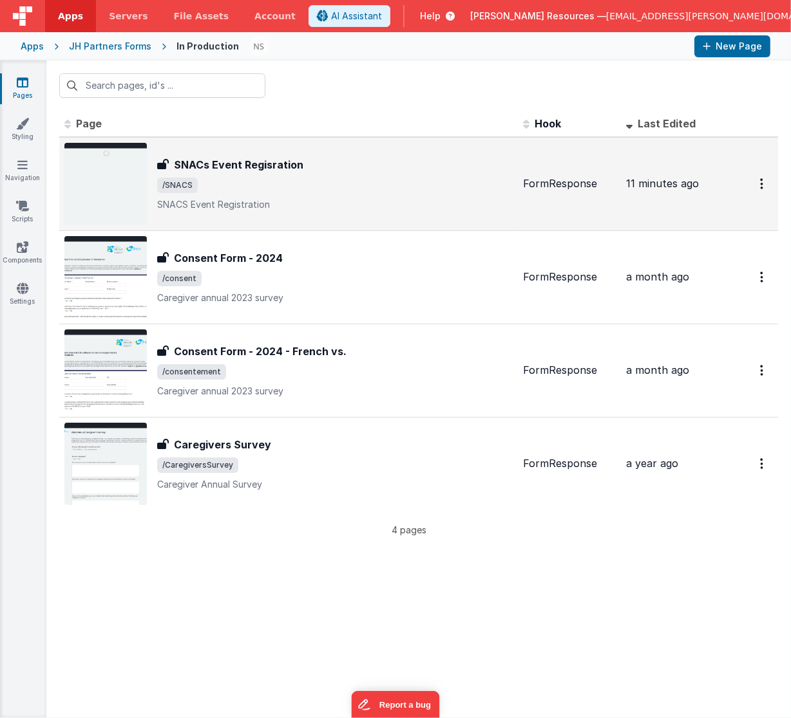
click at [349, 197] on div "SNACs Event Regisration SNACs Event Regisration /SNACS SNACS Event Registration" at bounding box center [334, 184] width 355 height 54
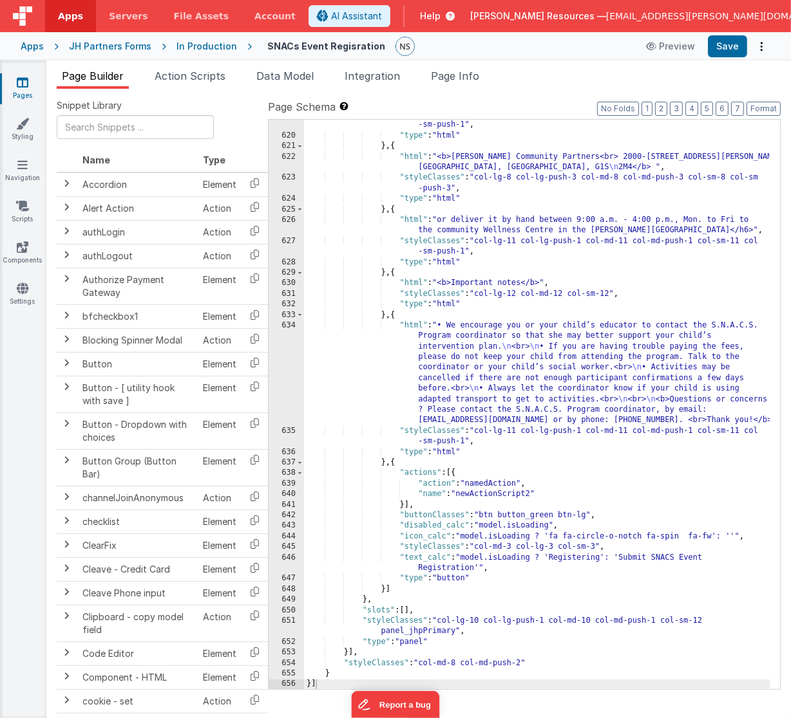
scroll to position [7020, 0]
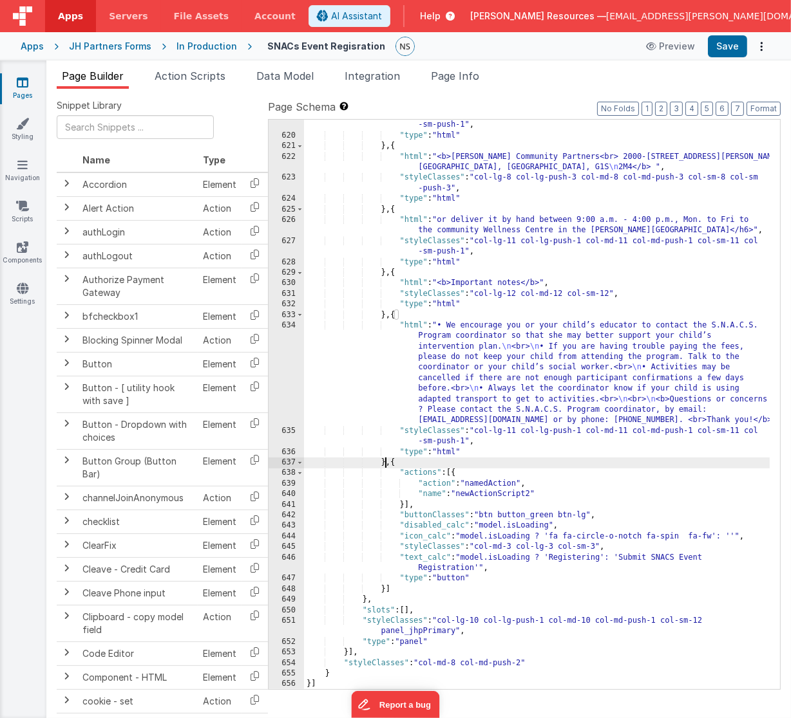
click at [387, 462] on div ""styleClasses" : "col-lg-10 col-lg-push-1 col-md-10 col-md-push-1 col-sm-10 col…" at bounding box center [537, 410] width 466 height 602
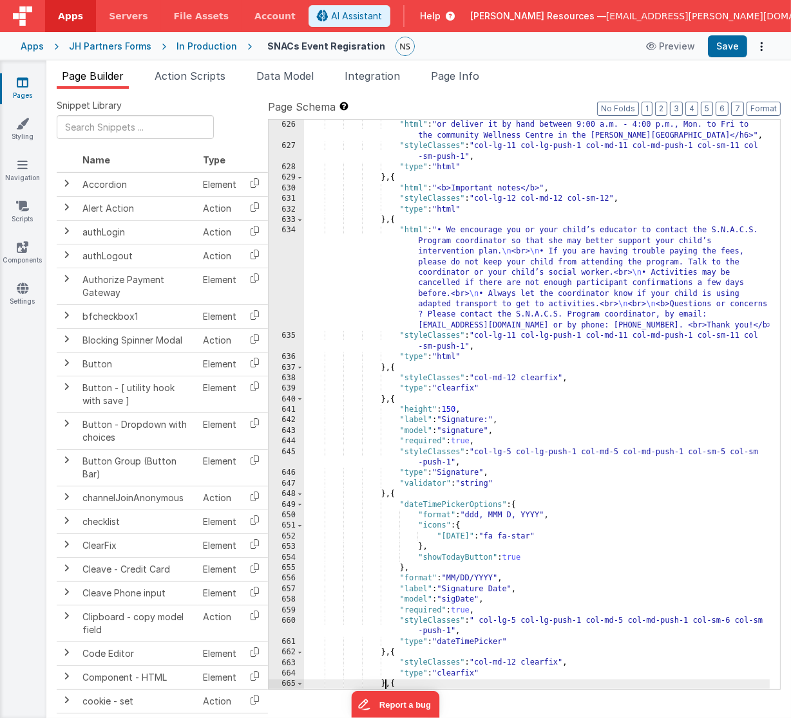
scroll to position [7116, 0]
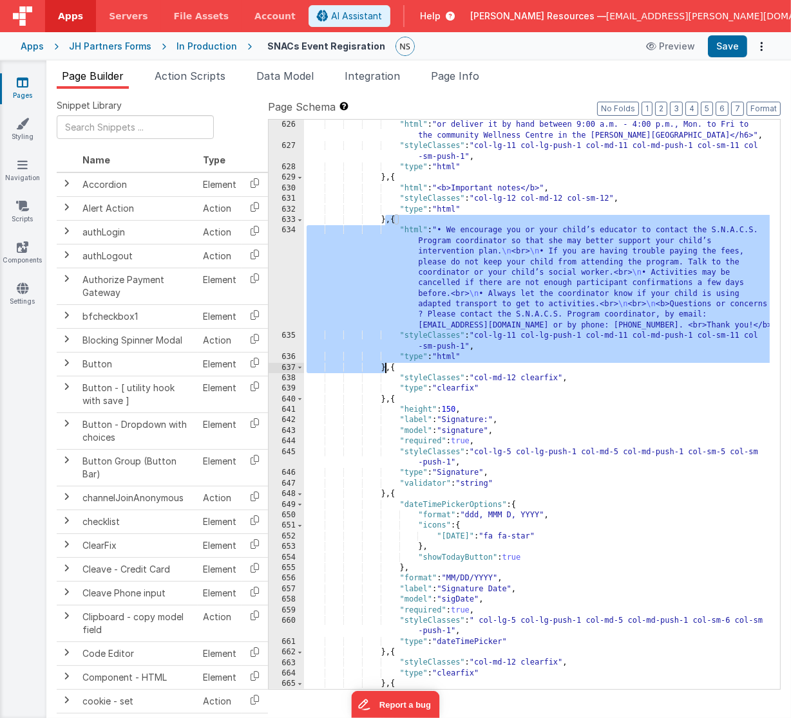
drag, startPoint x: 385, startPoint y: 216, endPoint x: 385, endPoint y: 366, distance: 150.6
click at [385, 366] on div "} , { "html" : "or deliver it by hand between 9:00 a.m. - 4:00 p.m., Mon. to Fr…" at bounding box center [537, 405] width 466 height 592
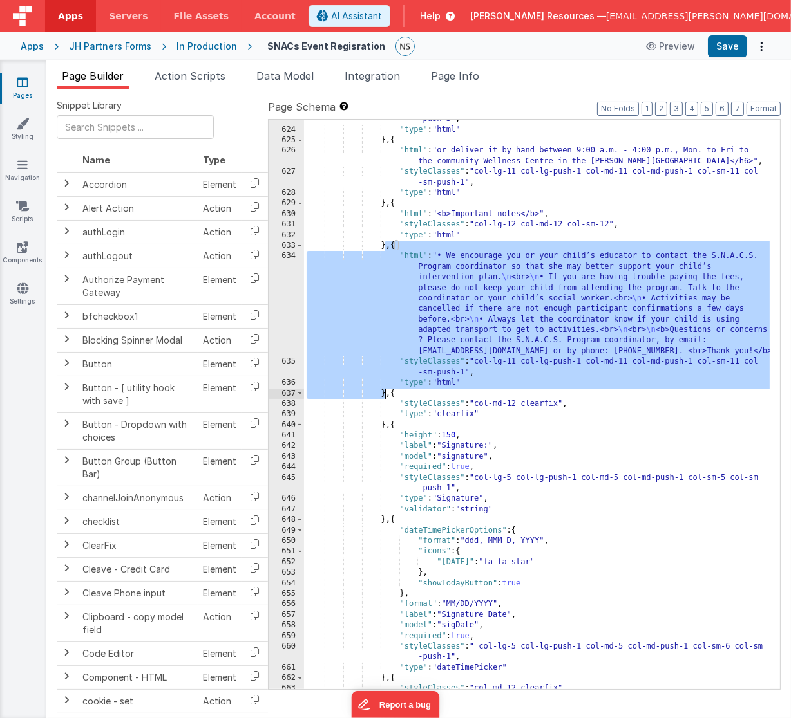
scroll to position [7337, 0]
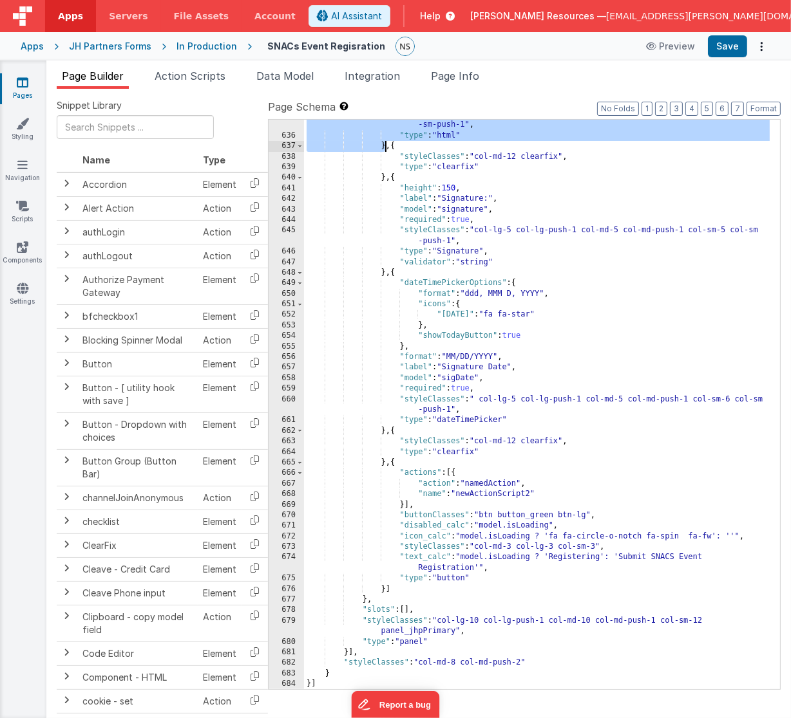
click at [385, 463] on div ""styleClasses" : "col-lg-11 col-lg-push-1 col-md-11 col-md-push-1 col-sm-11 col…" at bounding box center [537, 410] width 466 height 602
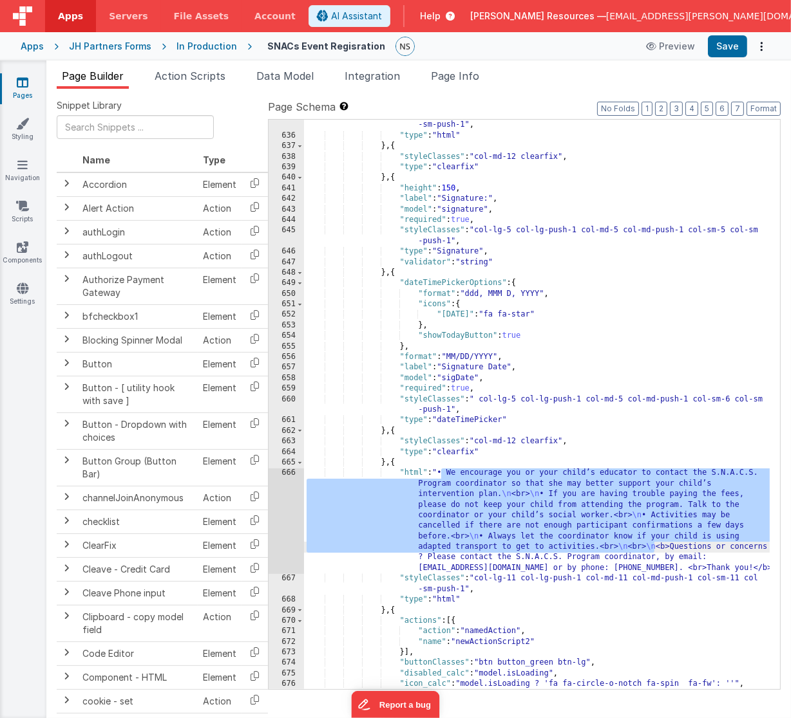
drag, startPoint x: 441, startPoint y: 473, endPoint x: 653, endPoint y: 548, distance: 225.6
click at [653, 548] on div ""styleClasses" : "col-lg-11 col-lg-push-1 col-md-11 col-md-push-1 col-sm-11 col…" at bounding box center [537, 410] width 466 height 602
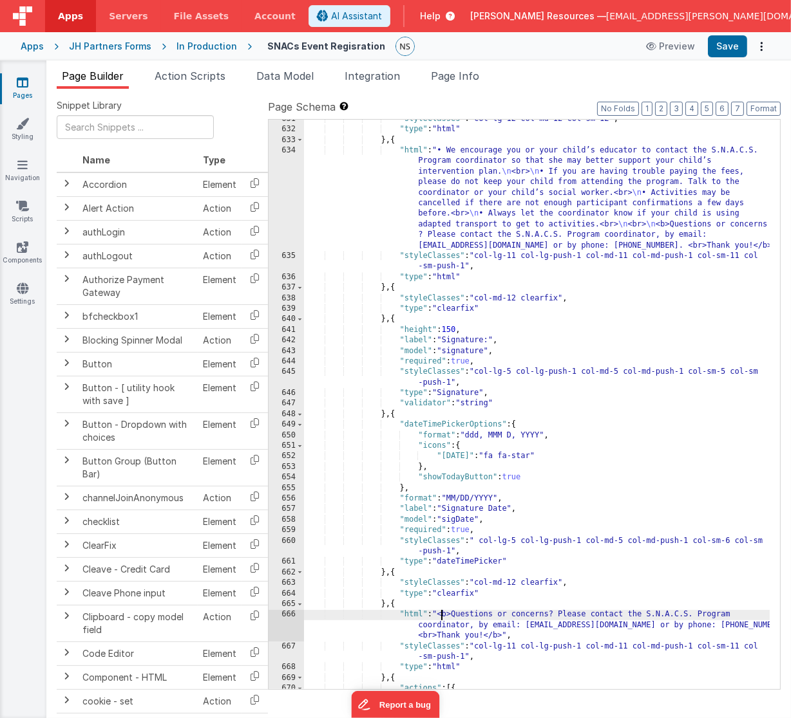
scroll to position [7195, 0]
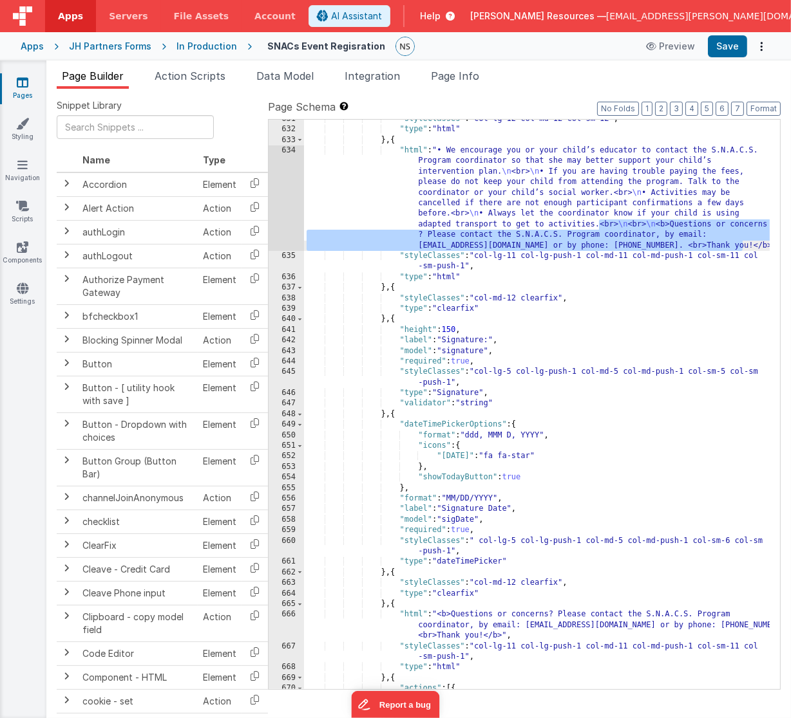
drag, startPoint x: 599, startPoint y: 227, endPoint x: 743, endPoint y: 243, distance: 145.1
click at [743, 243] on div ""styleClasses" : "col-lg-12 col-md-12 col-sm-12" , "type" : "html" } , { "html"…" at bounding box center [537, 410] width 466 height 592
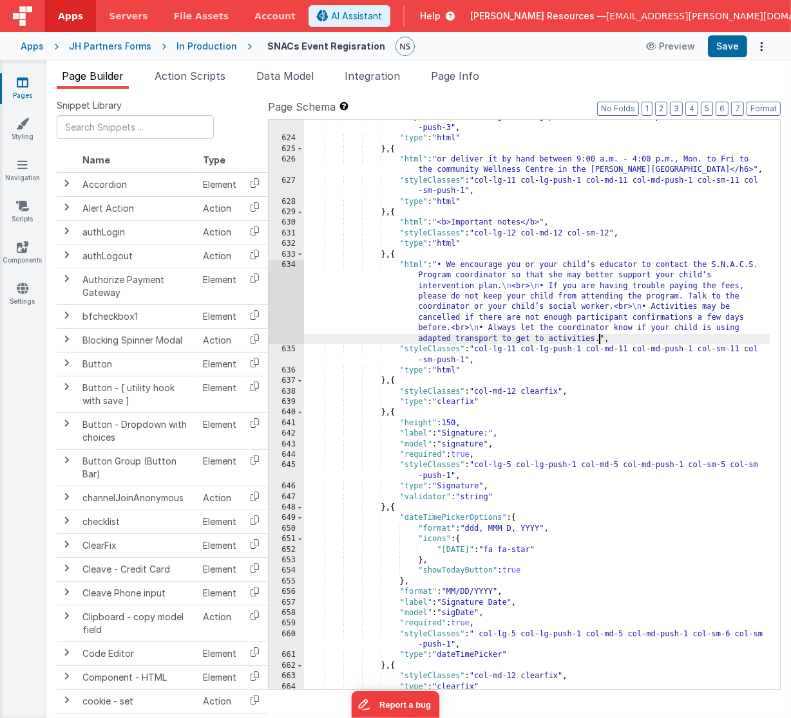
scroll to position [6965, 0]
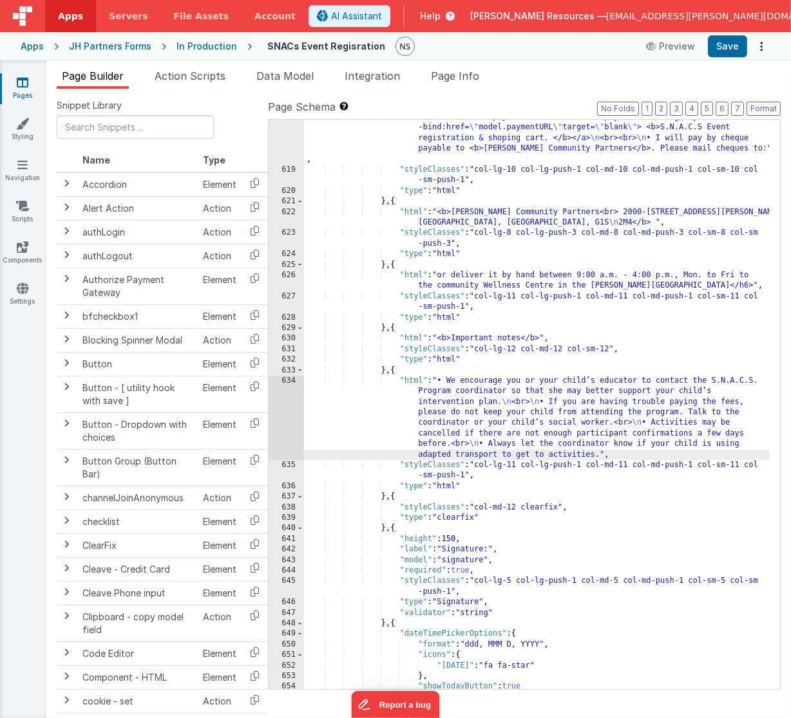
click at [546, 102] on label "Page Schema Shortcuts: Find: command-f Fold: command-option-L Unfold: command-o…" at bounding box center [524, 106] width 512 height 15
click at [733, 49] on button "Save" at bounding box center [726, 46] width 39 height 22
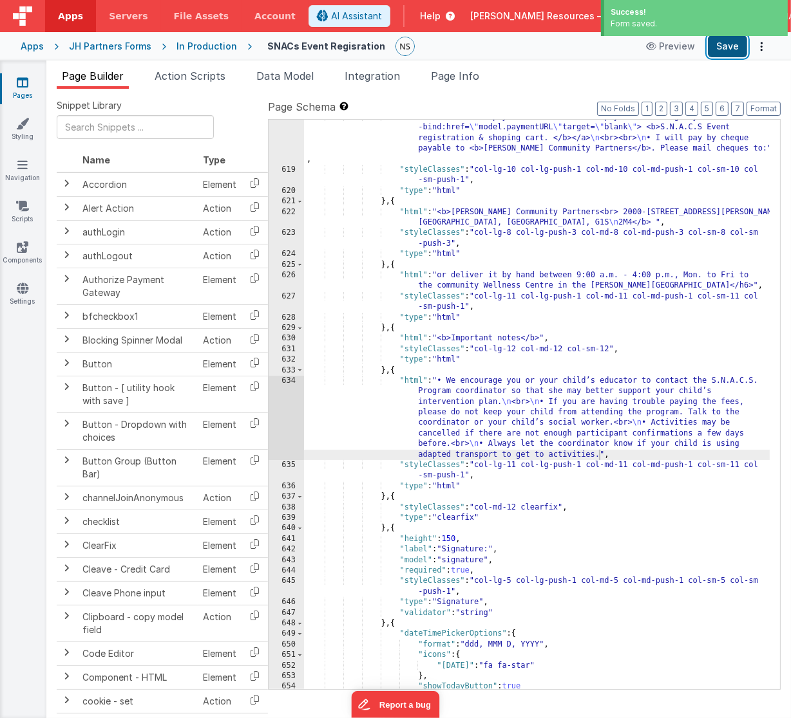
click at [733, 49] on button "Save" at bounding box center [726, 46] width 39 height 22
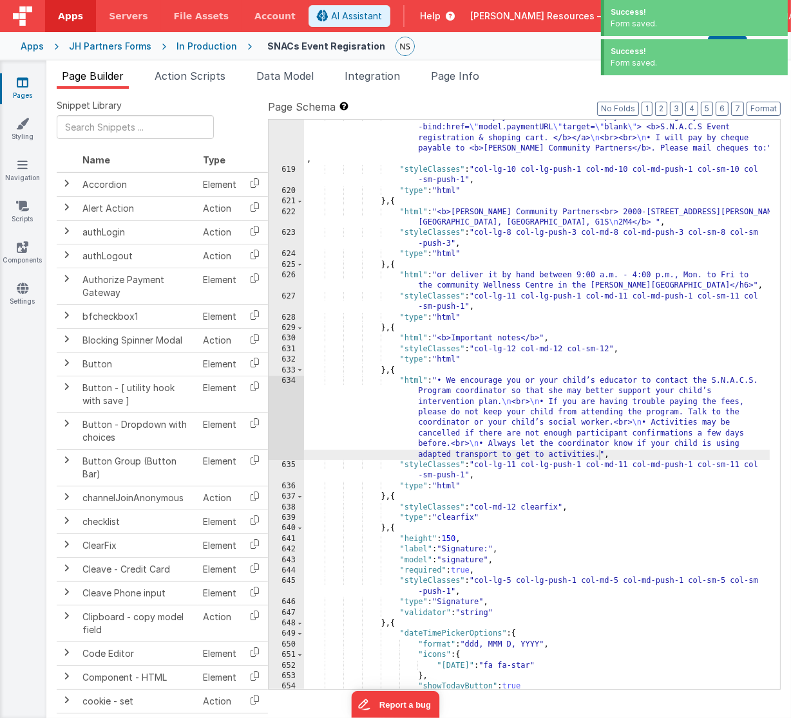
click at [555, 98] on div "Snippet Library Name Type Accordion Element Alert Action Action authLogin Actio…" at bounding box center [418, 414] width 744 height 650
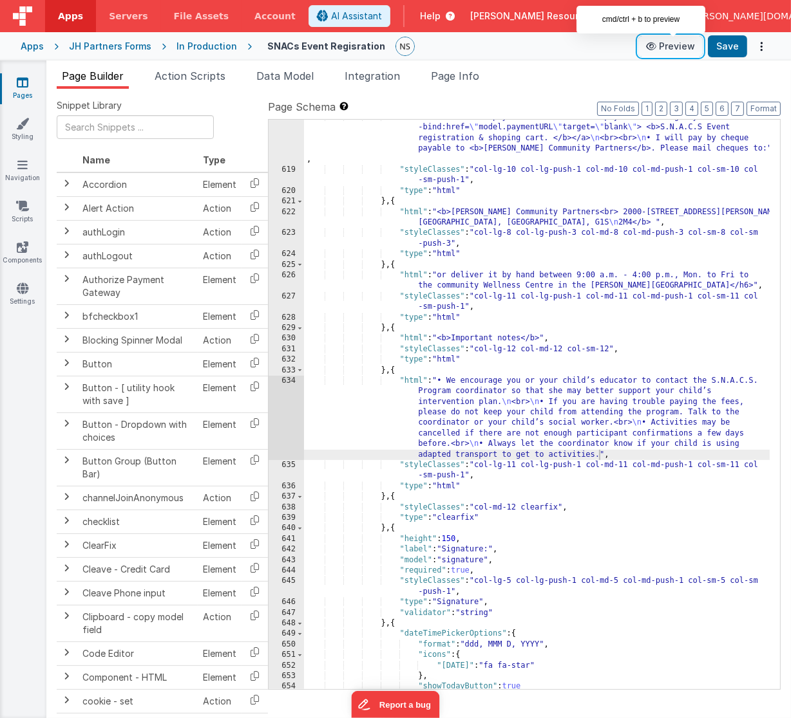
click at [684, 46] on button "Preview" at bounding box center [670, 46] width 64 height 21
click at [696, 69] on ul "Page Builder Action Scripts Data Model Integration Page Info" at bounding box center [418, 78] width 744 height 21
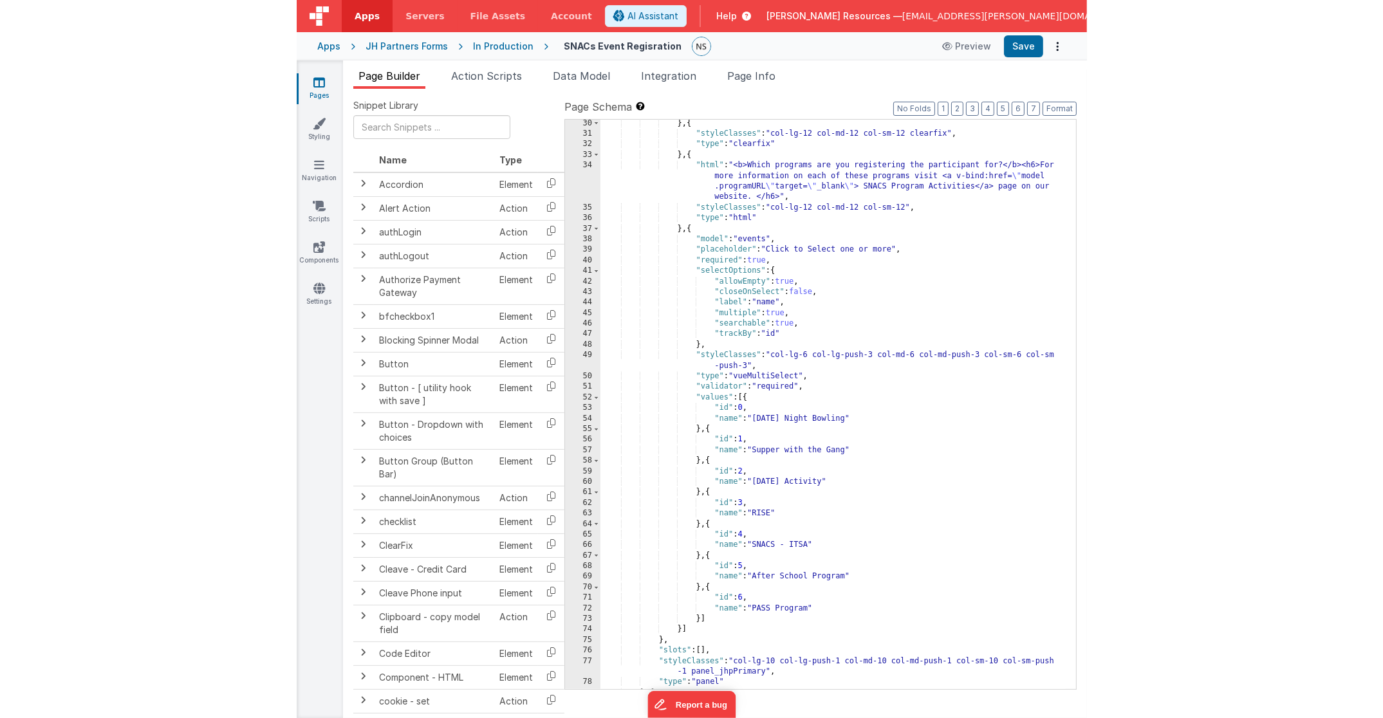
scroll to position [451, 0]
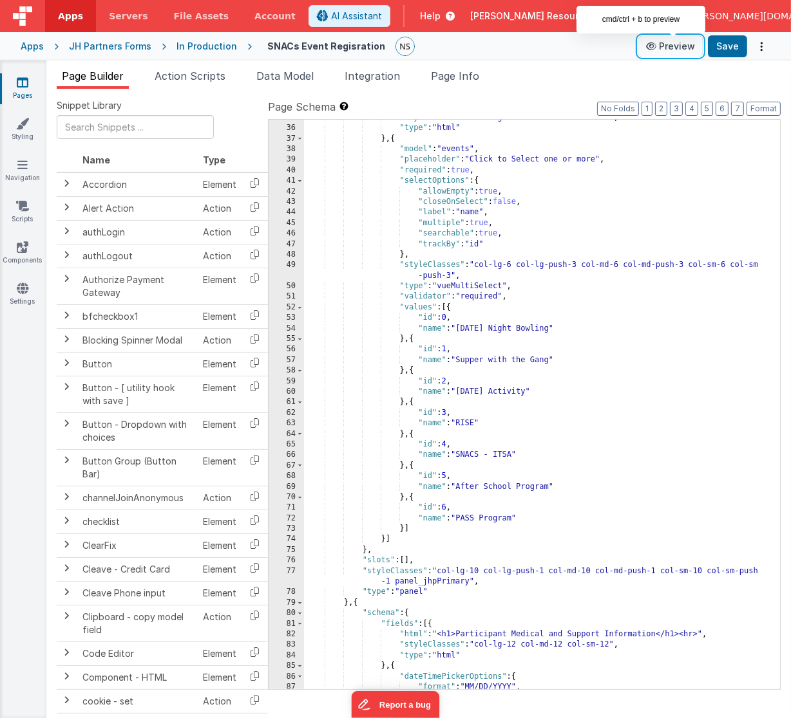
click at [680, 44] on button "Preview" at bounding box center [670, 46] width 64 height 21
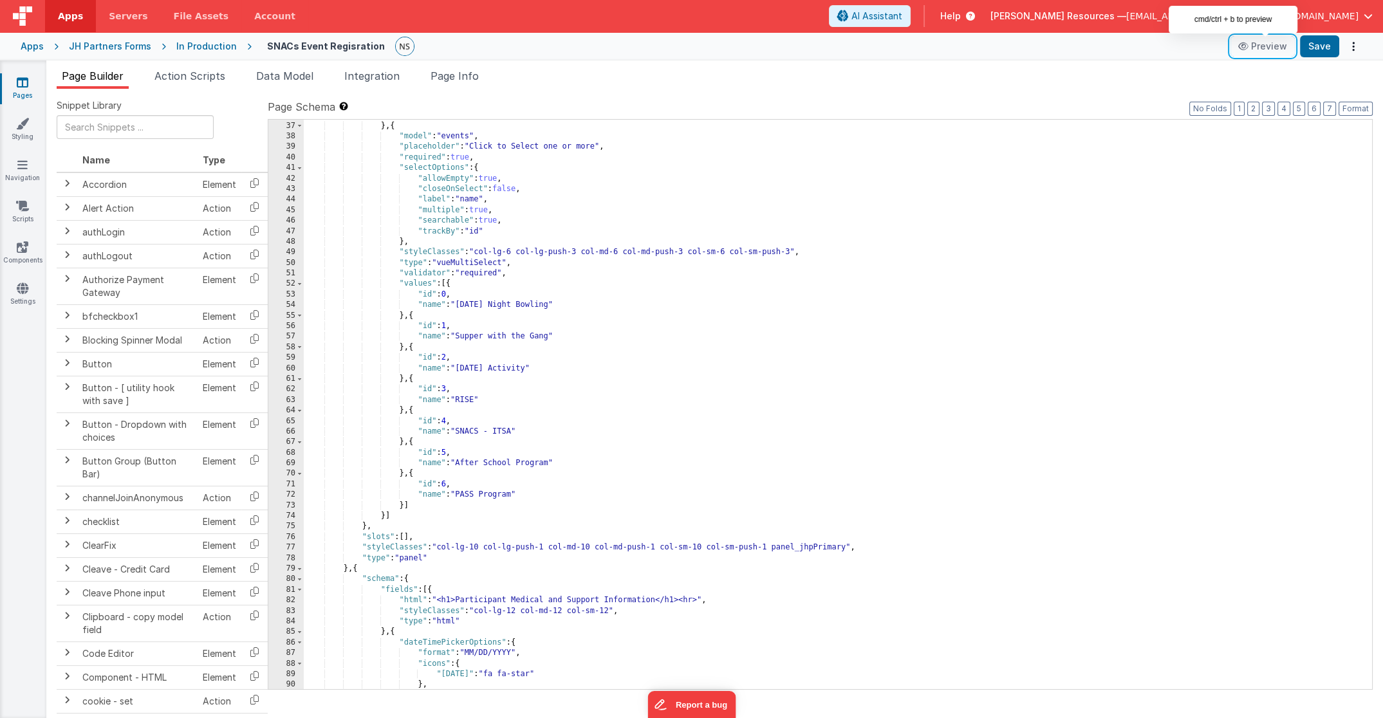
scroll to position [400, 0]
click at [790, 339] on div ""type" : "html" } , { "model" : "events" , "placeholder" : "Click to Select one…" at bounding box center [833, 406] width 1059 height 592
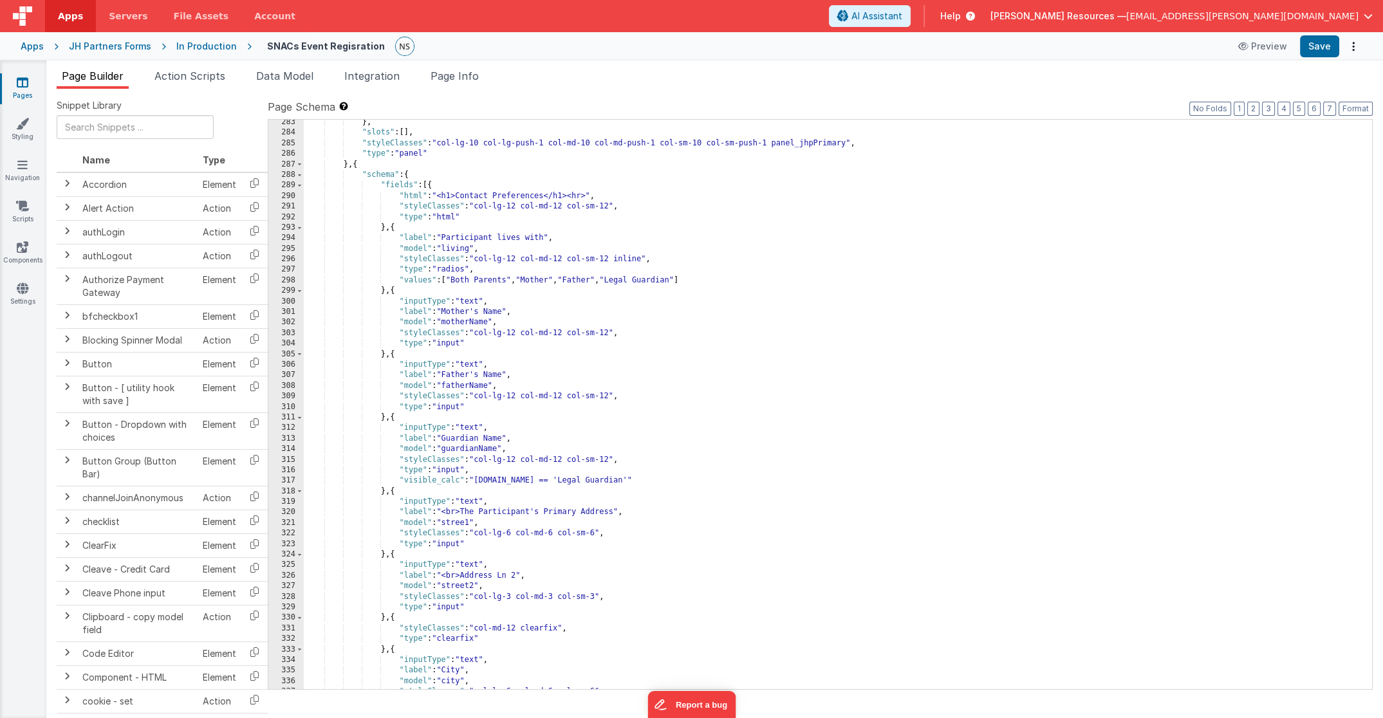
scroll to position [3001, 0]
click at [301, 187] on span at bounding box center [299, 185] width 7 height 10
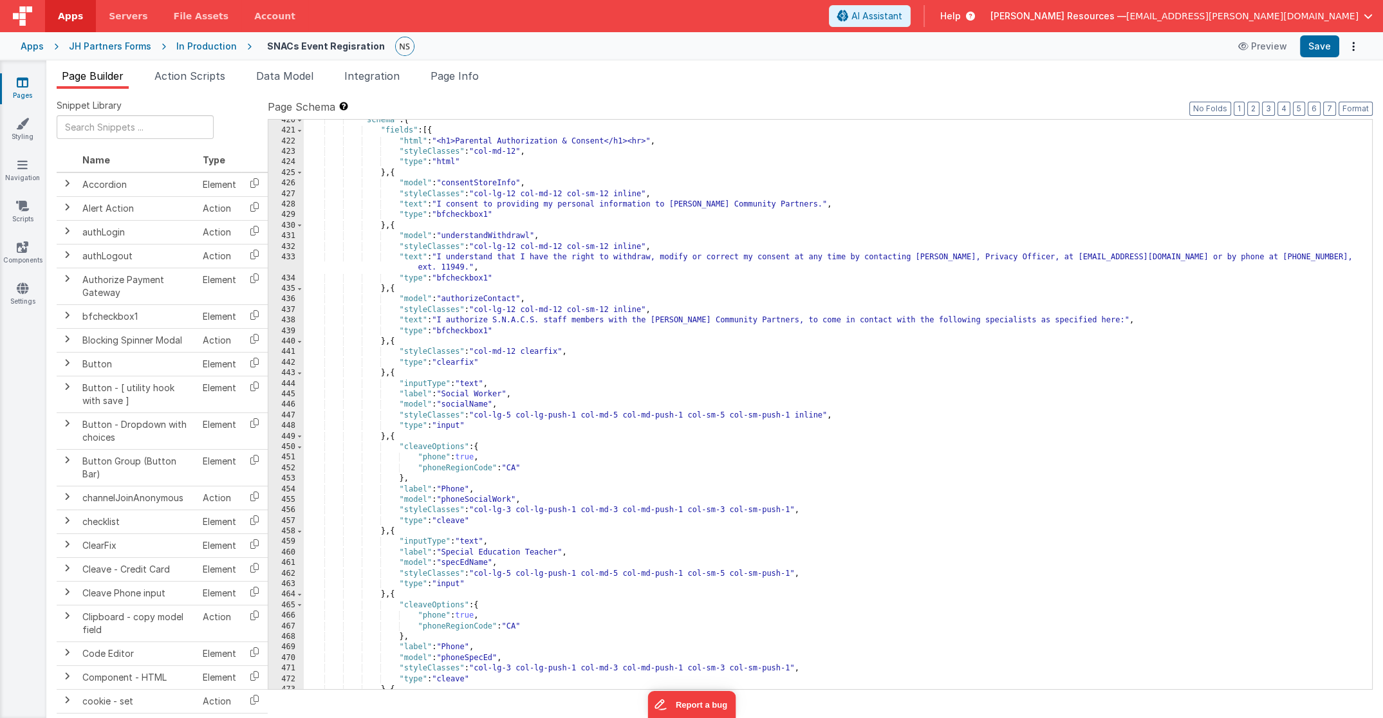
scroll to position [3129, 0]
click at [518, 443] on div ""schema" : { "fields" : [{ "html" : "<h1>Parental Authorization & Consent</h1><…" at bounding box center [833, 411] width 1059 height 592
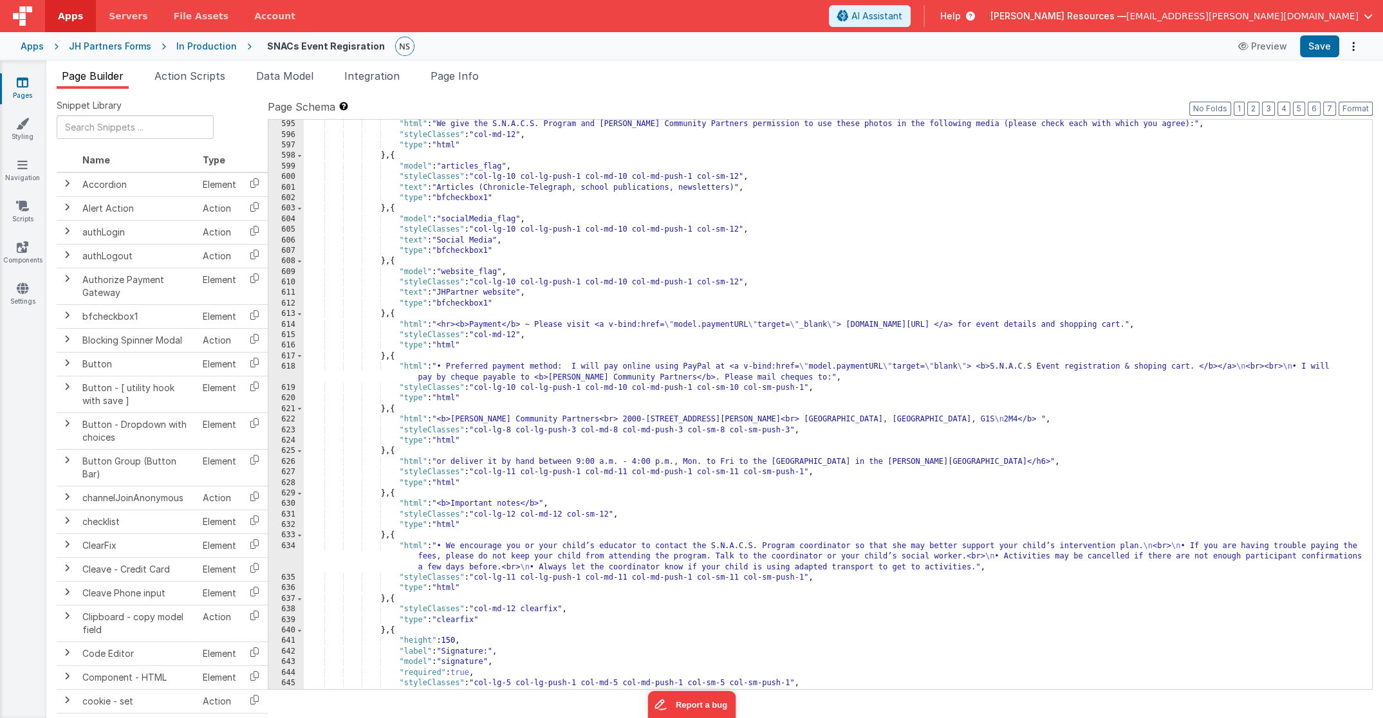
scroll to position [4996, 0]
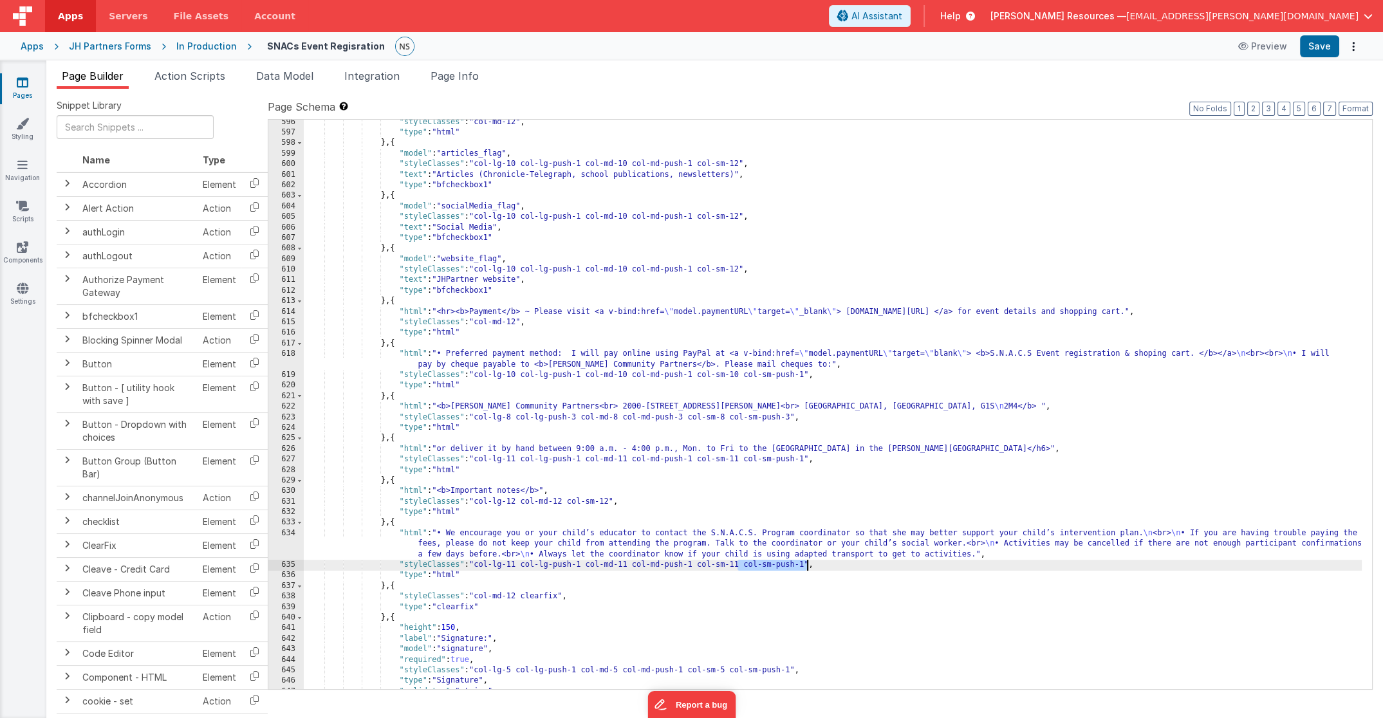
drag, startPoint x: 738, startPoint y: 566, endPoint x: 806, endPoint y: 564, distance: 67.6
click at [790, 564] on div ""styleClasses" : "col-md-12" , "type" : "html" } , { "model" : "articles_flag" …" at bounding box center [833, 413] width 1059 height 592
click at [790, 606] on div ""styleClasses" : "col-md-12" , "type" : "html" } , { "model" : "articles_flag" …" at bounding box center [833, 413] width 1059 height 592
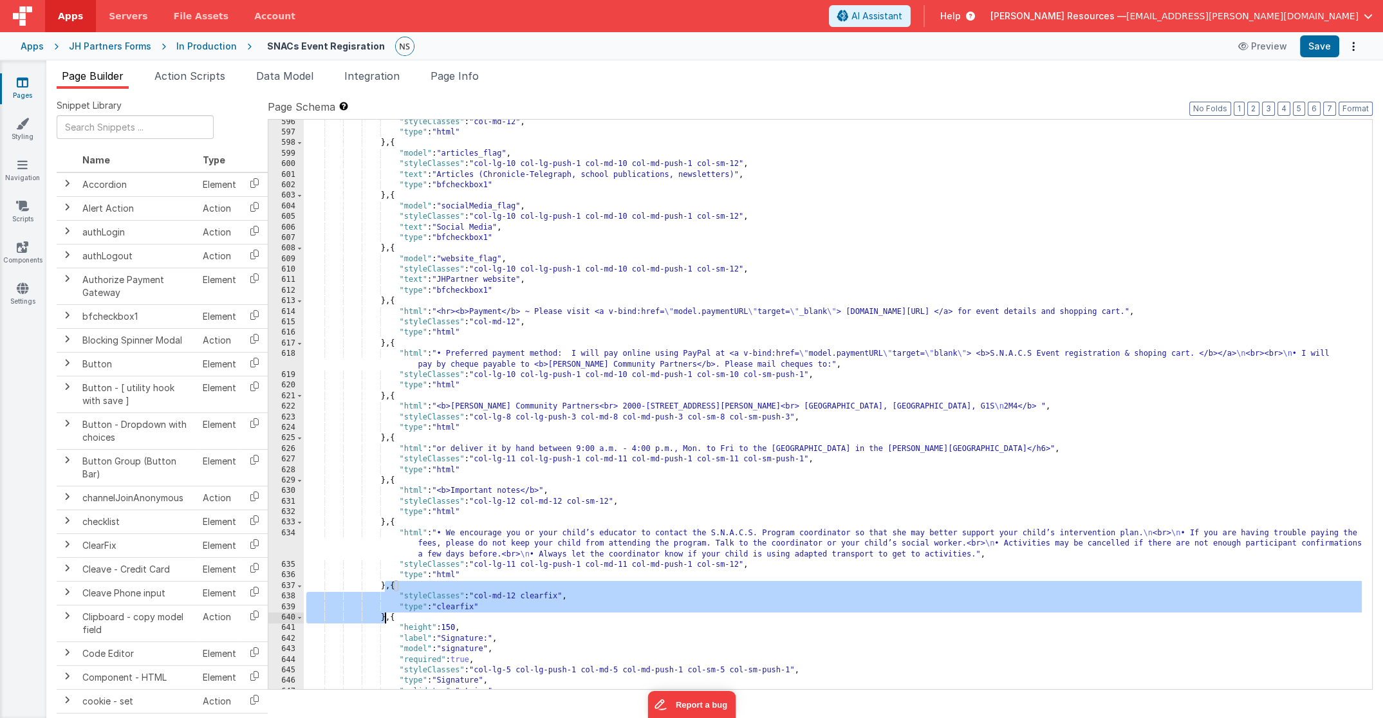
drag, startPoint x: 385, startPoint y: 586, endPoint x: 384, endPoint y: 618, distance: 32.2
click at [384, 618] on div ""styleClasses" : "col-md-12" , "type" : "html" } , { "model" : "articles_flag" …" at bounding box center [833, 413] width 1059 height 592
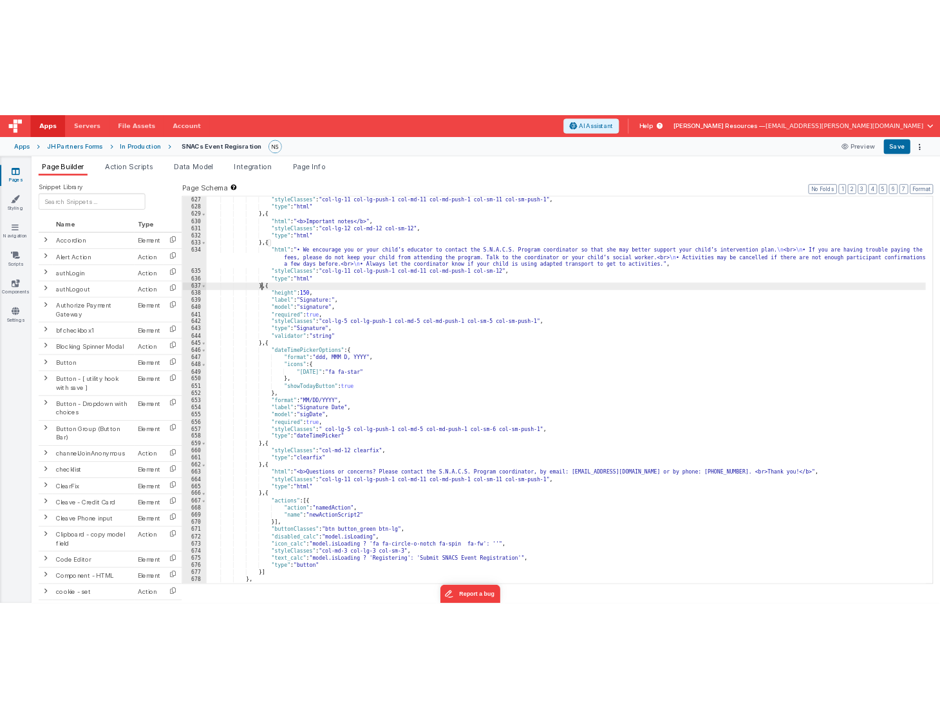
scroll to position [5344, 0]
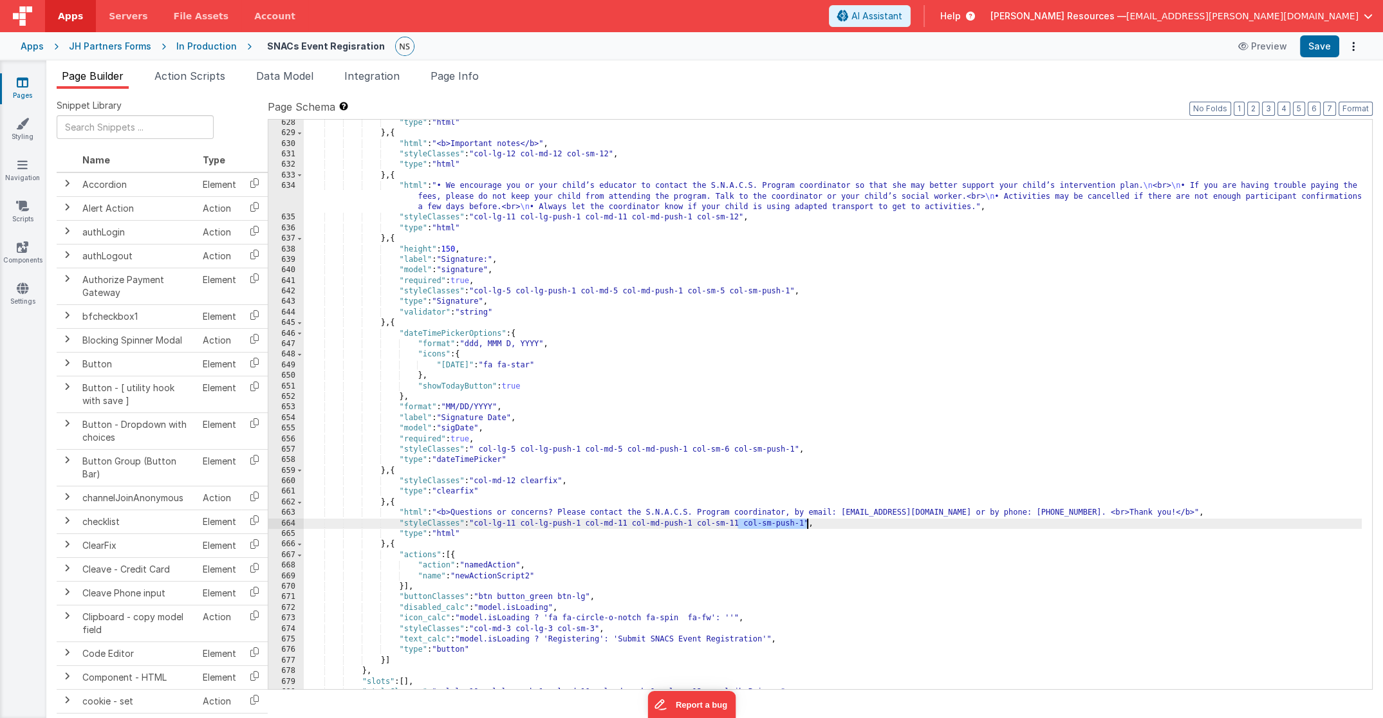
drag, startPoint x: 738, startPoint y: 523, endPoint x: 806, endPoint y: 525, distance: 67.6
click at [790, 525] on div ""type" : "html" } , { "html" : "<b>Important notes</b>" , "styleClasses" : "col…" at bounding box center [833, 414] width 1059 height 592
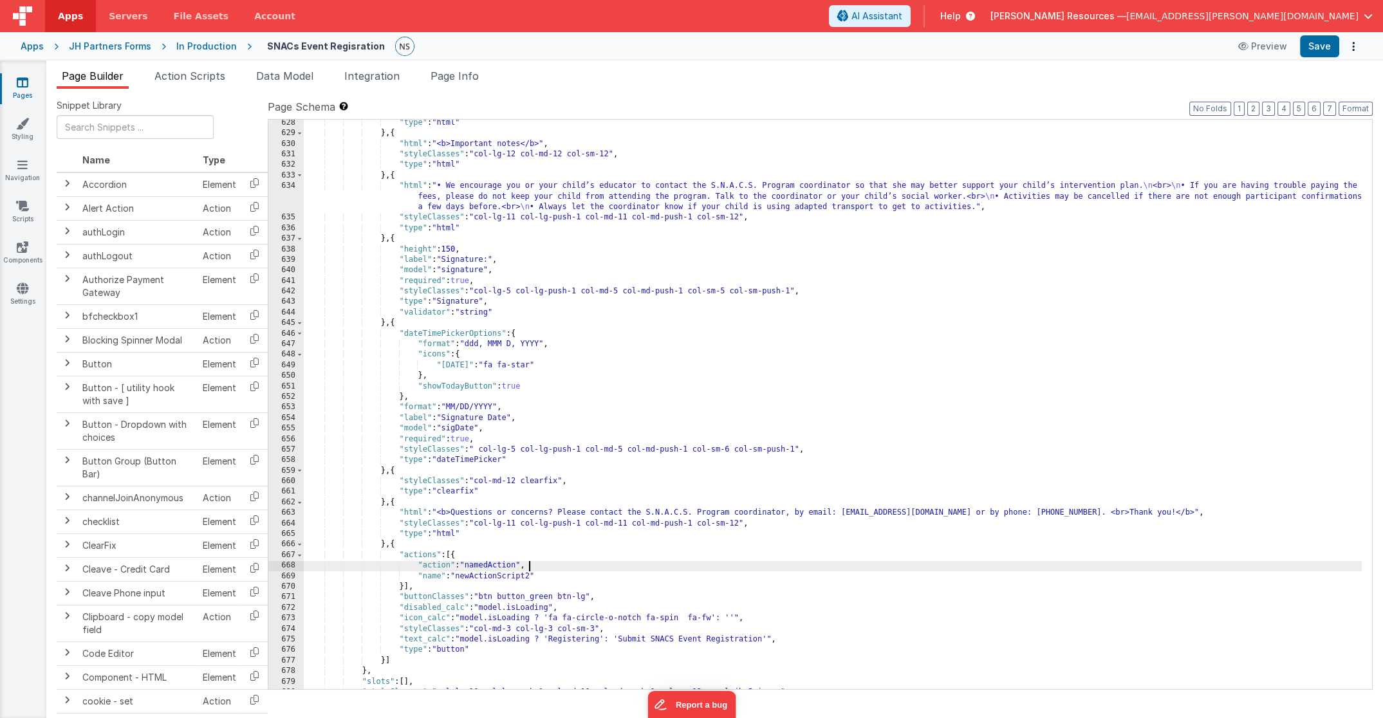
click at [790, 561] on div ""type" : "html" } , { "html" : "<b>Important notes</b>" , "styleClasses" : "col…" at bounding box center [833, 414] width 1059 height 592
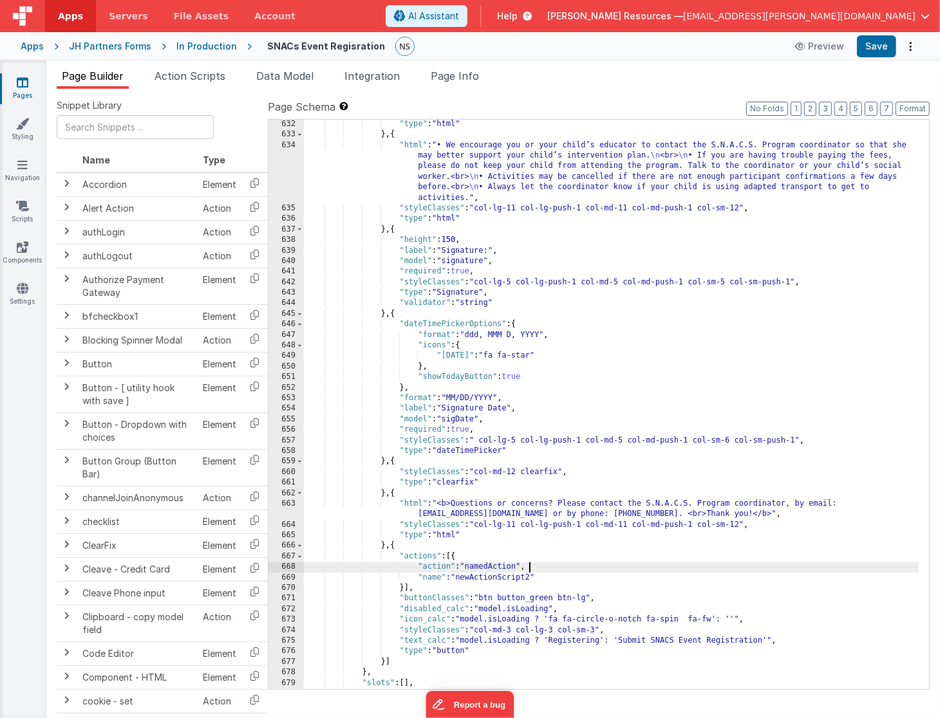
scroll to position [5542, 0]
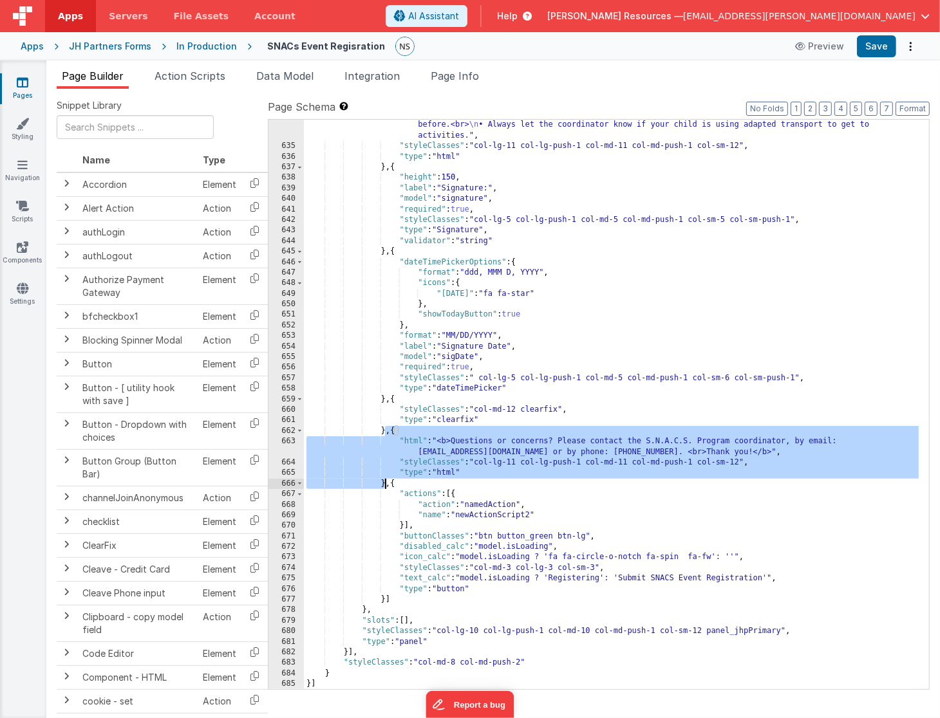
drag, startPoint x: 386, startPoint y: 431, endPoint x: 385, endPoint y: 484, distance: 52.8
click at [385, 484] on div ""html" : "• We encourage you or your child’s educator to contact the S.N.A.C.S.…" at bounding box center [611, 400] width 615 height 644
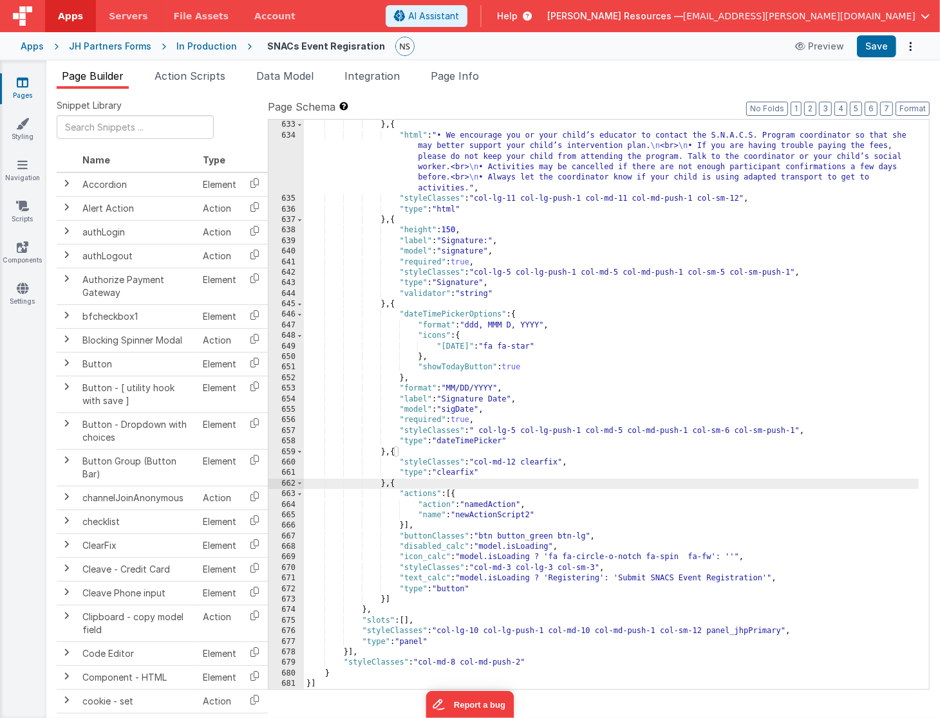
click at [387, 601] on div ""type" : "html" } , { "html" : "• We encourage you or your child’s educator to …" at bounding box center [611, 405] width 615 height 592
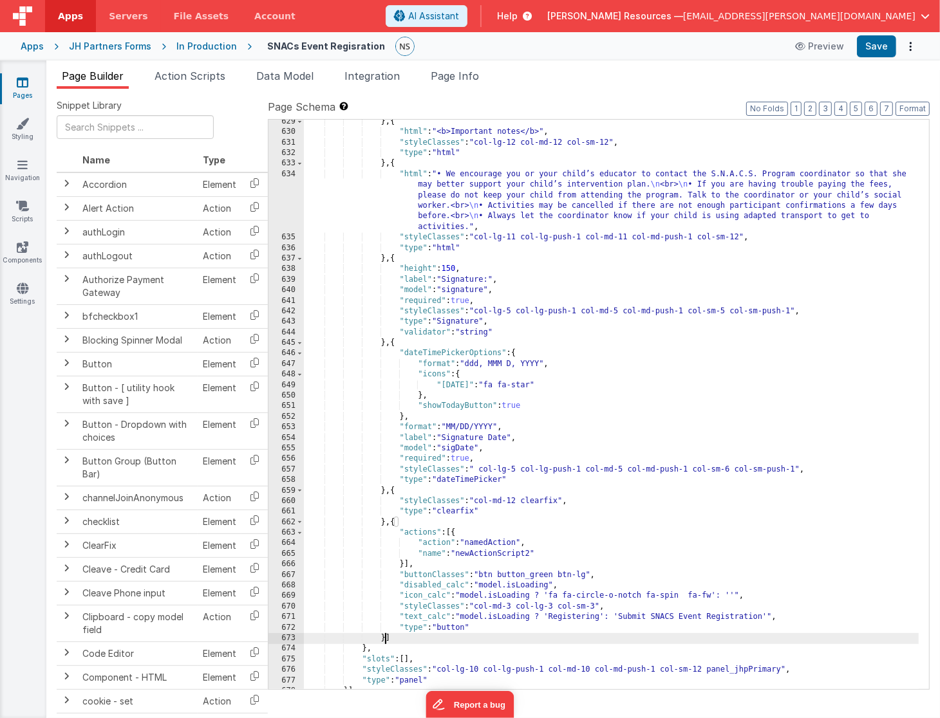
scroll to position [5438, 0]
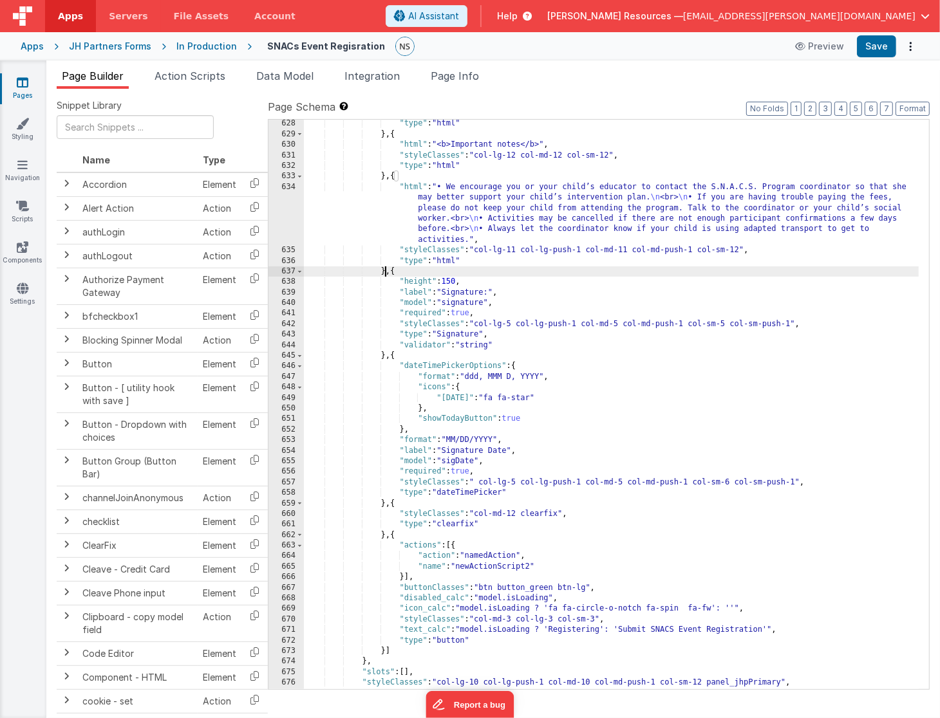
click at [386, 273] on div ""type" : "html" } , { "html" : "<b>Important notes</b>" , "styleClasses" : "col…" at bounding box center [611, 414] width 615 height 592
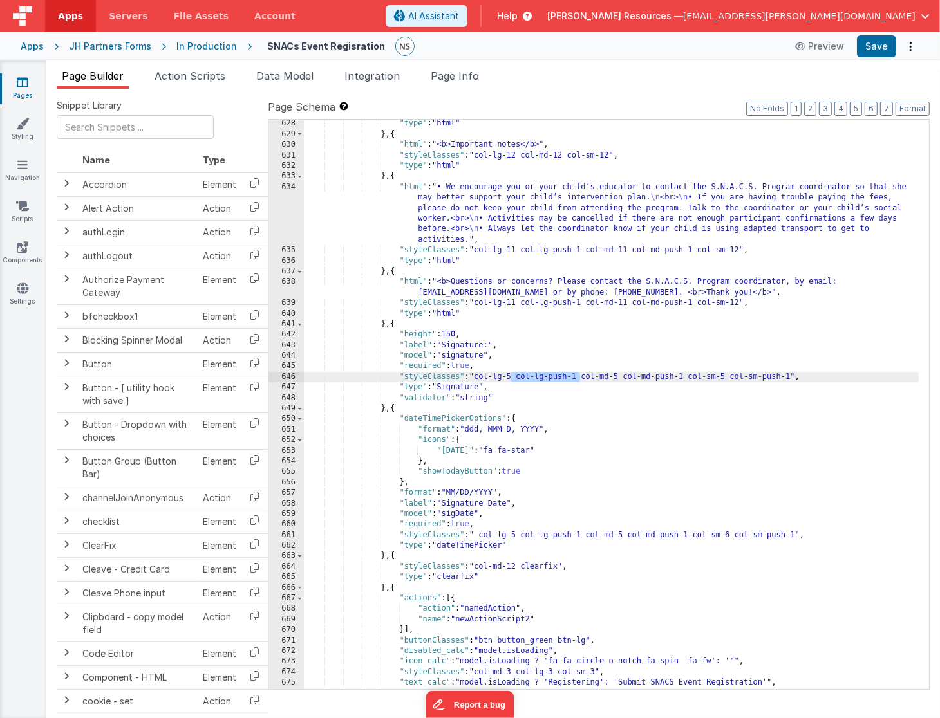
drag, startPoint x: 511, startPoint y: 378, endPoint x: 579, endPoint y: 377, distance: 68.9
click at [579, 377] on div ""type" : "html" } , { "html" : "<b>Important notes</b>" , "styleClasses" : "col…" at bounding box center [611, 414] width 615 height 592
drag, startPoint x: 553, startPoint y: 377, endPoint x: 624, endPoint y: 380, distance: 70.9
click at [624, 380] on div ""type" : "html" } , { "html" : "<b>Important notes</b>" , "styleClasses" : "col…" at bounding box center [611, 414] width 615 height 592
drag, startPoint x: 595, startPoint y: 375, endPoint x: 663, endPoint y: 379, distance: 67.7
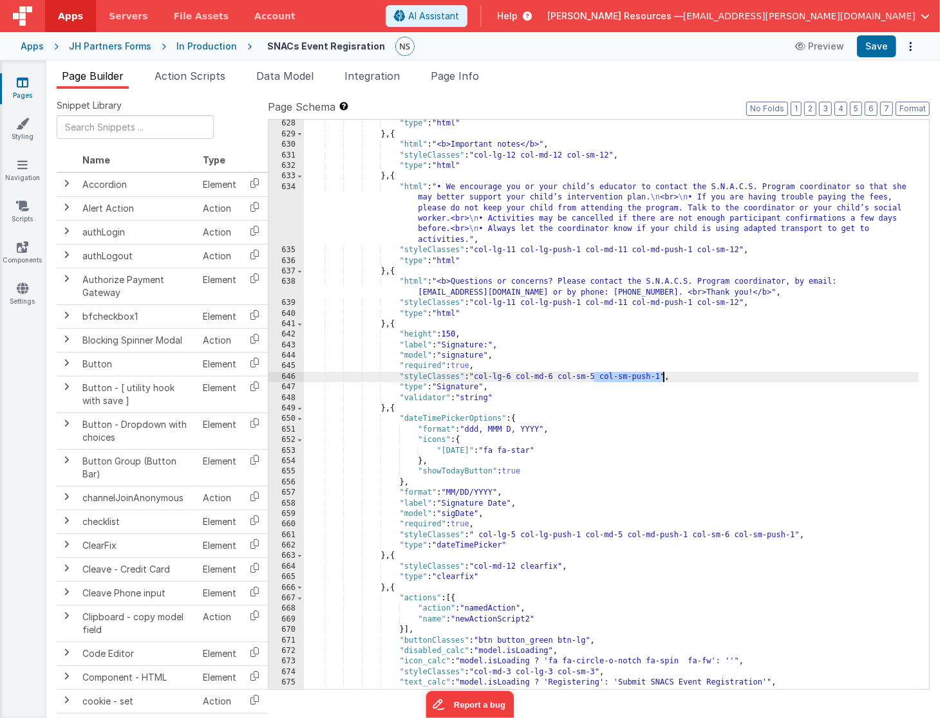
click at [663, 379] on div ""type" : "html" } , { "html" : "<b>Important notes</b>" , "styleClasses" : "col…" at bounding box center [611, 414] width 615 height 592
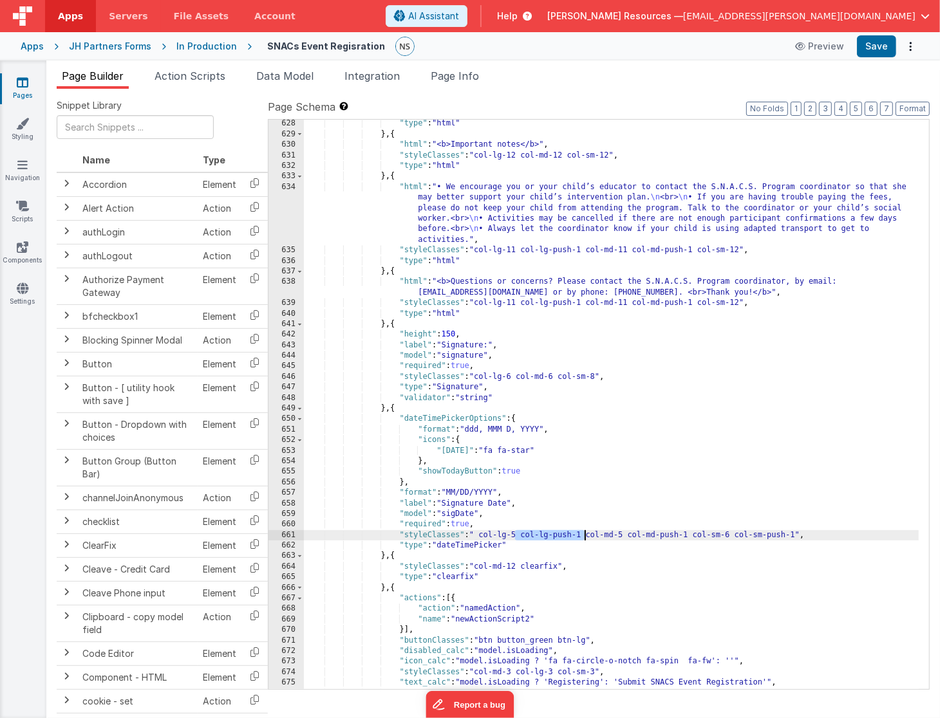
drag, startPoint x: 516, startPoint y: 535, endPoint x: 583, endPoint y: 535, distance: 66.3
click at [583, 535] on div ""type" : "html" } , { "html" : "<b>Important notes</b>" , "styleClasses" : "col…" at bounding box center [611, 414] width 615 height 592
drag, startPoint x: 558, startPoint y: 534, endPoint x: 626, endPoint y: 536, distance: 68.9
click at [626, 536] on div ""type" : "html" } , { "html" : "<b>Important notes</b>" , "styleClasses" : "col…" at bounding box center [611, 414] width 615 height 592
drag, startPoint x: 597, startPoint y: 535, endPoint x: 668, endPoint y: 535, distance: 70.2
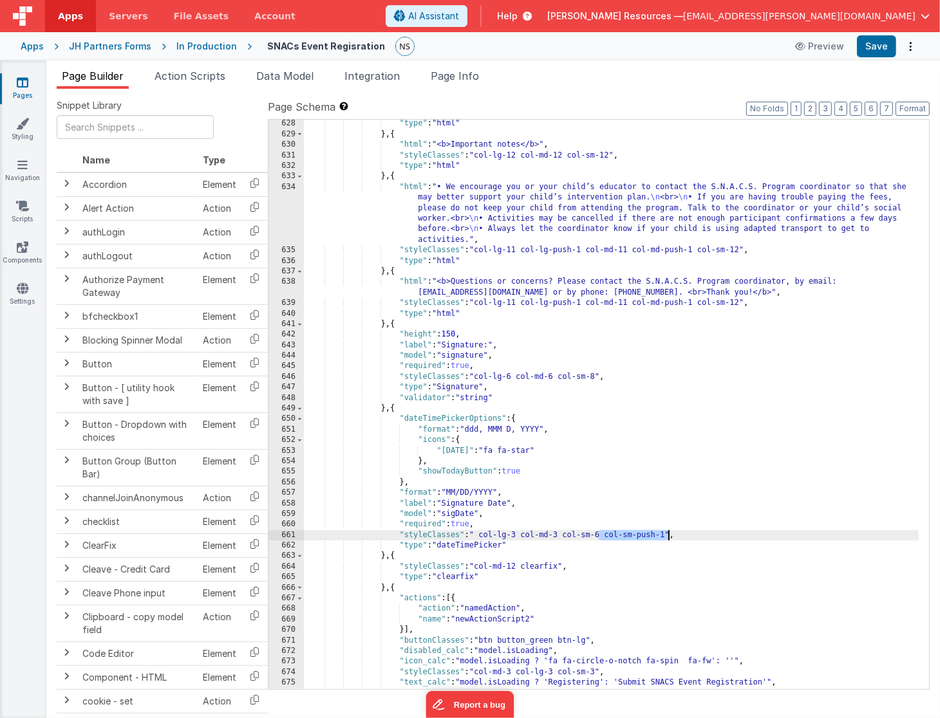
click at [668, 535] on div ""type" : "html" } , { "html" : "<b>Important notes</b>" , "styleClasses" : "col…" at bounding box center [611, 414] width 615 height 592
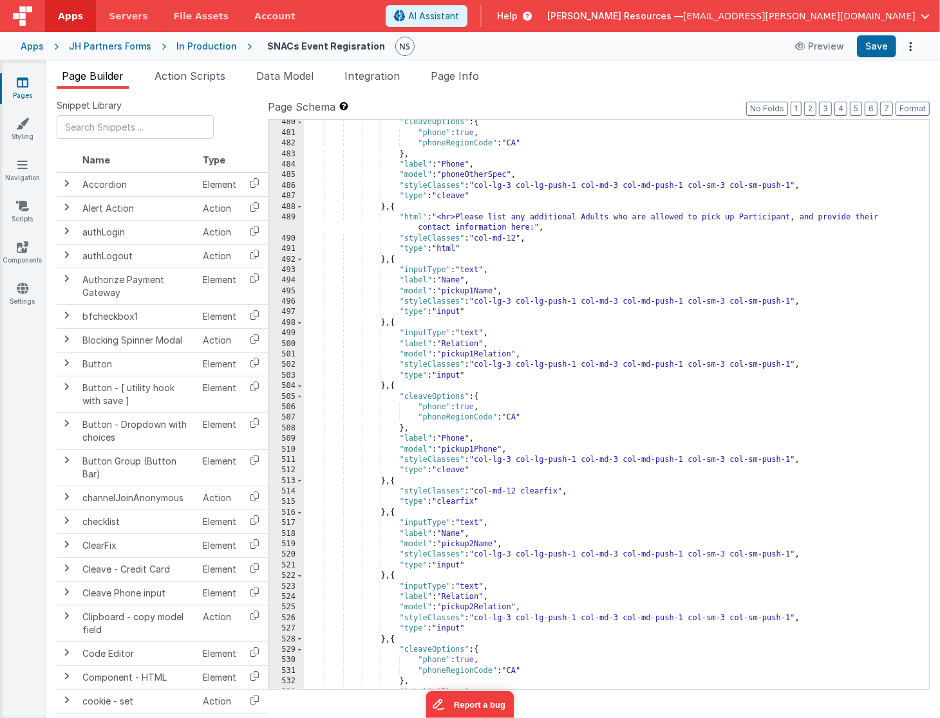
scroll to position [3764, 0]
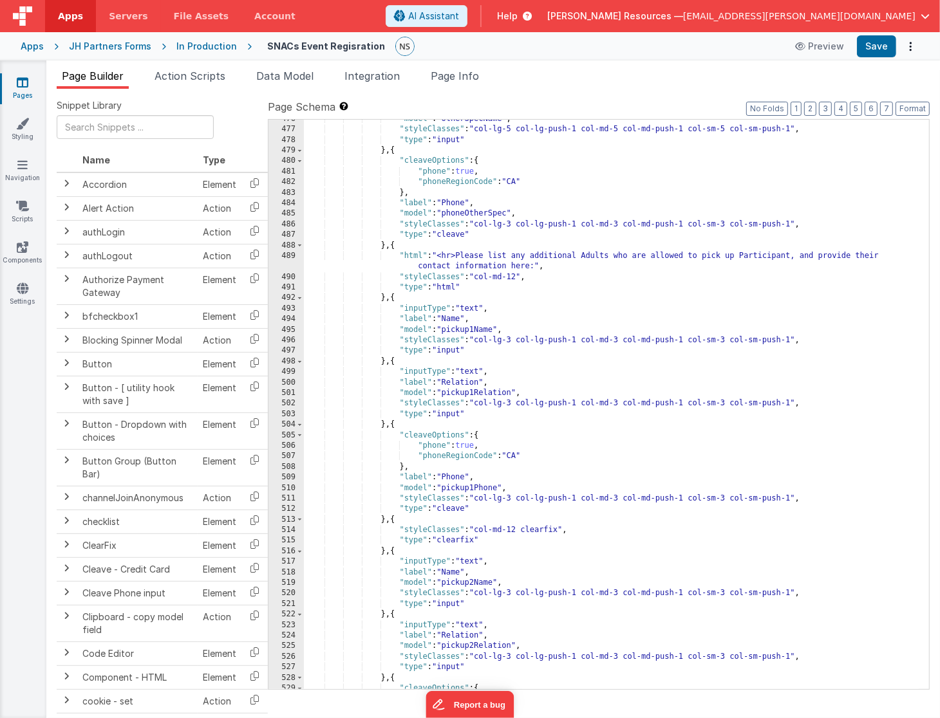
click at [742, 255] on div ""model" : "otherSpecName" , "styleClasses" : "col-lg-5 col-lg-push-1 col-md-5 c…" at bounding box center [611, 410] width 615 height 592
click at [790, 54] on button "Save" at bounding box center [876, 46] width 39 height 22
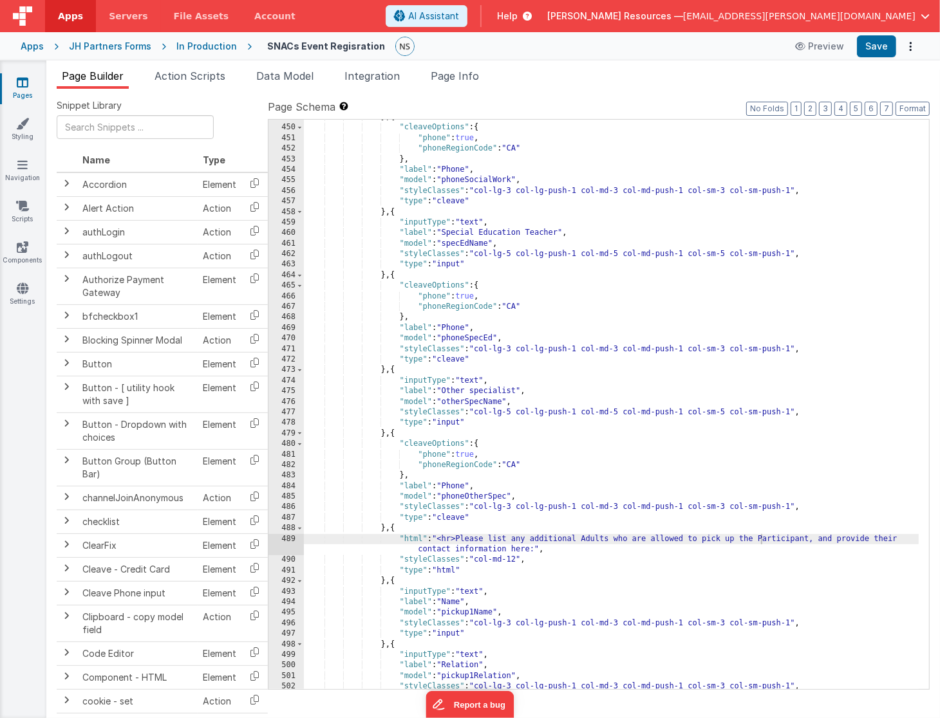
scroll to position [5477, 0]
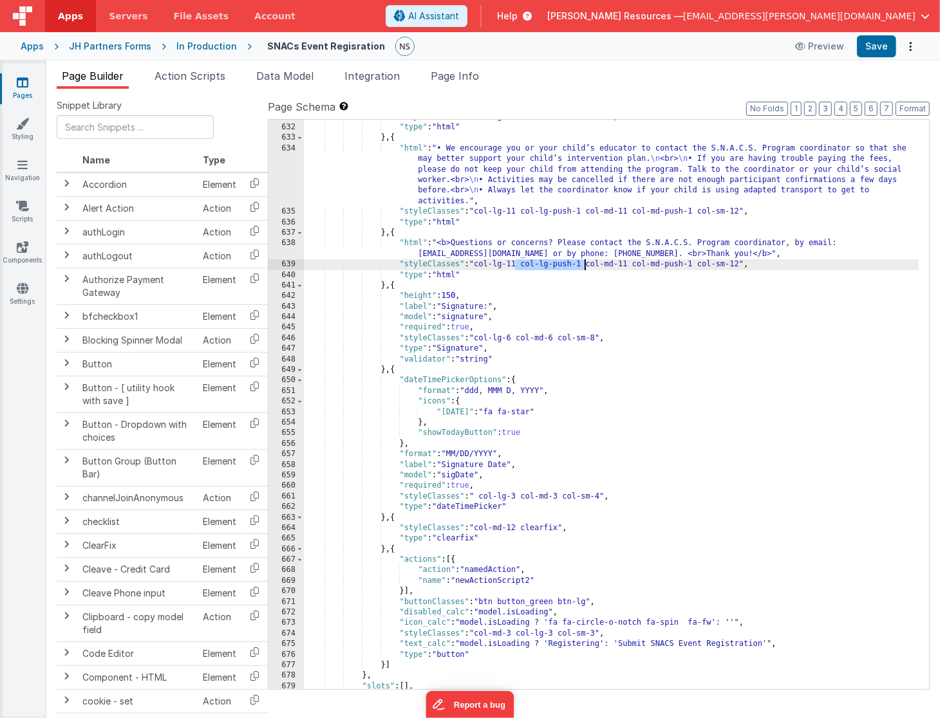
drag, startPoint x: 515, startPoint y: 263, endPoint x: 582, endPoint y: 267, distance: 67.1
click at [582, 267] on div ""styleClasses" : "col-lg-12 col-md-12 col-sm-12" , "type" : "html" } , { "html"…" at bounding box center [611, 408] width 615 height 592
drag, startPoint x: 562, startPoint y: 264, endPoint x: 628, endPoint y: 268, distance: 66.4
click at [628, 268] on div ""styleClasses" : "col-lg-12 col-md-12 col-sm-12" , "type" : "html" } , { "html"…" at bounding box center [611, 408] width 615 height 592
